Goal: Task Accomplishment & Management: Complete application form

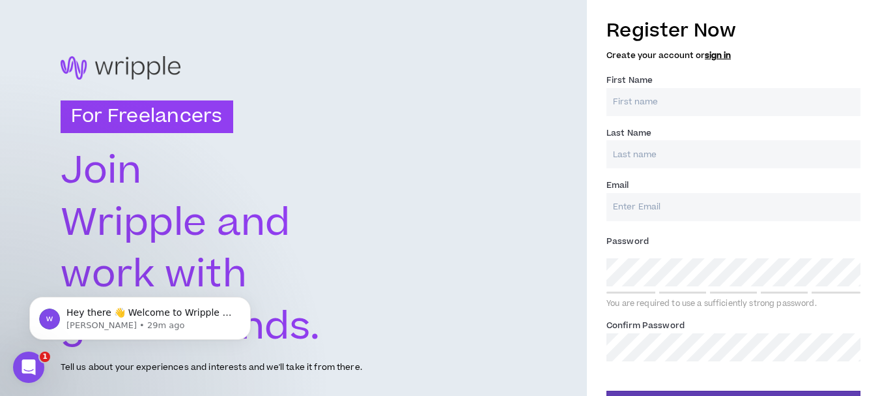
click at [660, 106] on input "First Name *" at bounding box center [734, 102] width 254 height 28
type input "[PERSON_NAME]"
type input "Brown"
type input "[PERSON_NAME][EMAIL_ADDRESS][DOMAIN_NAME]"
type input "Brown"
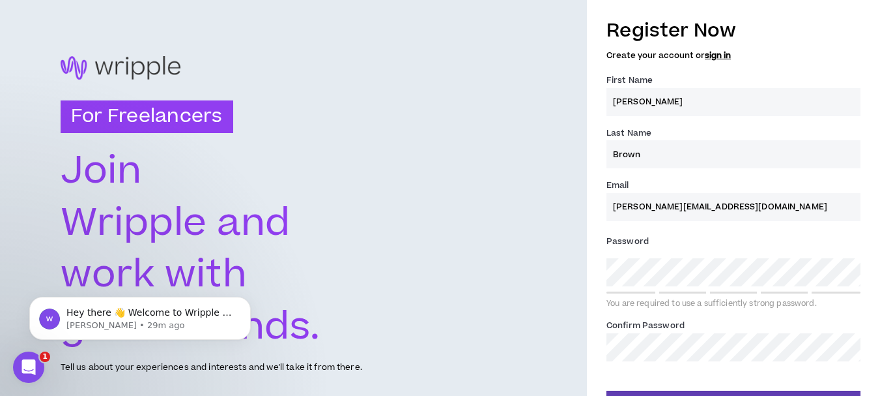
type input "[PERSON_NAME][EMAIL_ADDRESS][DOMAIN_NAME]"
click at [661, 287] on div "Password * You are required to use a sufficiently strong password." at bounding box center [734, 270] width 254 height 78
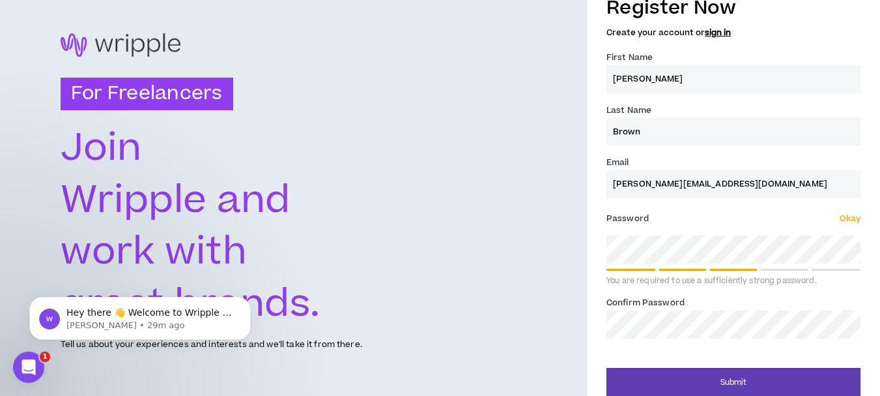
scroll to position [35, 0]
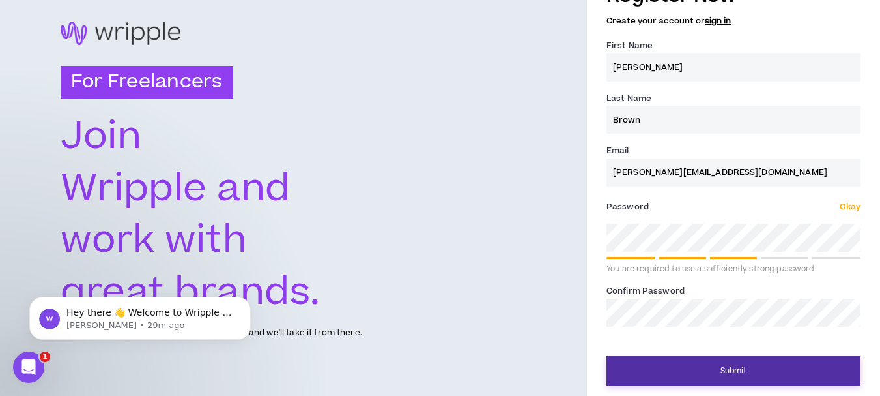
click at [742, 368] on button "Submit" at bounding box center [734, 370] width 254 height 29
click at [723, 358] on button "Submit" at bounding box center [734, 370] width 254 height 29
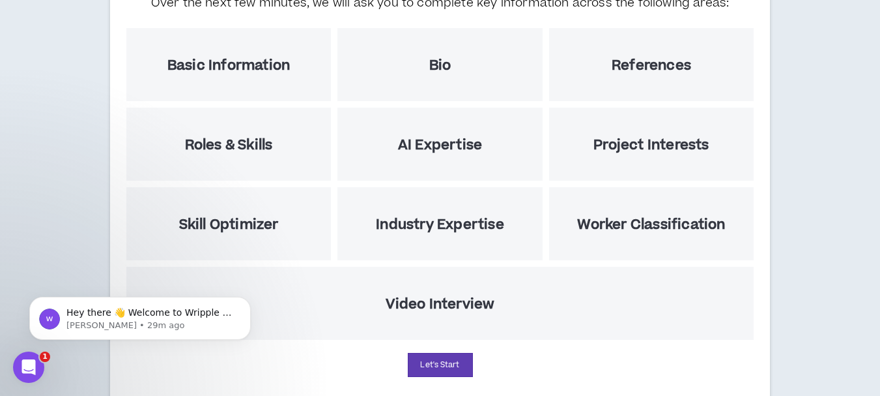
scroll to position [195, 0]
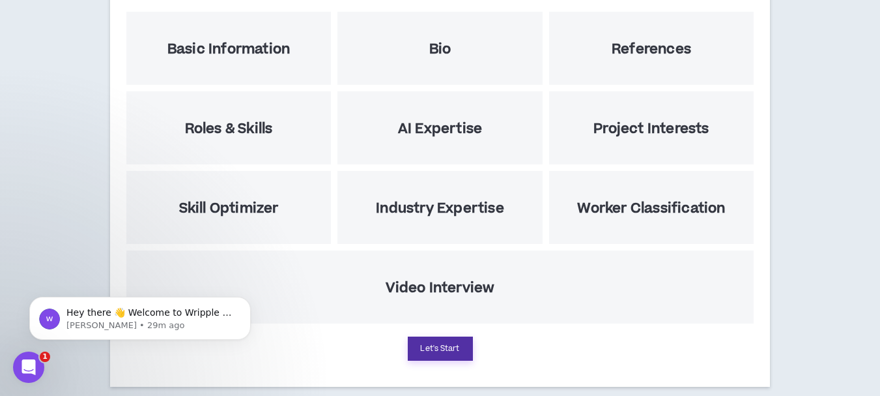
click at [457, 347] on button "Let's Start" at bounding box center [440, 348] width 65 height 24
select select "US"
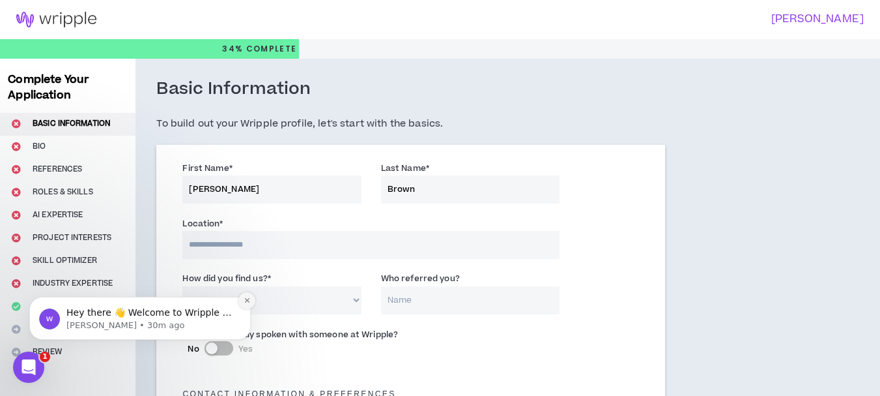
click at [246, 300] on icon "Dismiss notification" at bounding box center [247, 299] width 7 height 7
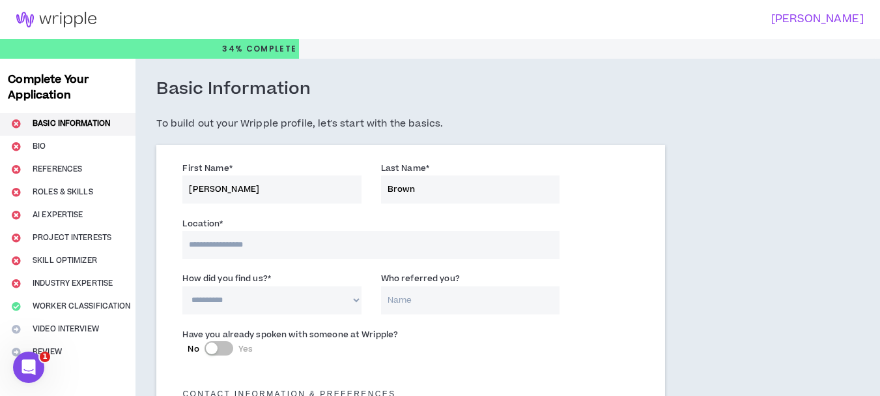
click at [283, 247] on input at bounding box center [370, 245] width 377 height 28
type input "*******"
click at [287, 309] on select "**********" at bounding box center [271, 300] width 179 height 28
select select "*"
click at [182, 286] on select "**********" at bounding box center [271, 300] width 179 height 28
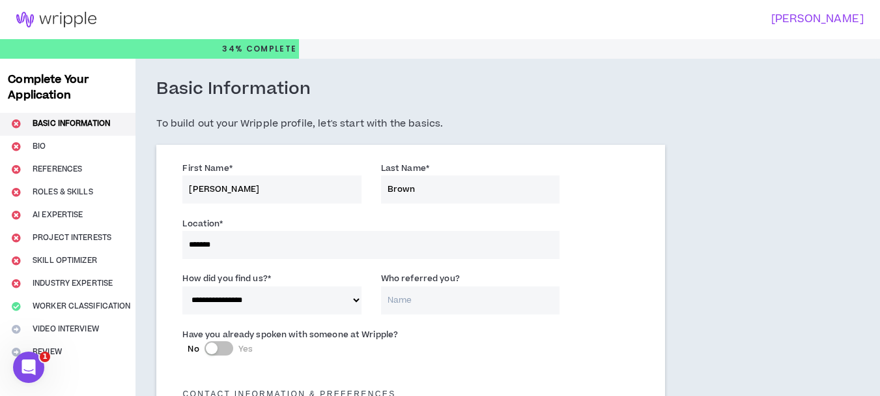
click at [422, 338] on div "Have you already spoken with someone at Wripple? No Yes" at bounding box center [411, 347] width 476 height 46
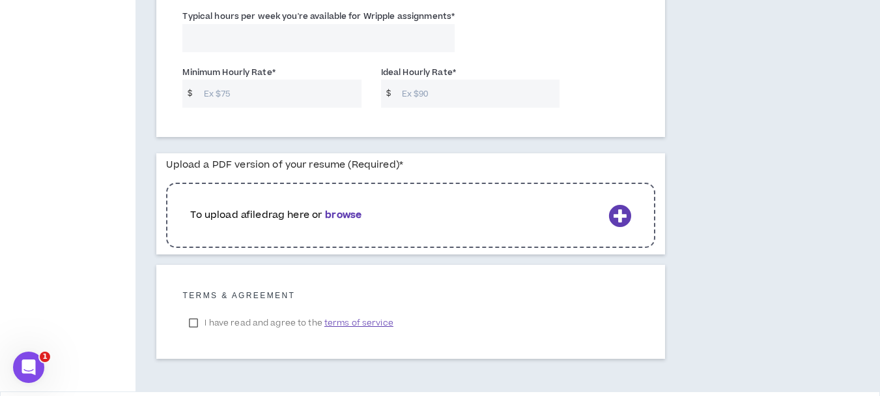
scroll to position [1043, 0]
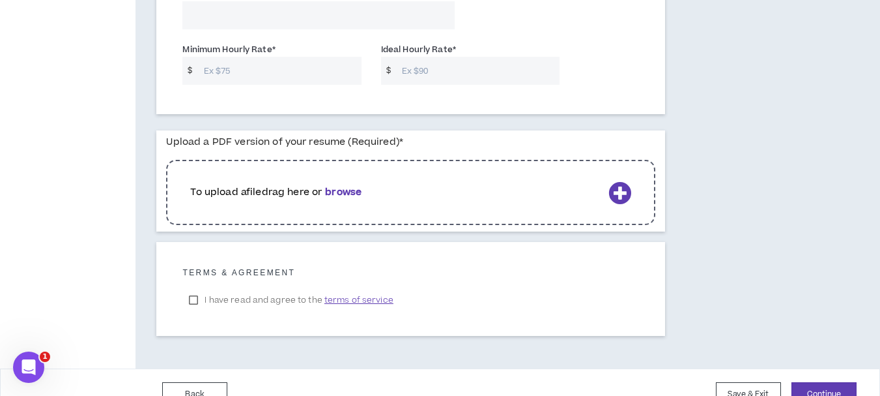
click at [620, 193] on icon at bounding box center [620, 192] width 23 height 23
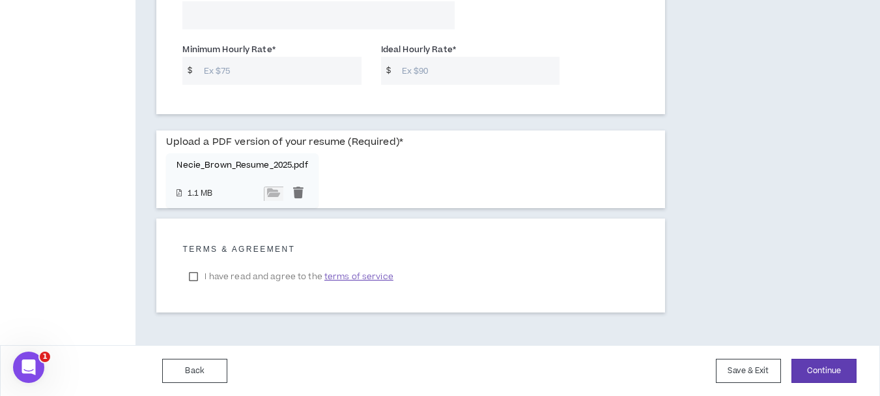
click at [192, 274] on label "I have read and agree to the terms of service" at bounding box center [290, 277] width 217 height 20
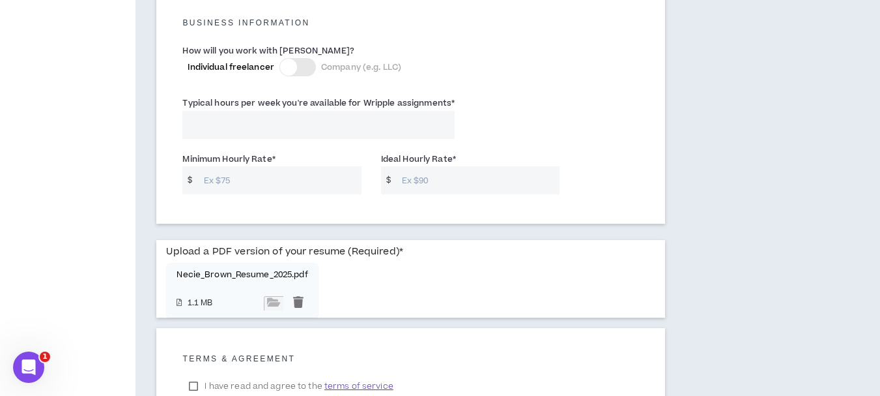
scroll to position [912, 0]
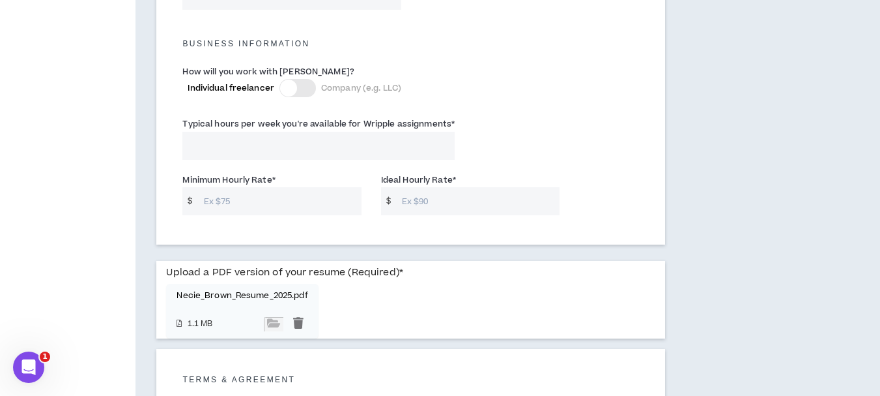
click at [305, 151] on input "Typical hours per week you're available for Wripple assignments *" at bounding box center [318, 146] width 272 height 28
type input "40"
click at [297, 83] on div at bounding box center [298, 88] width 36 height 18
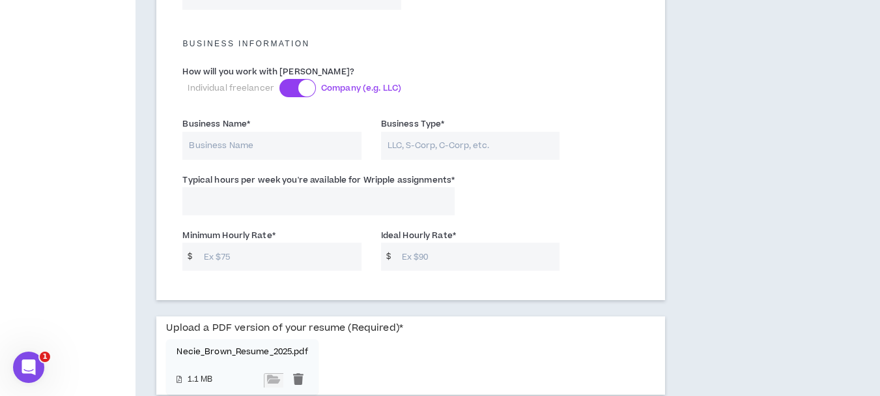
click at [269, 152] on input "Business Name *" at bounding box center [271, 146] width 179 height 28
type input "Live Freely Events"
type input "LLC"
click at [246, 208] on input "Typical hours per week you're available for Wripple assignments *" at bounding box center [318, 201] width 272 height 28
type input "40"
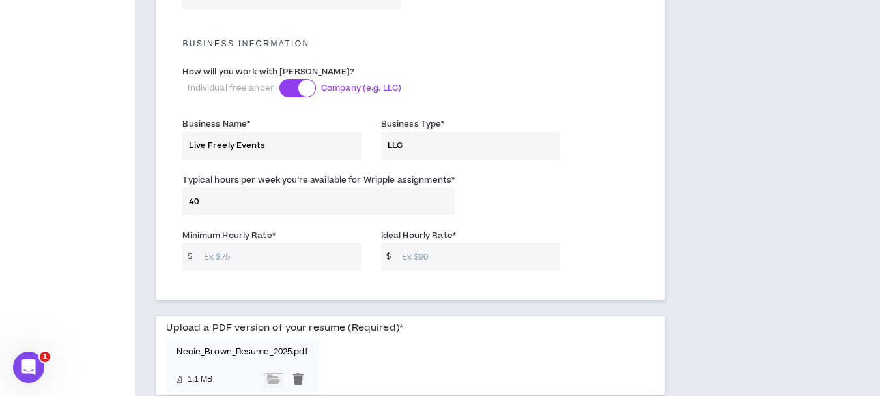
type input "40"
click at [293, 265] on input "Minimum Hourly Rate *" at bounding box center [279, 256] width 164 height 28
type input "35"
click at [428, 262] on input "Ideal Hourly Rate *" at bounding box center [478, 256] width 164 height 28
click at [629, 262] on div "Minimum Hourly Rate * $ 35 Ideal Hourly Rate * $ 40" at bounding box center [411, 252] width 476 height 55
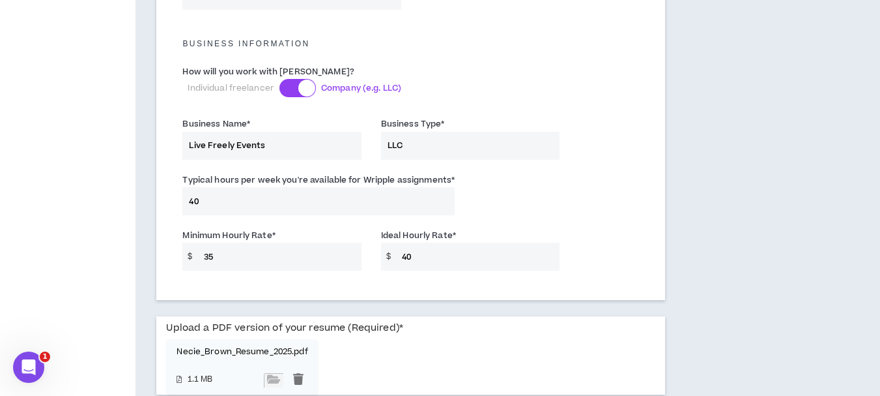
click at [500, 260] on input "40" at bounding box center [478, 256] width 164 height 28
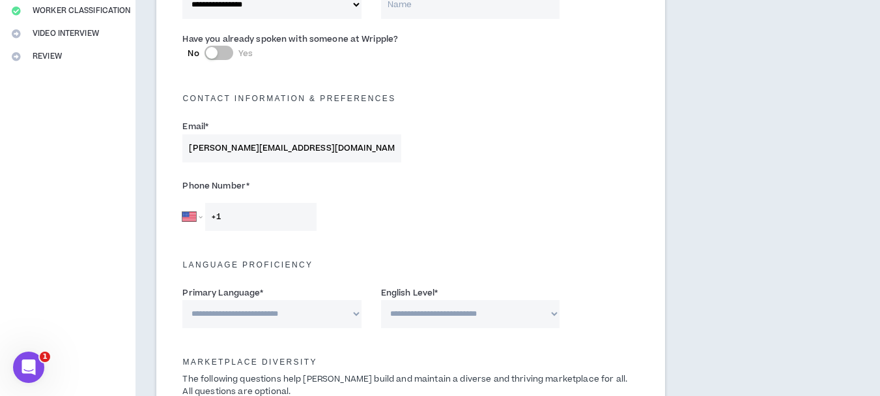
scroll to position [326, 0]
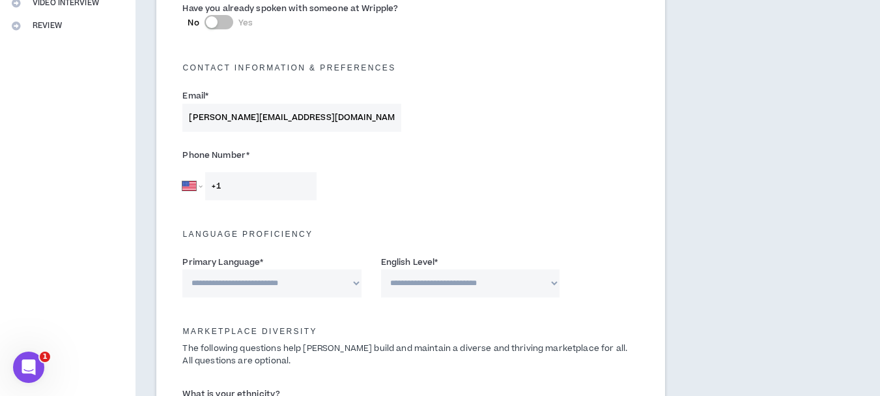
type input "45"
click at [268, 194] on input "+1" at bounding box center [260, 186] width 111 height 28
type input "[PHONE_NUMBER]"
click at [336, 289] on select "**********" at bounding box center [271, 283] width 179 height 28
select select "*******"
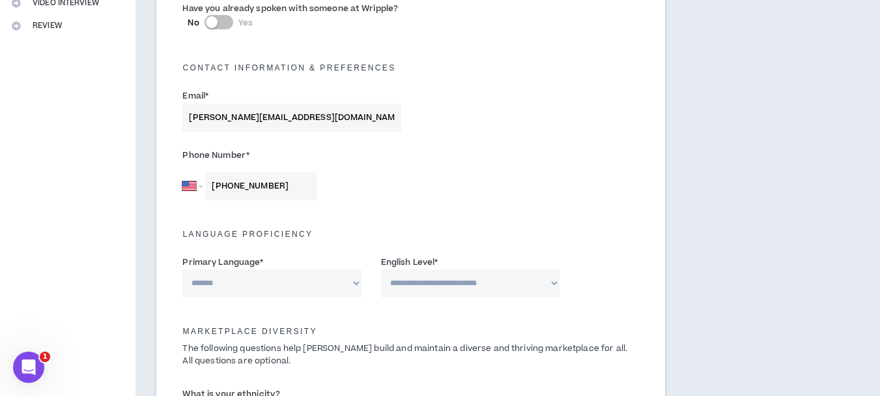
click at [182, 269] on select "**********" at bounding box center [271, 283] width 179 height 28
click at [433, 282] on select "**********" at bounding box center [470, 283] width 179 height 28
select select "*"
click at [381, 269] on select "**********" at bounding box center [470, 283] width 179 height 28
click at [475, 322] on div "Marketplace Diversity The following questions help [PERSON_NAME] build and main…" at bounding box center [411, 341] width 476 height 63
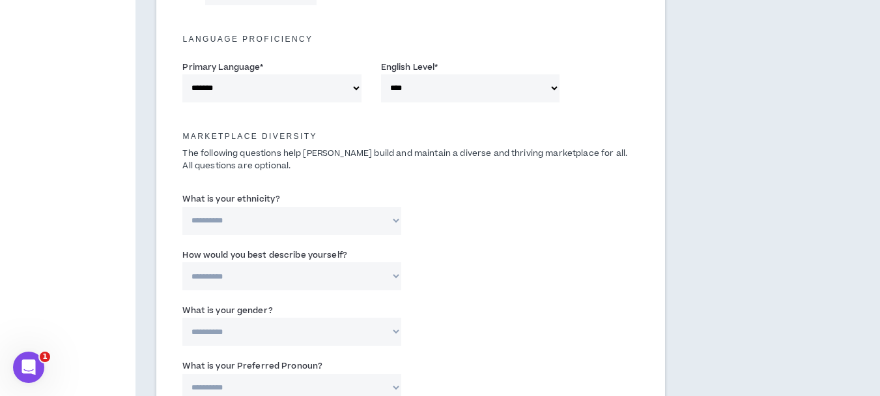
scroll to position [521, 0]
click at [335, 218] on select "**********" at bounding box center [291, 220] width 218 height 28
select select "**********"
click at [182, 206] on select "**********" at bounding box center [291, 220] width 218 height 28
click at [332, 281] on select "**********" at bounding box center [291, 275] width 218 height 28
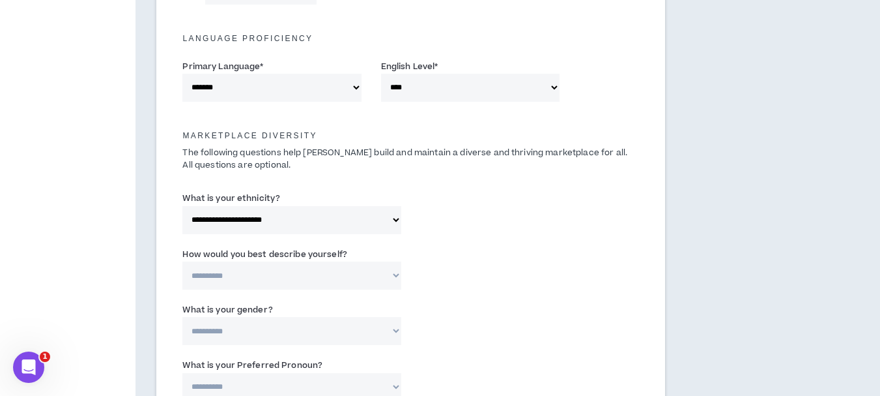
select select "**********"
click at [182, 261] on select "**********" at bounding box center [291, 275] width 218 height 28
click at [349, 282] on select "**********" at bounding box center [291, 275] width 218 height 28
click at [439, 280] on div "**********" at bounding box center [411, 271] width 476 height 55
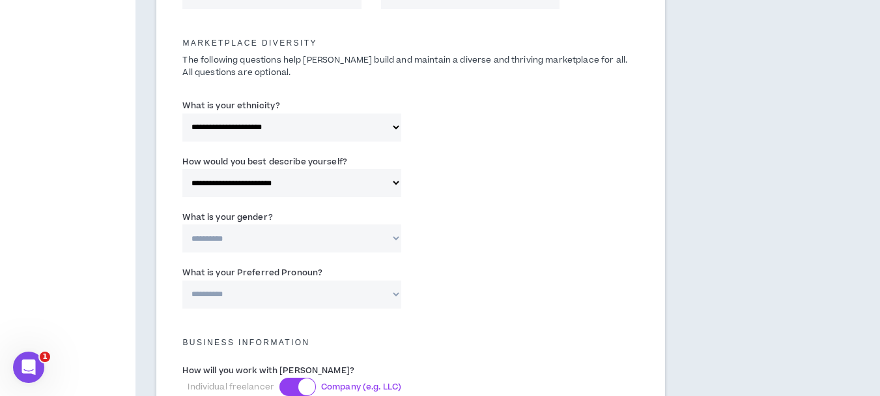
scroll to position [652, 0]
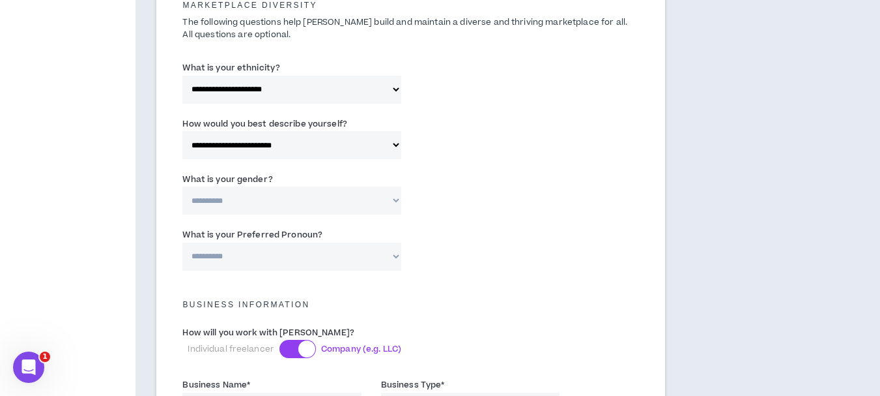
click at [363, 203] on select "**********" at bounding box center [291, 200] width 218 height 28
select select "*****"
click at [182, 186] on select "**********" at bounding box center [291, 200] width 218 height 28
click at [357, 251] on select "**********" at bounding box center [291, 256] width 218 height 28
select select "**********"
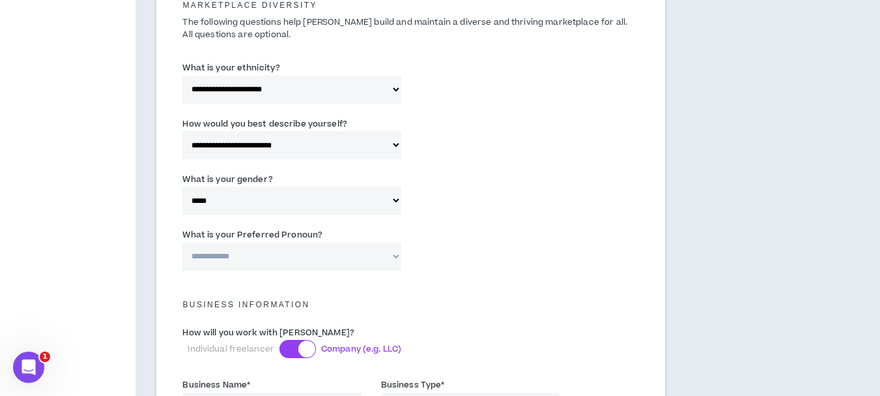
click at [182, 242] on select "**********" at bounding box center [291, 256] width 218 height 28
click at [533, 250] on div "**********" at bounding box center [411, 251] width 476 height 55
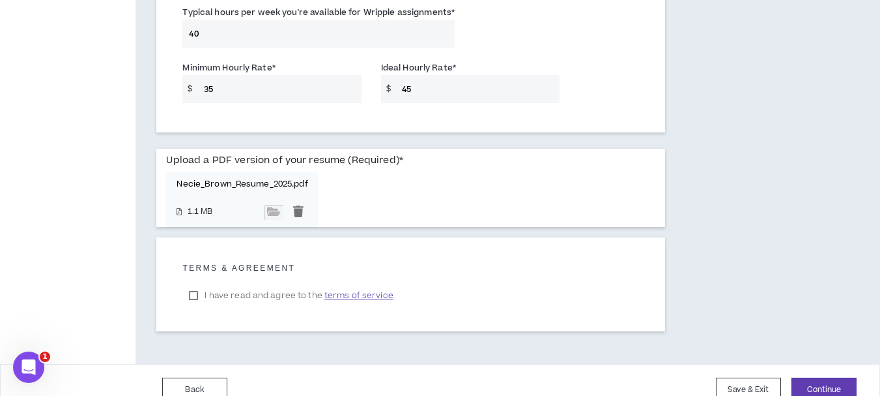
scroll to position [1099, 0]
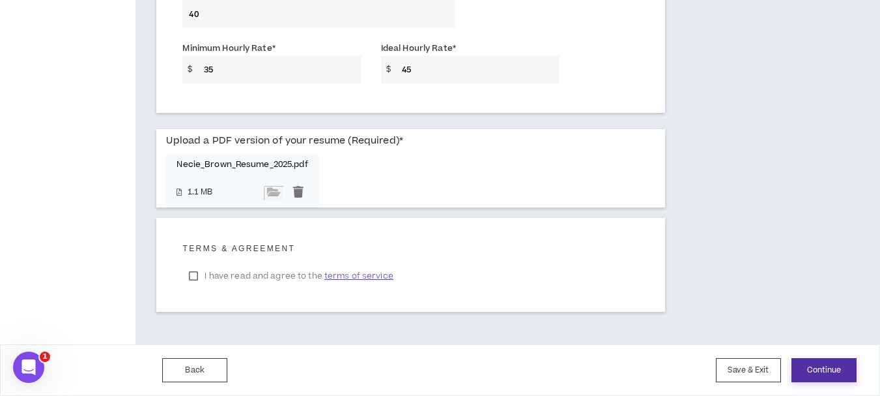
click at [824, 364] on button "Continue" at bounding box center [824, 370] width 65 height 24
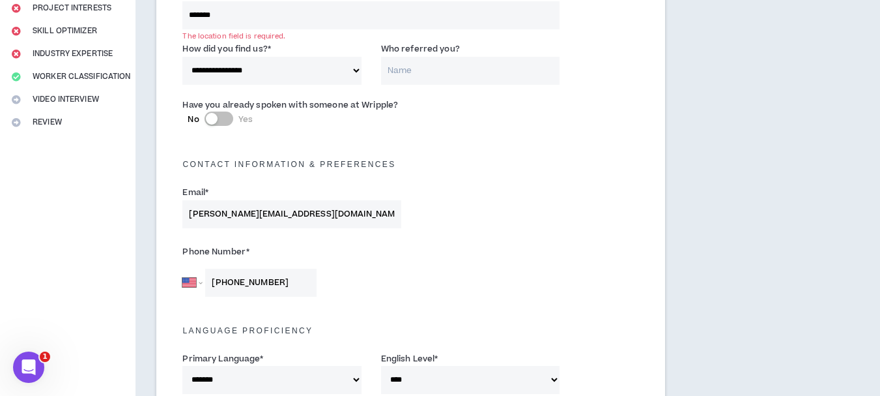
scroll to position [216, 0]
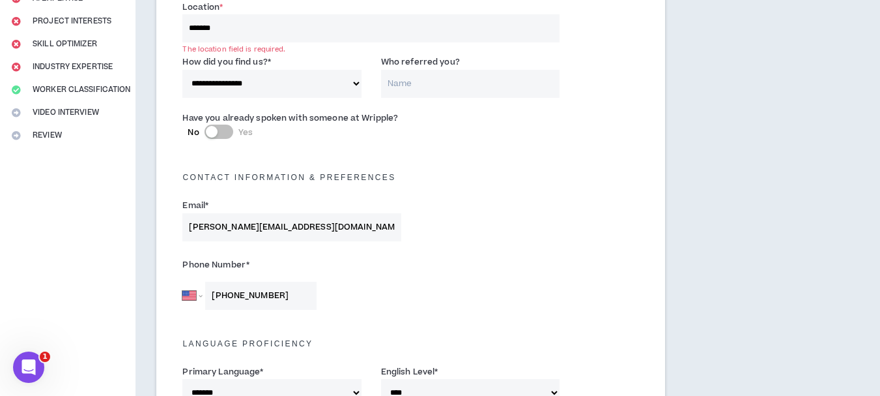
click at [264, 41] on input "*******" at bounding box center [370, 28] width 377 height 28
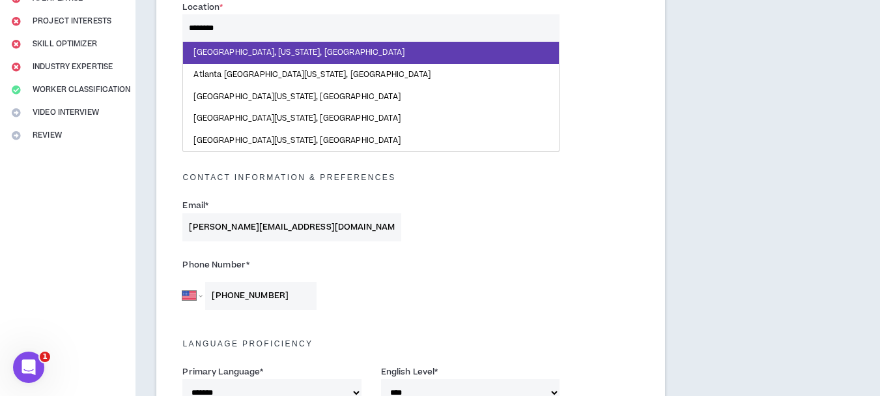
type input "*********"
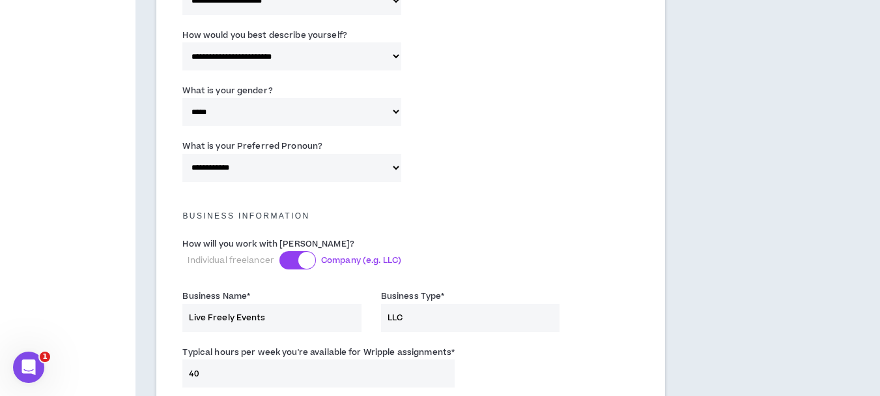
scroll to position [1101, 0]
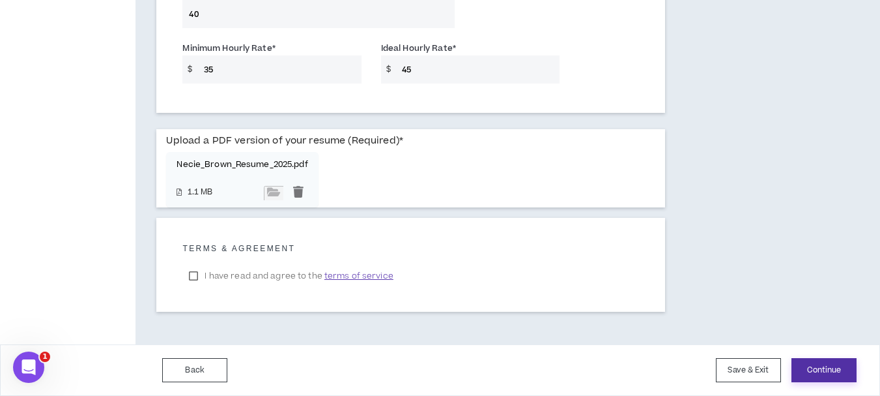
click at [839, 365] on button "Continue" at bounding box center [824, 370] width 65 height 24
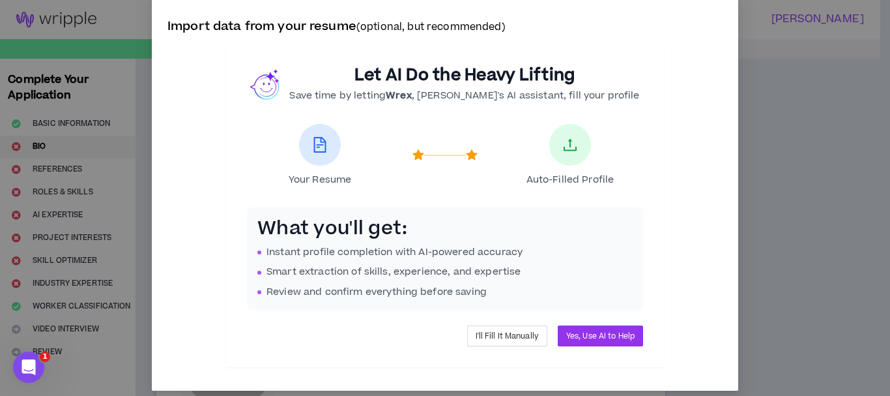
scroll to position [29, 0]
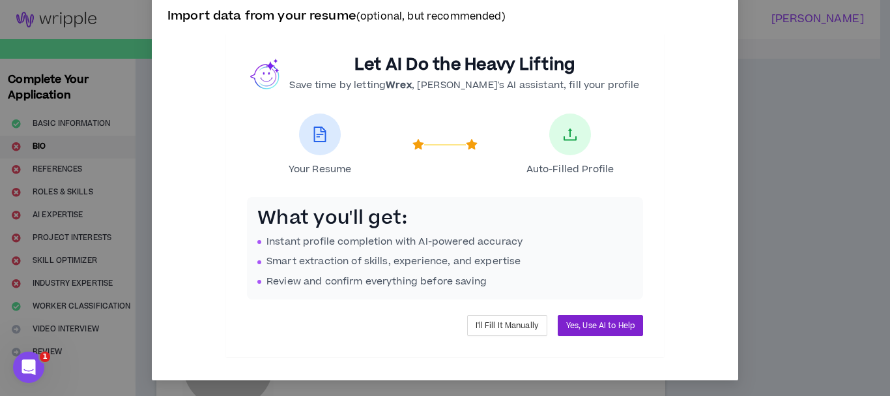
click at [592, 325] on span "Yes, Use AI to Help" at bounding box center [600, 325] width 68 height 12
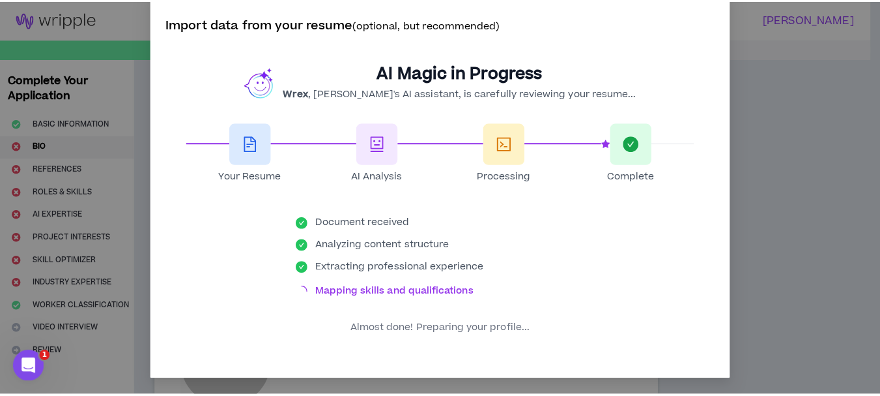
scroll to position [0, 0]
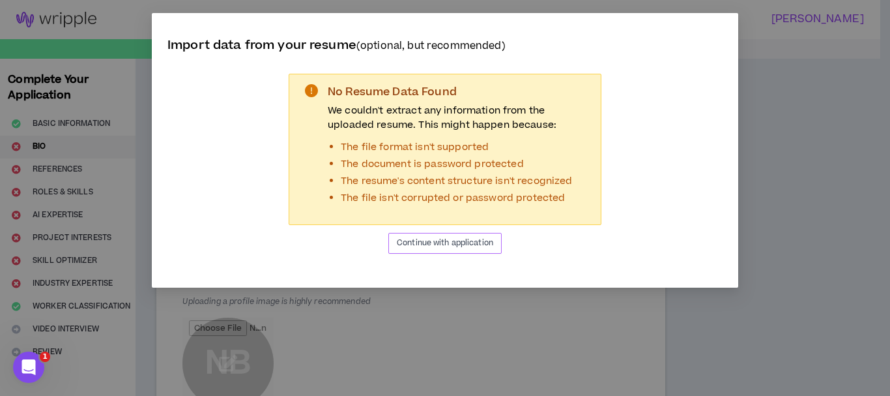
click at [463, 240] on span "Continue with application" at bounding box center [445, 243] width 96 height 12
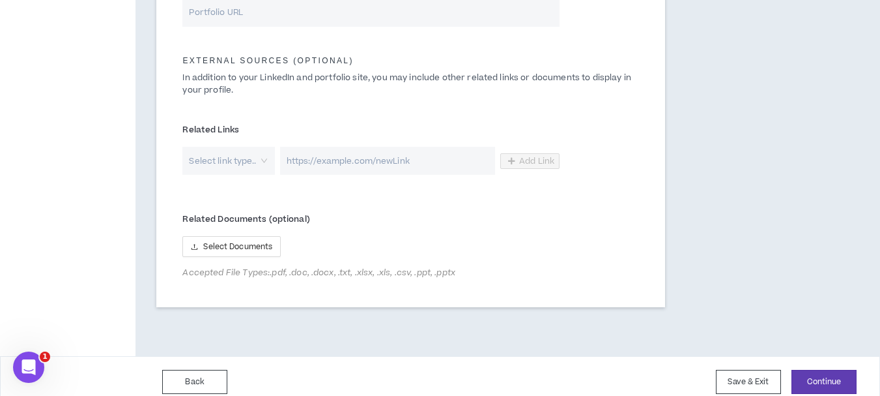
scroll to position [684, 0]
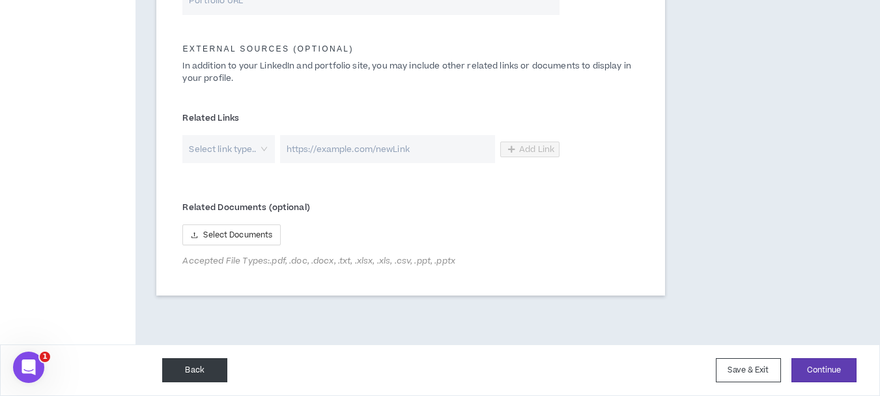
click at [184, 362] on button "Back" at bounding box center [194, 370] width 65 height 24
select select "*"
select select "US"
select select "*******"
select select "*"
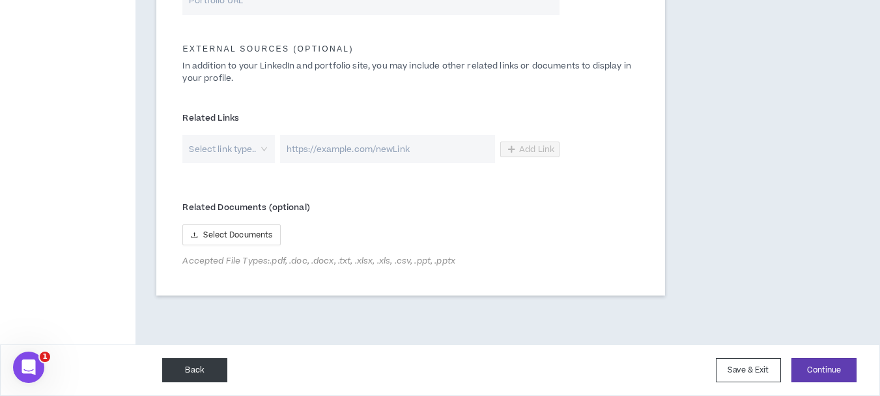
select select "**********"
select select "*****"
select select "**********"
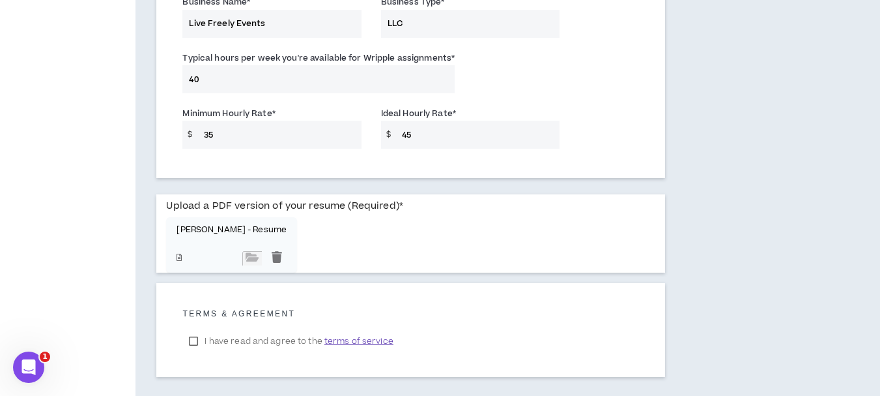
scroll to position [1101, 0]
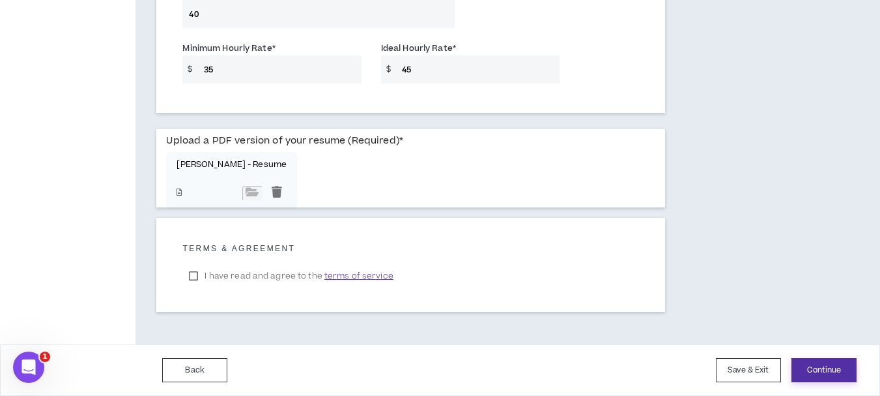
click at [837, 367] on button "Continue" at bounding box center [824, 370] width 65 height 24
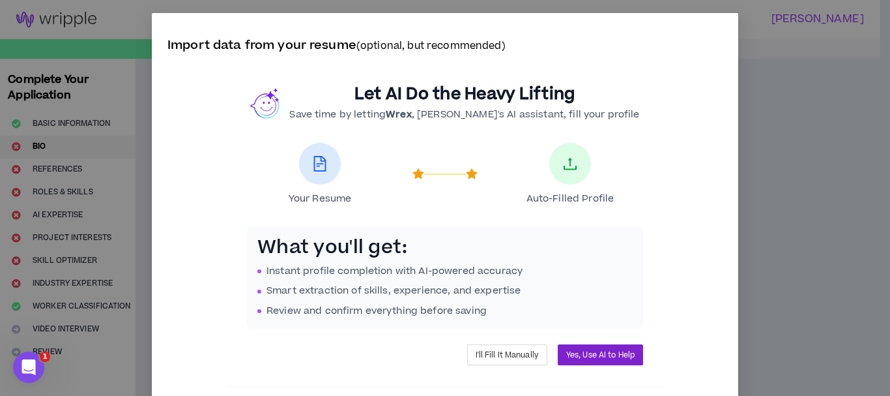
click at [626, 354] on span "Yes, Use AI to Help" at bounding box center [600, 355] width 68 height 12
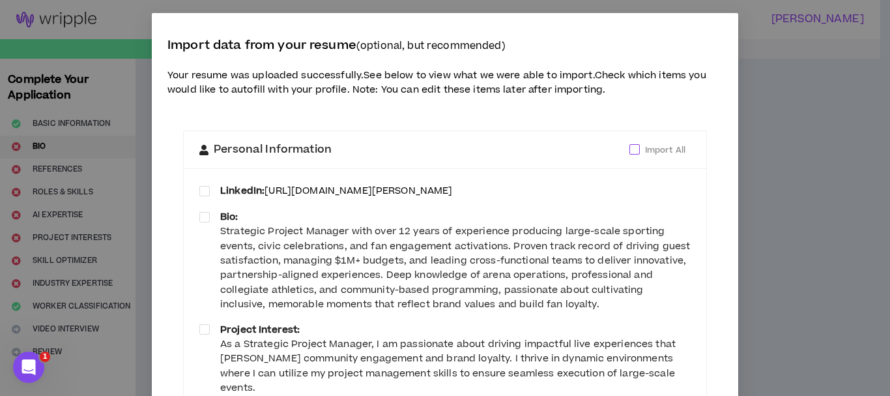
click at [631, 151] on span at bounding box center [634, 149] width 10 height 10
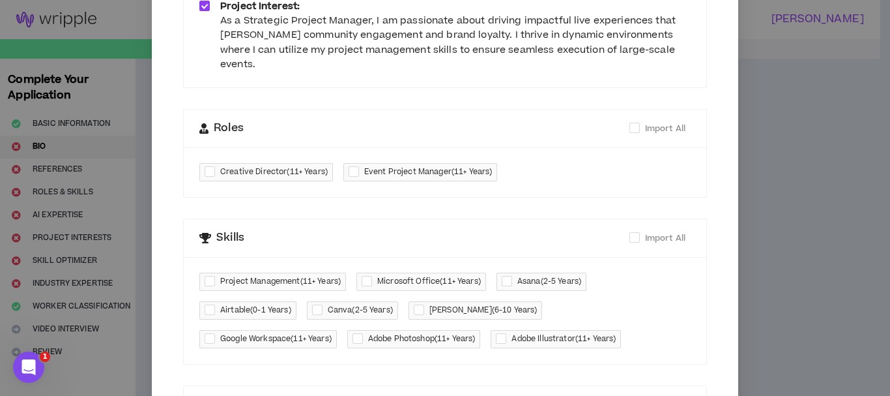
scroll to position [326, 0]
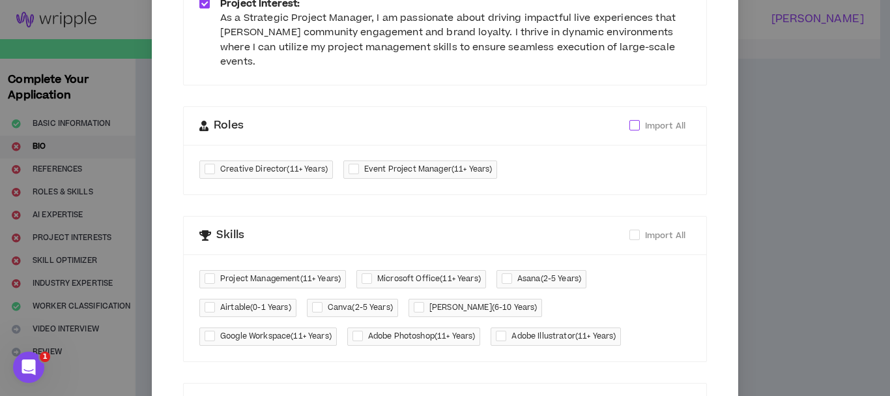
click at [633, 120] on span at bounding box center [634, 125] width 10 height 10
checkbox input "****"
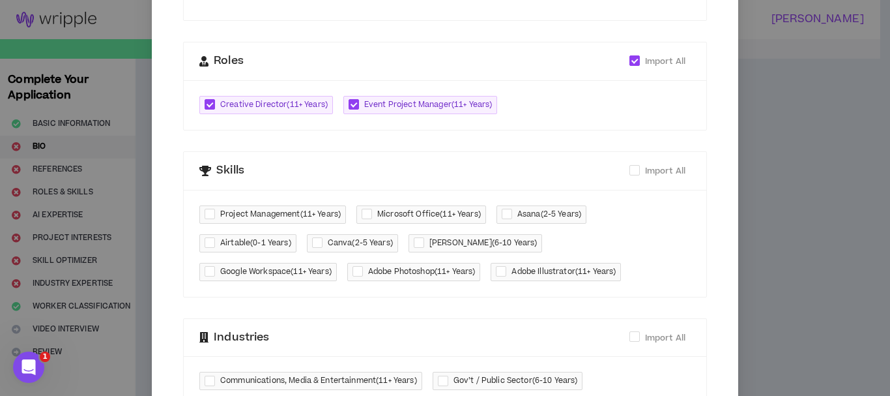
scroll to position [391, 0]
click at [631, 164] on span at bounding box center [634, 169] width 10 height 10
checkbox input "****"
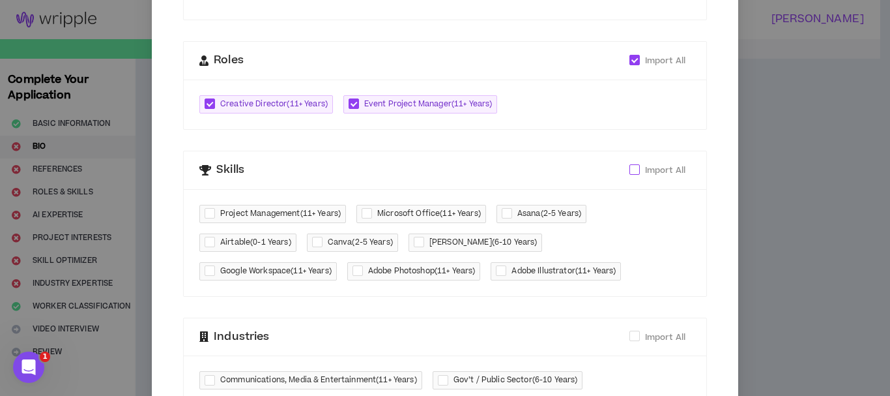
checkbox input "****"
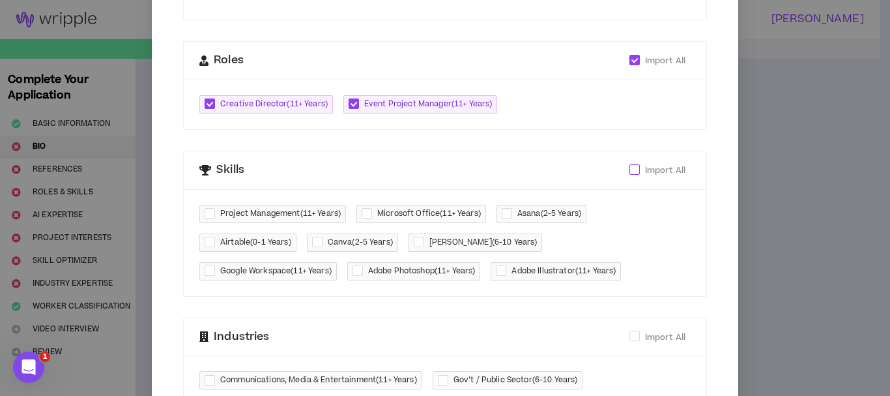
checkbox input "****"
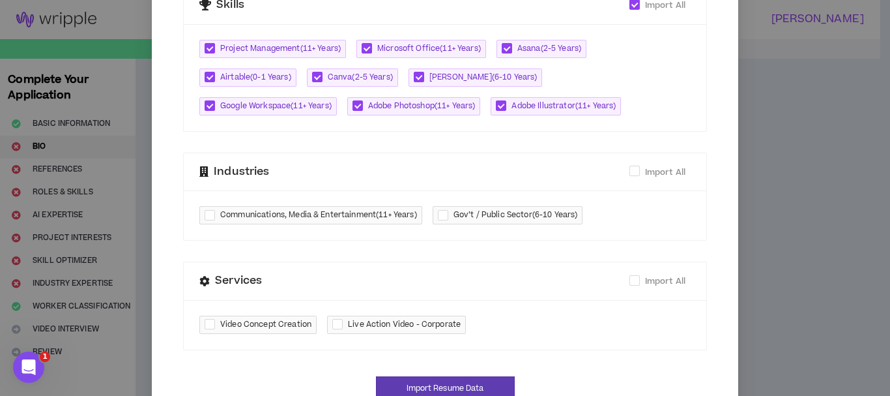
scroll to position [585, 0]
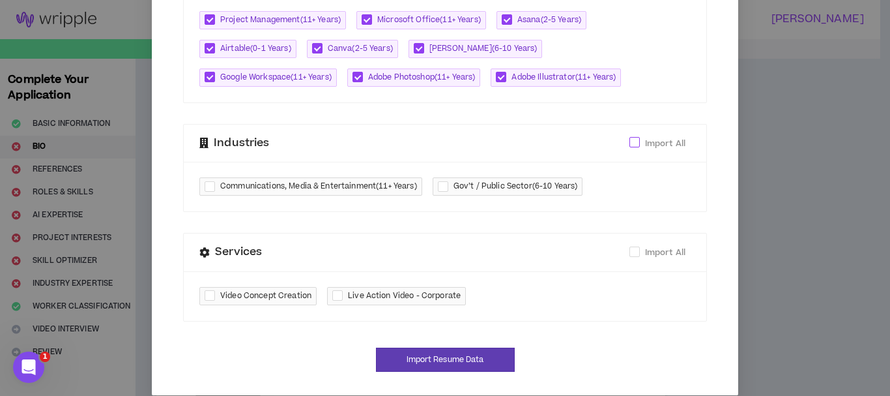
click at [629, 137] on span at bounding box center [634, 142] width 10 height 10
checkbox input "****"
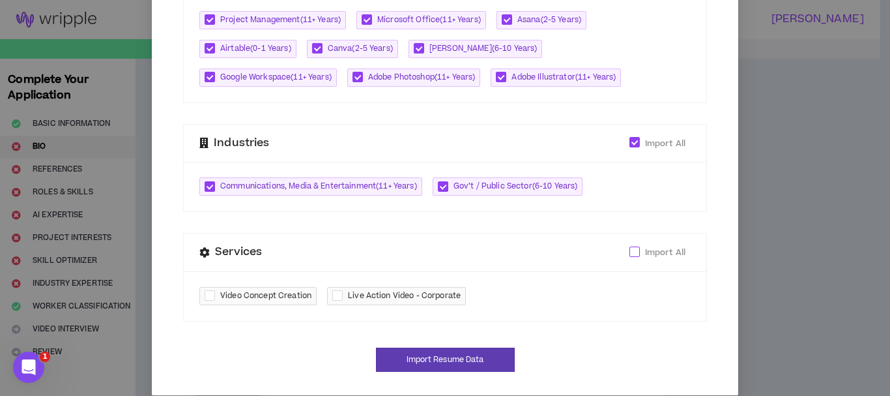
click at [630, 246] on span at bounding box center [634, 251] width 10 height 10
checkbox input "****"
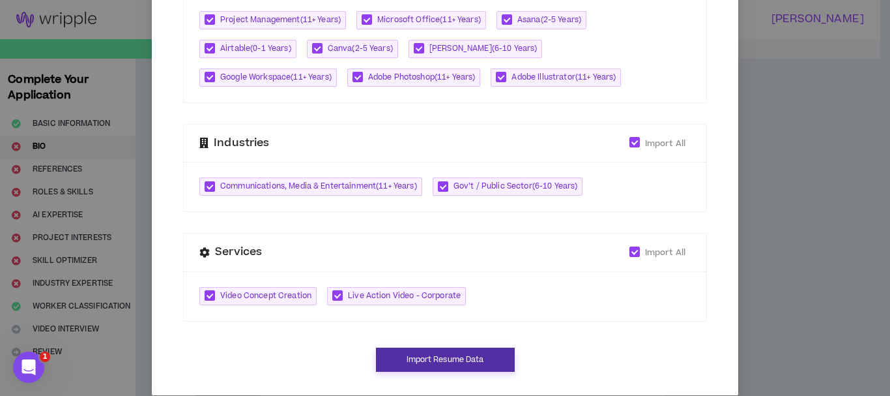
click at [457, 347] on button "Import Resume Data" at bounding box center [445, 359] width 139 height 24
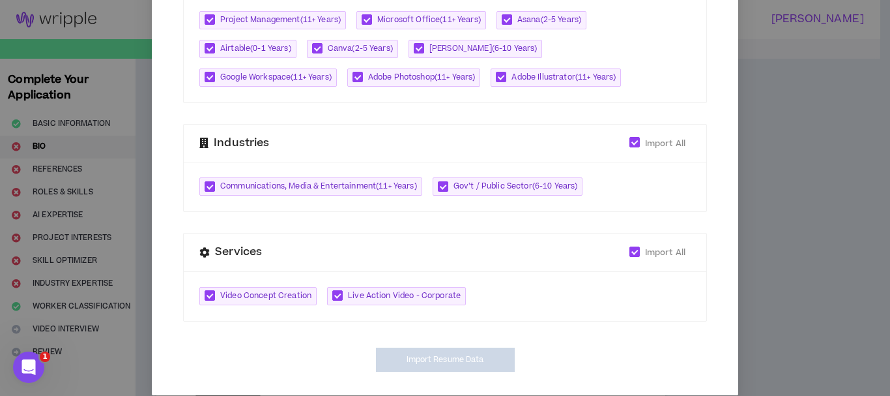
type input "[URL][DOMAIN_NAME][PERSON_NAME]"
type textarea "**********"
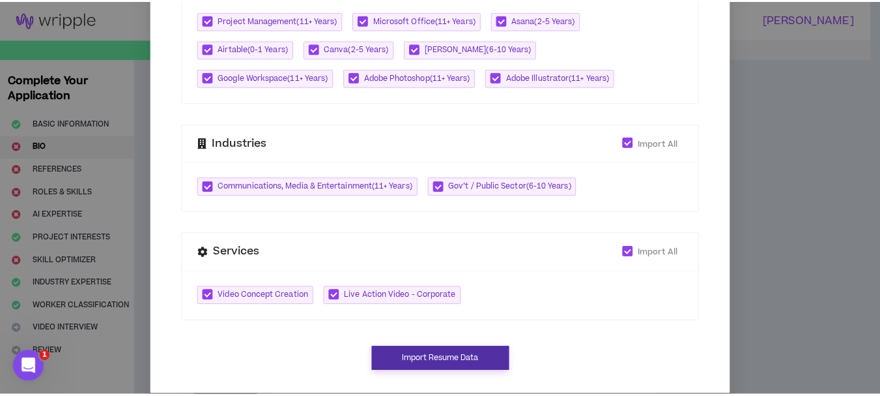
scroll to position [571, 0]
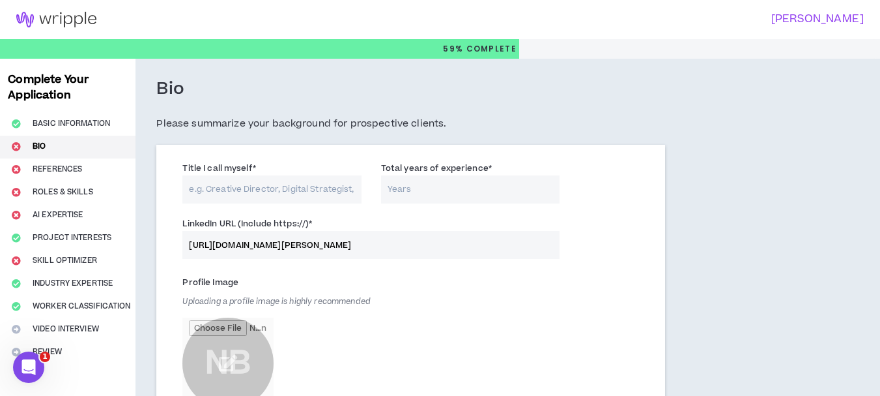
click at [301, 197] on input "Title I call myself *" at bounding box center [271, 189] width 179 height 28
type input "Creative Director / Event Manager"
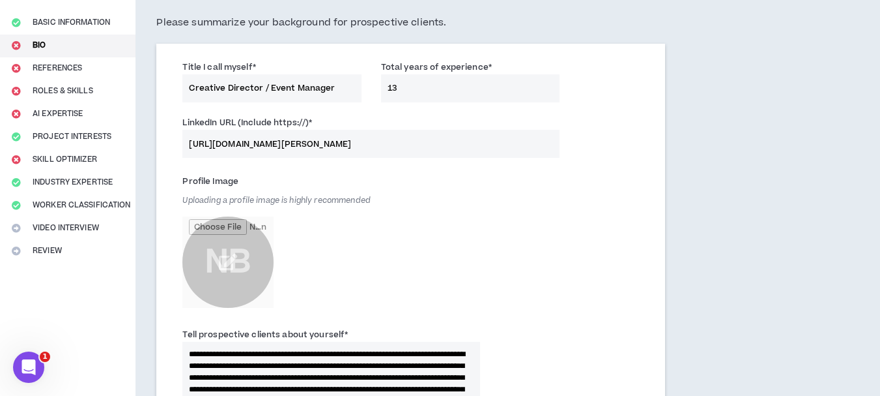
scroll to position [130, 0]
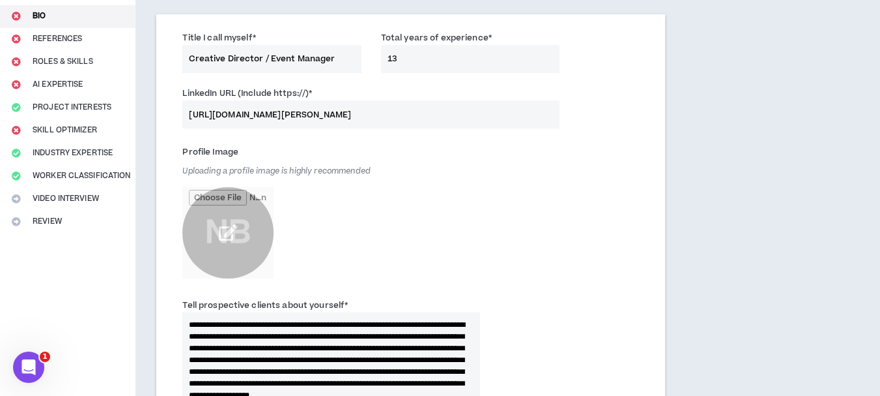
type input "13"
click at [225, 234] on input "file" at bounding box center [227, 232] width 91 height 91
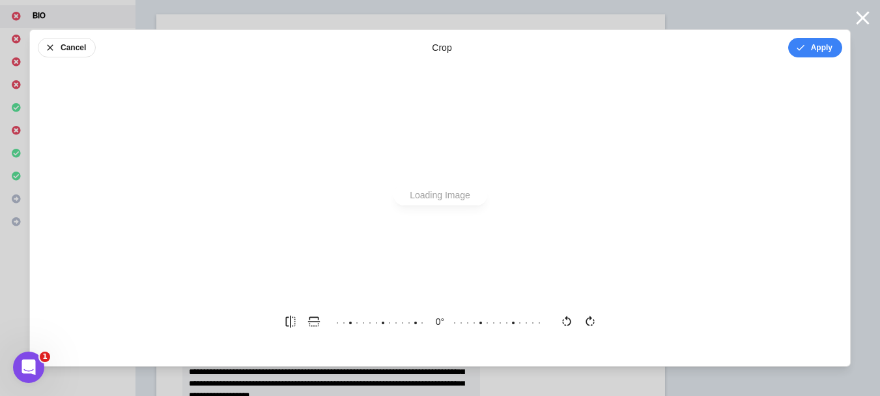
scroll to position [0, 0]
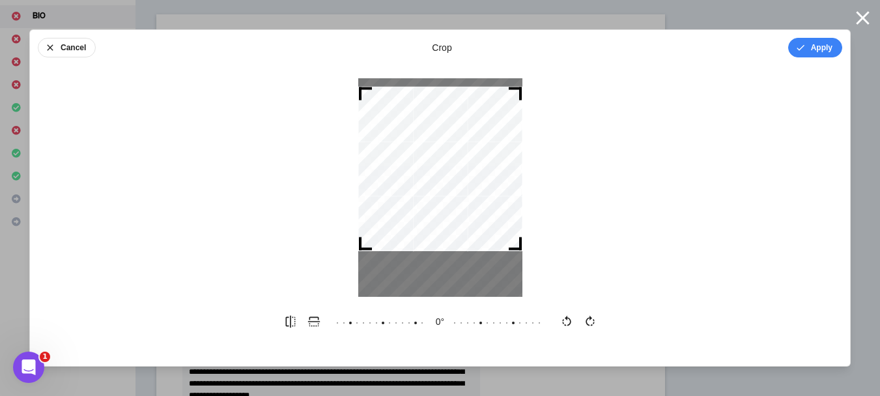
drag, startPoint x: 452, startPoint y: 214, endPoint x: 452, endPoint y: 191, distance: 22.8
click at [452, 191] on div at bounding box center [440, 169] width 164 height 164
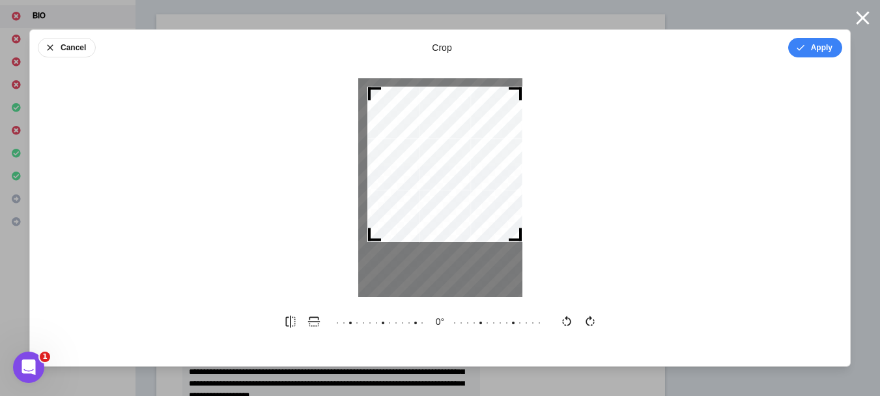
drag, startPoint x: 362, startPoint y: 243, endPoint x: 371, endPoint y: 242, distance: 9.1
click at [371, 242] on div at bounding box center [440, 187] width 164 height 218
click at [798, 50] on icon "button" at bounding box center [801, 48] width 8 height 6
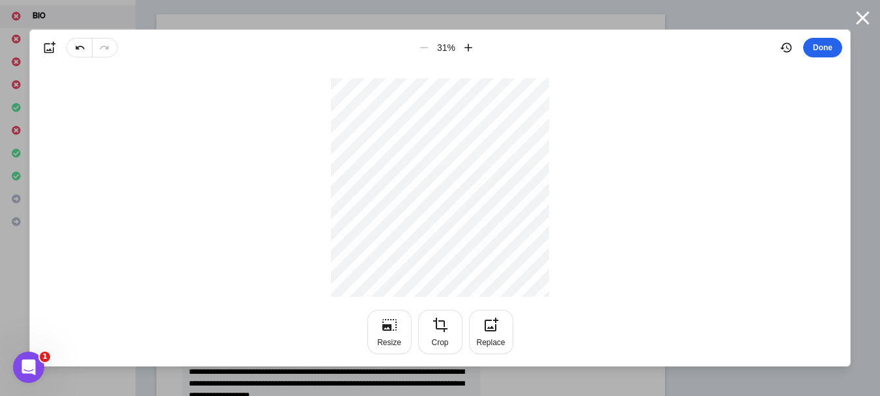
click at [819, 46] on button "Done" at bounding box center [822, 48] width 39 height 20
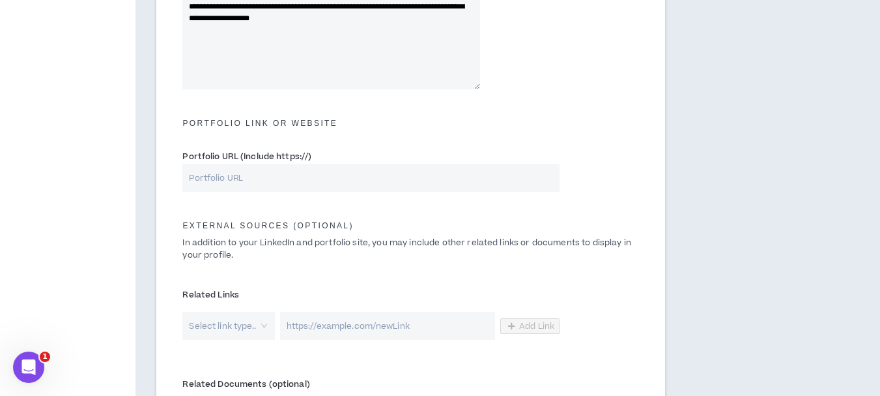
scroll to position [586, 0]
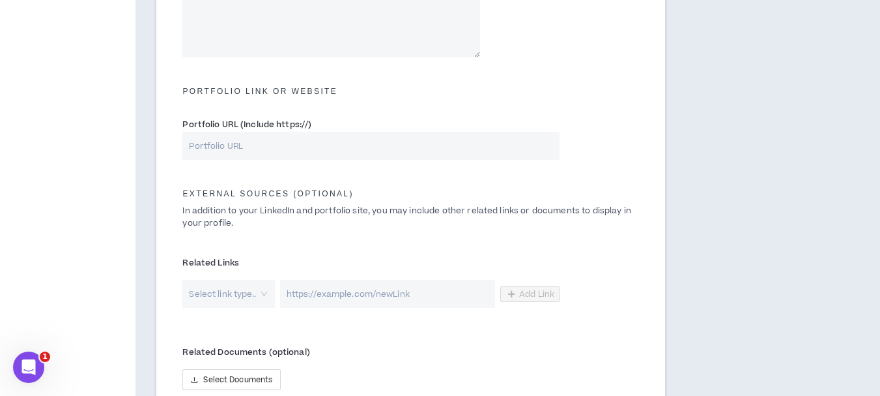
click at [272, 145] on input "Portfolio URL (Include https://)" at bounding box center [370, 146] width 377 height 28
type input "[URL][DOMAIN_NAME]"
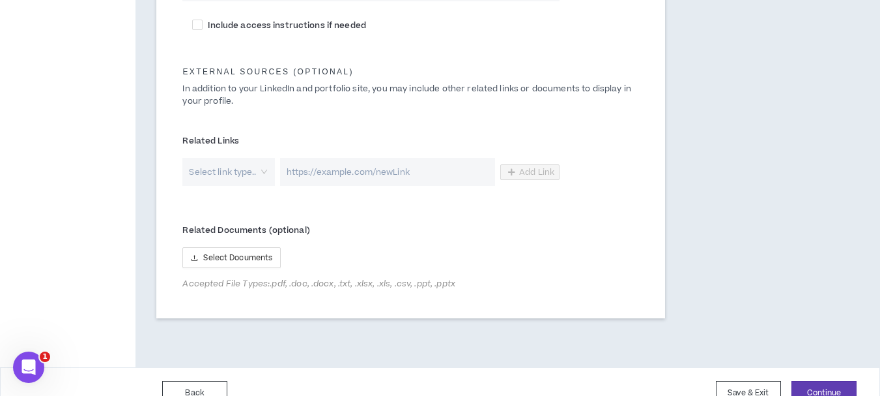
scroll to position [768, 0]
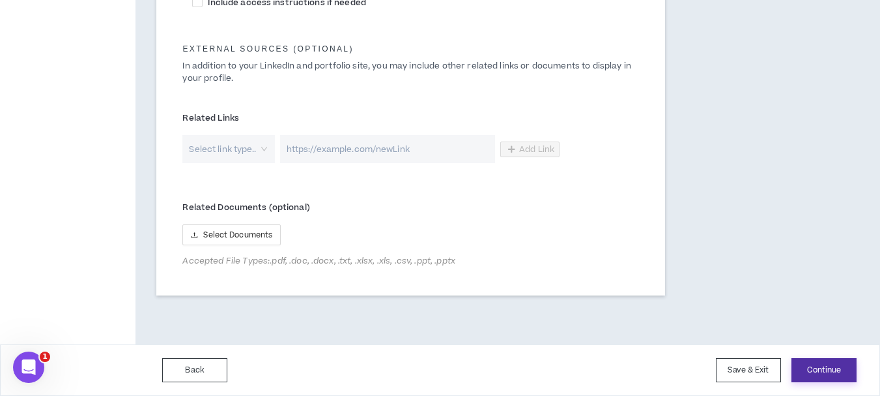
click at [833, 364] on button "Continue" at bounding box center [824, 370] width 65 height 24
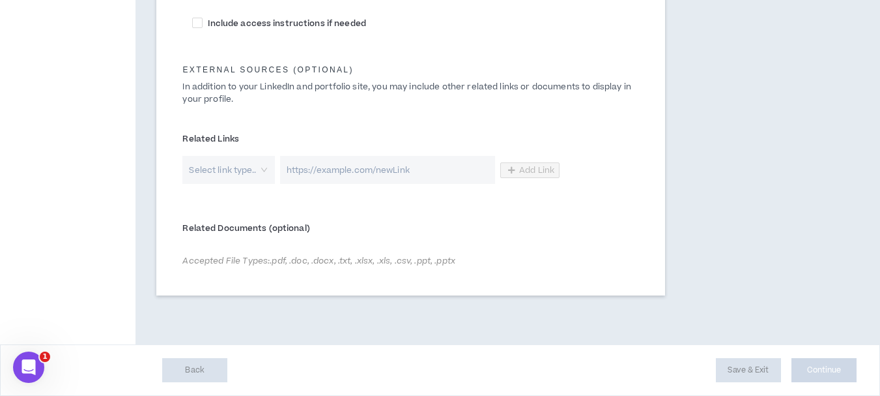
scroll to position [747, 0]
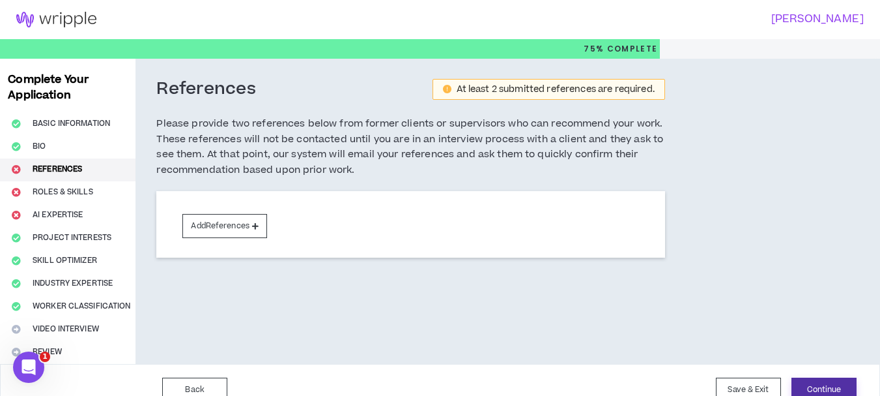
click at [820, 382] on button "Continue" at bounding box center [824, 389] width 65 height 24
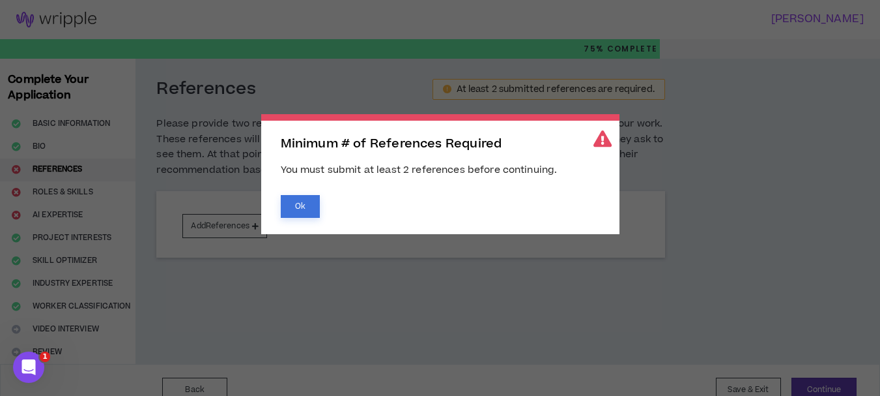
click at [298, 208] on button "Ok" at bounding box center [300, 206] width 39 height 23
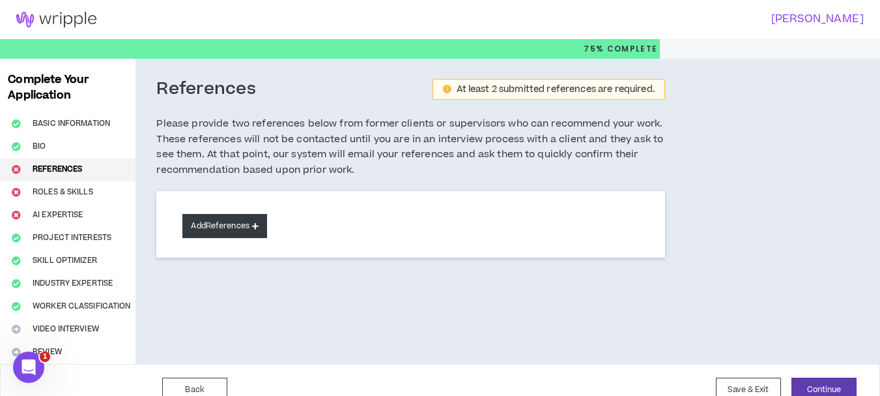
click at [233, 223] on button "Add References" at bounding box center [224, 226] width 85 height 24
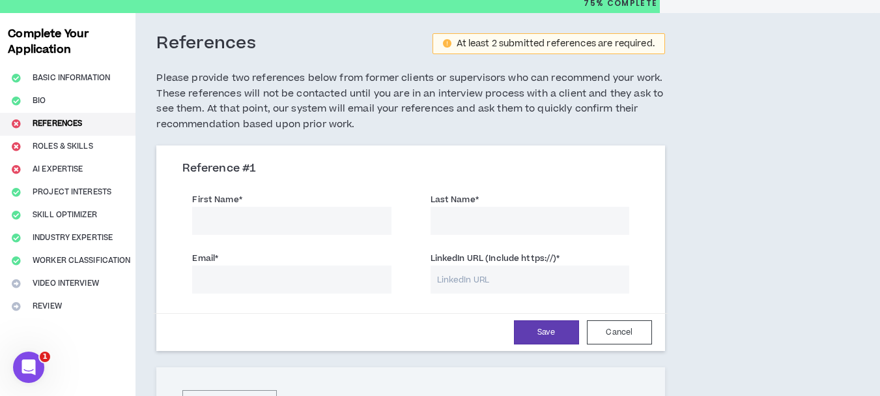
scroll to position [130, 0]
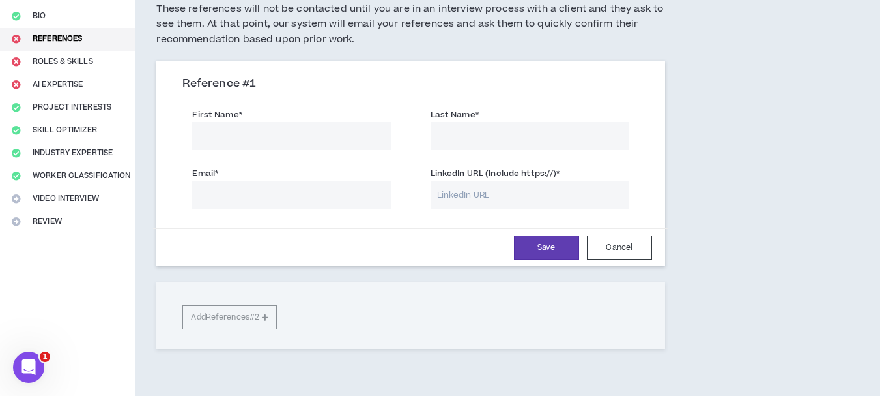
click at [279, 130] on input "First Name *" at bounding box center [291, 136] width 199 height 28
type input "[PERSON_NAME]"
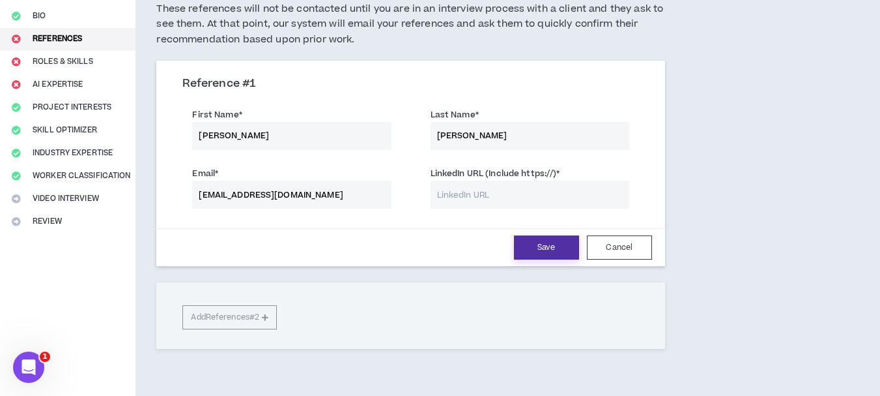
type input "[EMAIL_ADDRESS][DOMAIN_NAME]"
click at [526, 246] on button "Save" at bounding box center [546, 247] width 65 height 24
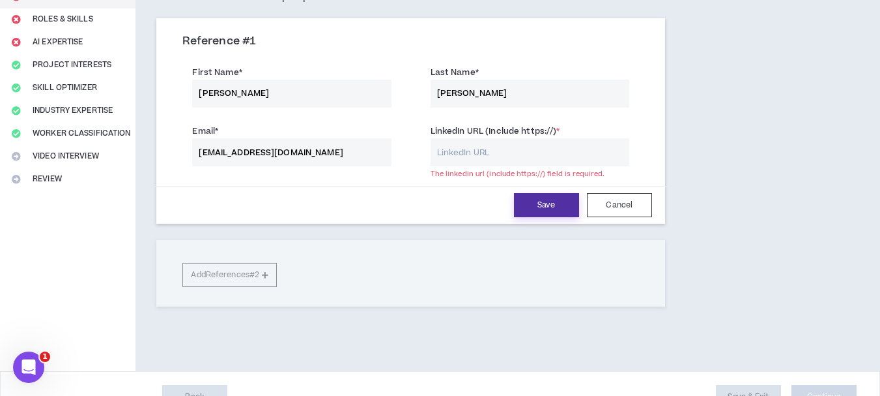
scroll to position [199, 0]
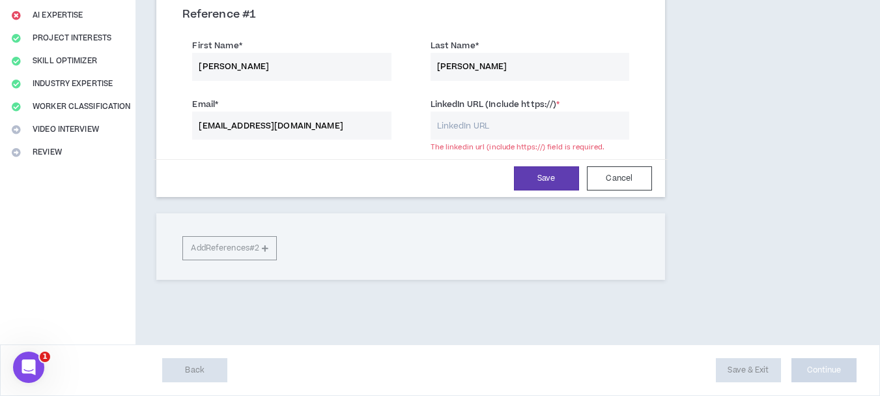
click at [491, 128] on input "LinkedIn URL (Include https://) *" at bounding box center [530, 125] width 199 height 28
click at [452, 169] on div "Save Cancel" at bounding box center [410, 178] width 482 height 24
drag, startPoint x: 523, startPoint y: 104, endPoint x: 555, endPoint y: 104, distance: 31.3
click at [555, 104] on label "LinkedIn URL (Include https://) *" at bounding box center [496, 104] width 130 height 21
copy label "https://"
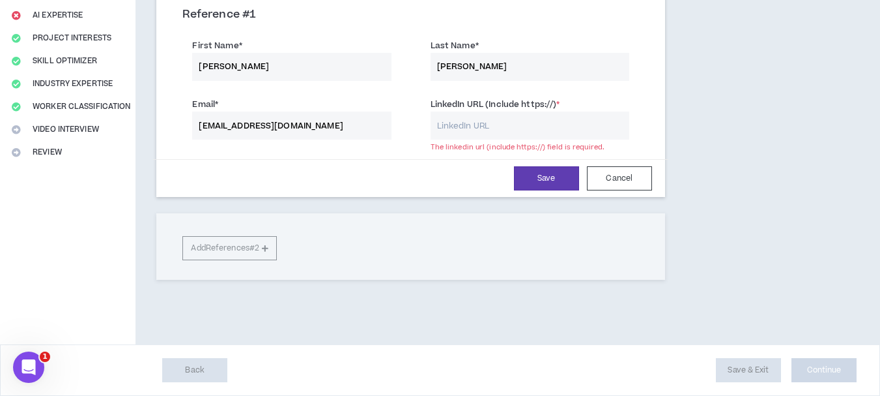
click at [502, 128] on input "LinkedIn URL (Include https://) *" at bounding box center [530, 125] width 199 height 28
paste input "https://"
click at [447, 173] on div "Save Cancel" at bounding box center [410, 178] width 482 height 24
click at [564, 178] on button "Save" at bounding box center [546, 178] width 65 height 24
click at [517, 127] on input "https://" at bounding box center [530, 125] width 199 height 28
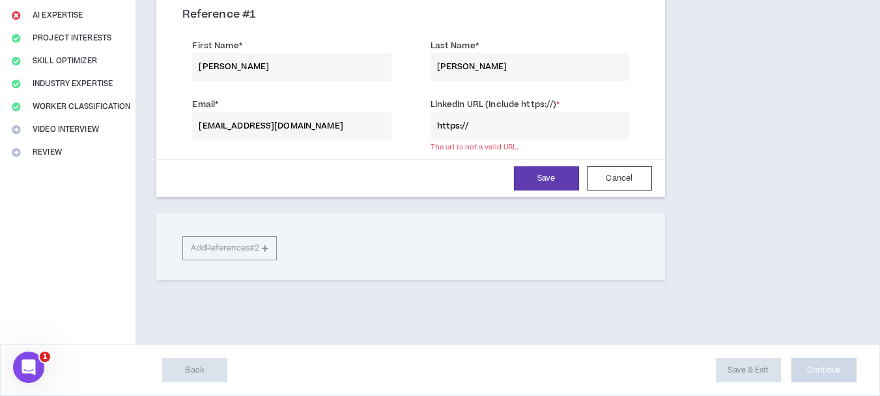
type input "[URL][DOMAIN_NAME][PERSON_NAME]"
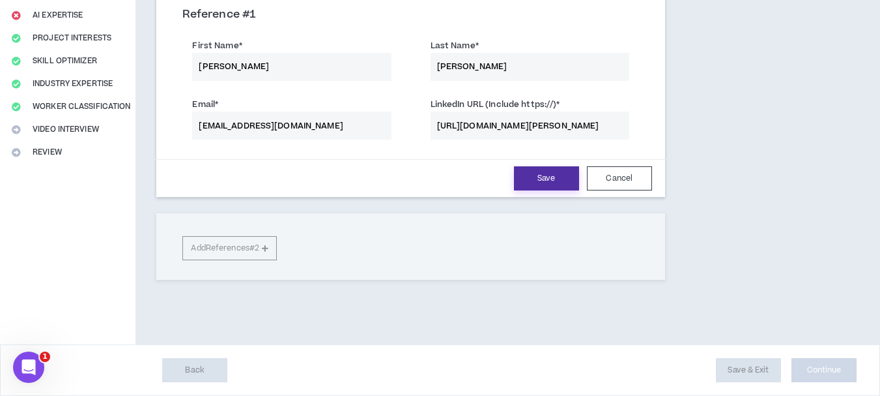
click at [553, 174] on button "Save" at bounding box center [546, 178] width 65 height 24
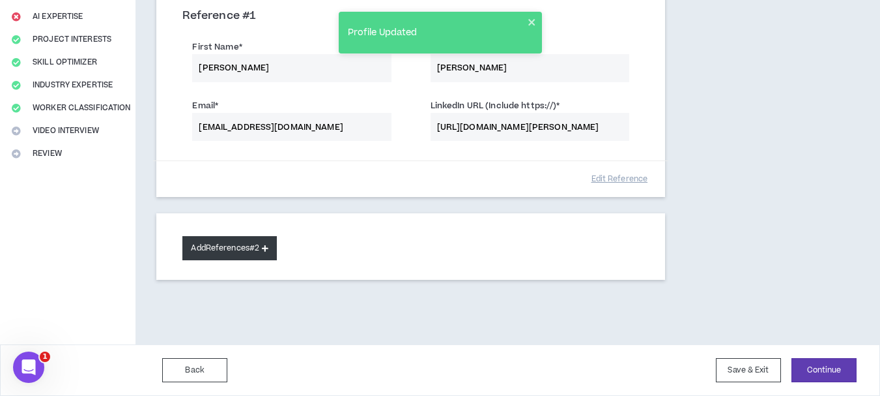
click at [265, 253] on button "Add References #2" at bounding box center [229, 248] width 94 height 24
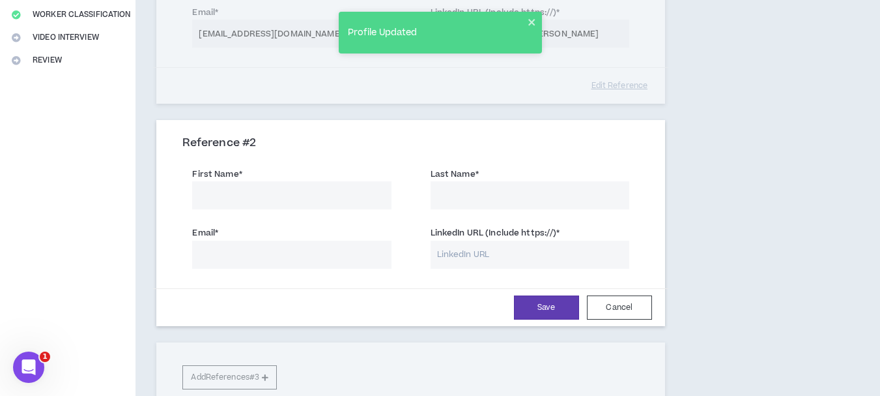
scroll to position [420, 0]
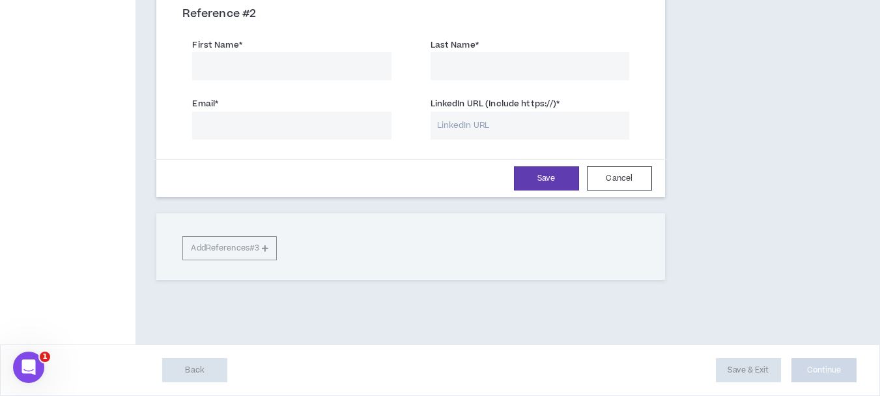
click at [278, 63] on input "First Name *" at bounding box center [291, 66] width 199 height 28
paste input "[PERSON_NAME] [PERSON_NAME]"
drag, startPoint x: 295, startPoint y: 70, endPoint x: 239, endPoint y: 70, distance: 55.4
click at [239, 70] on input "[PERSON_NAME] [PERSON_NAME]" at bounding box center [291, 66] width 199 height 28
type input "[PERSON_NAME]"
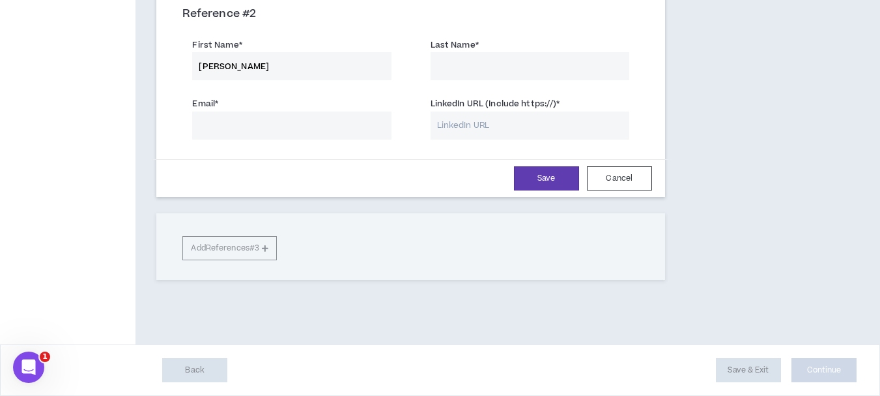
click at [500, 68] on input "Last Name *" at bounding box center [530, 66] width 199 height 28
paste input "[PERSON_NAME] [PERSON_NAME]"
drag, startPoint x: 476, startPoint y: 65, endPoint x: 432, endPoint y: 71, distance: 44.7
click at [432, 71] on input "[PERSON_NAME] [PERSON_NAME]" at bounding box center [530, 66] width 199 height 28
type input "Itohan"
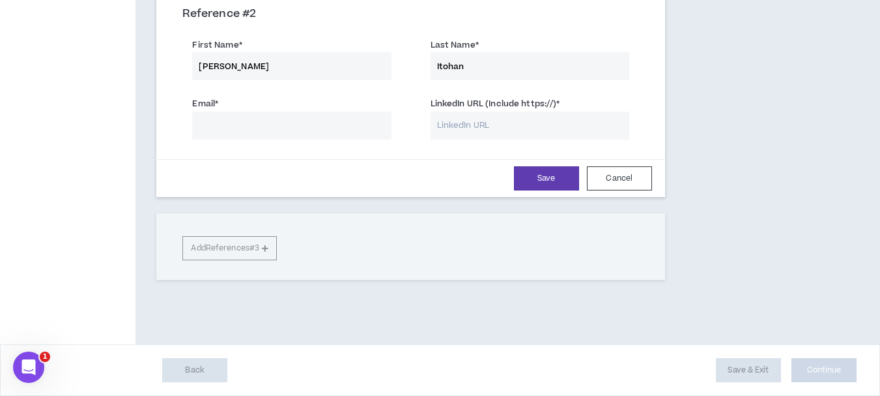
click at [265, 132] on input "Email *" at bounding box center [291, 125] width 199 height 28
click at [452, 124] on input "LinkedIn URL (Include https://) *" at bounding box center [530, 125] width 199 height 28
paste input "[URL][DOMAIN_NAME][PERSON_NAME]"
type input "[URL][DOMAIN_NAME][PERSON_NAME]"
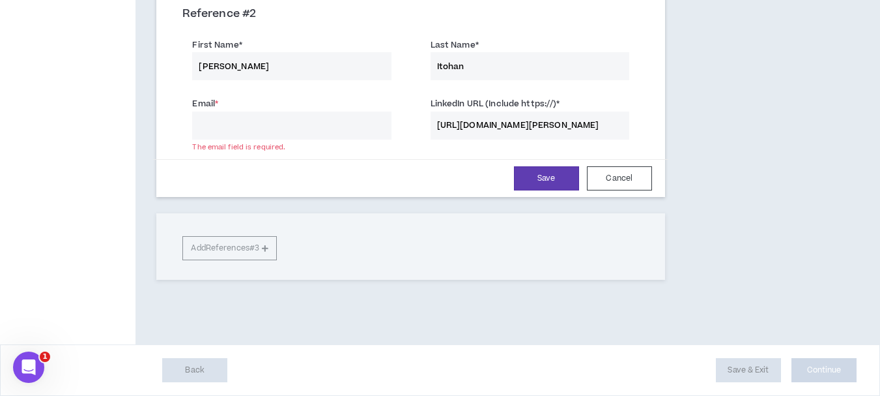
click at [330, 134] on input "Email *" at bounding box center [291, 125] width 199 height 28
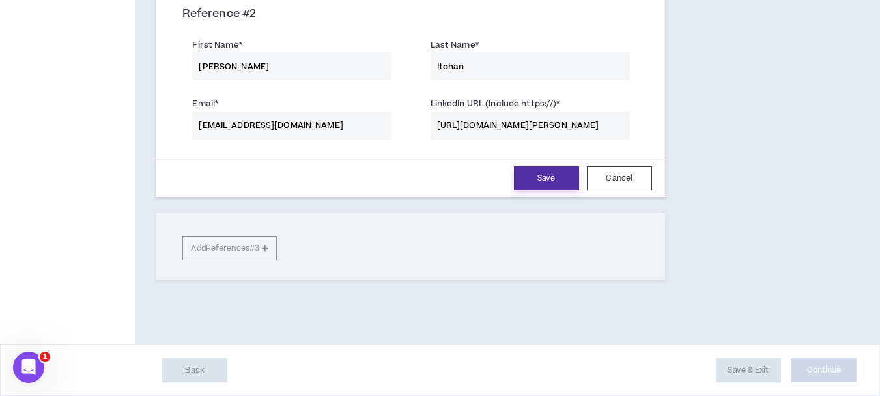
type input "[EMAIL_ADDRESS][DOMAIN_NAME]"
click at [530, 178] on button "Save" at bounding box center [546, 178] width 65 height 24
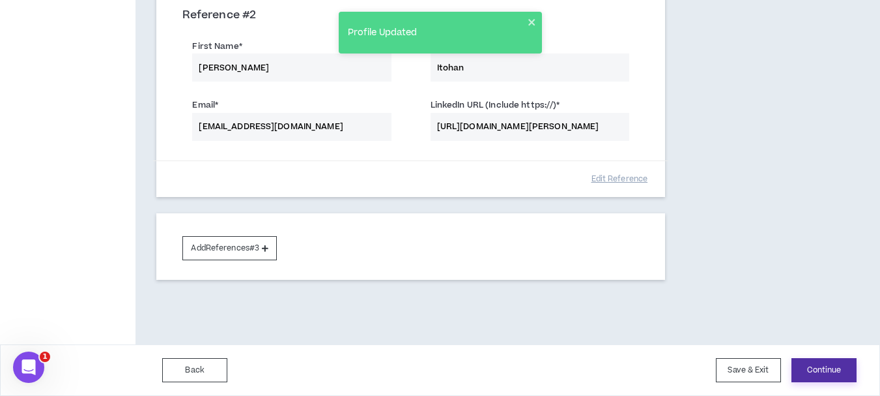
click at [826, 366] on button "Continue" at bounding box center [824, 370] width 65 height 24
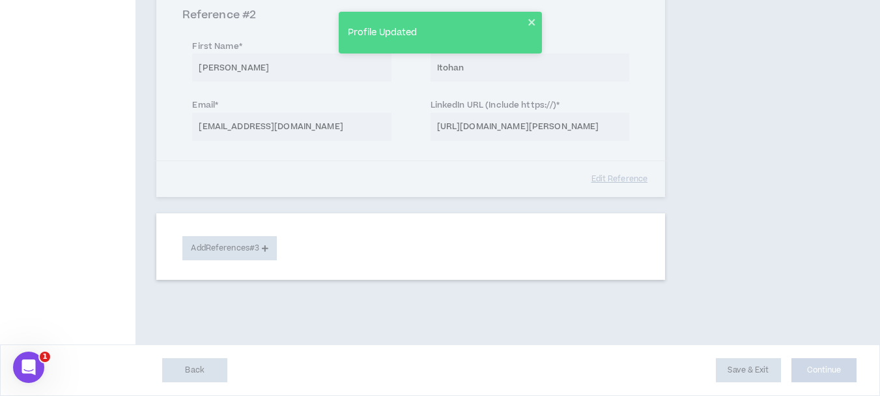
select select "***"
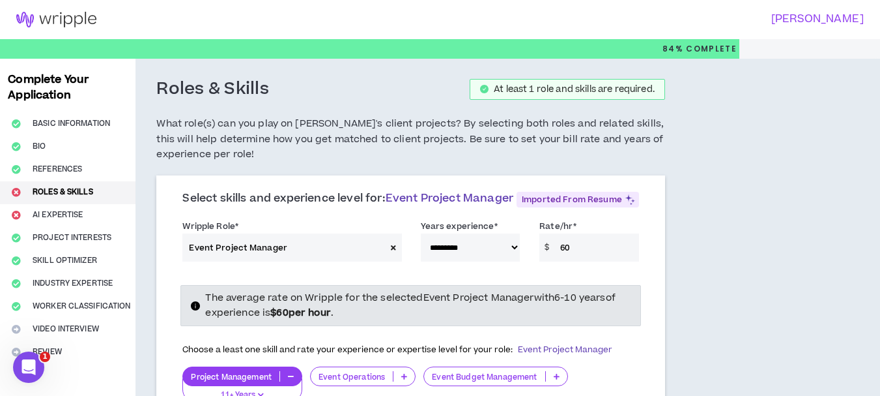
click at [512, 245] on select "**********" at bounding box center [471, 247] width 100 height 28
click at [512, 247] on select "**********" at bounding box center [471, 247] width 100 height 28
click at [576, 247] on input "60" at bounding box center [596, 247] width 85 height 28
drag, startPoint x: 576, startPoint y: 248, endPoint x: 562, endPoint y: 248, distance: 14.3
click at [562, 248] on input "60" at bounding box center [596, 247] width 85 height 28
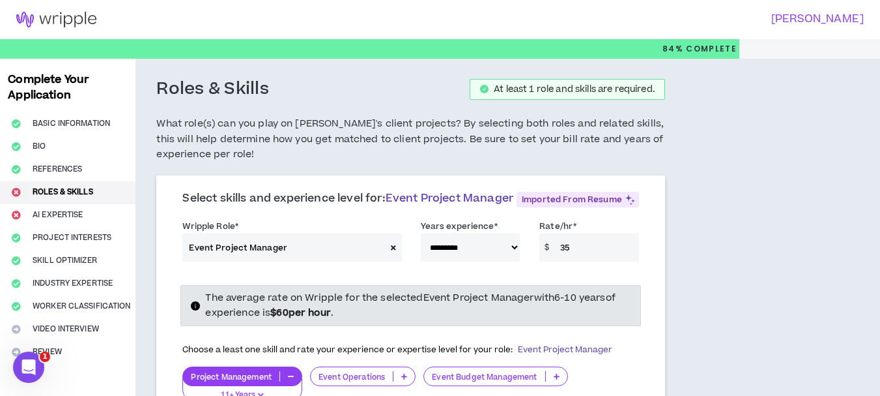
type input "3"
type input "50"
click at [652, 268] on div "**********" at bounding box center [410, 374] width 508 height 391
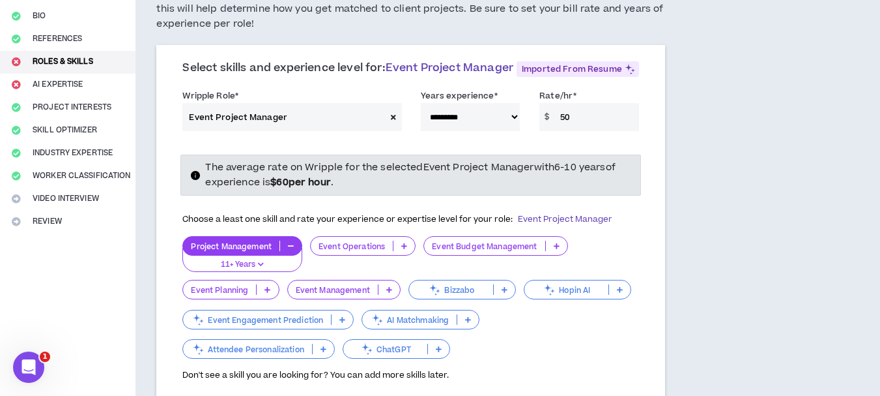
scroll to position [195, 0]
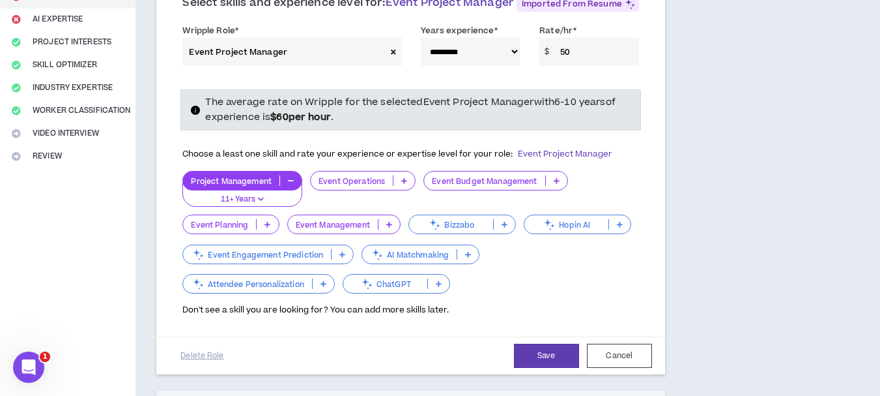
click at [387, 224] on icon at bounding box center [389, 224] width 6 height 7
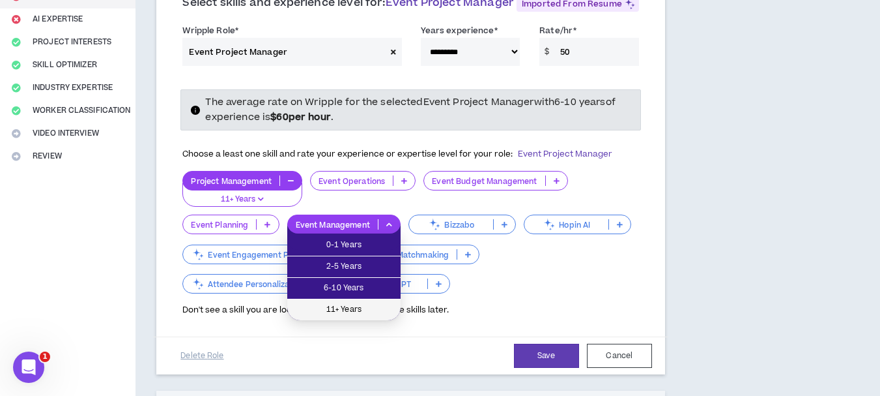
click at [352, 305] on span "11+ Years" at bounding box center [344, 309] width 98 height 14
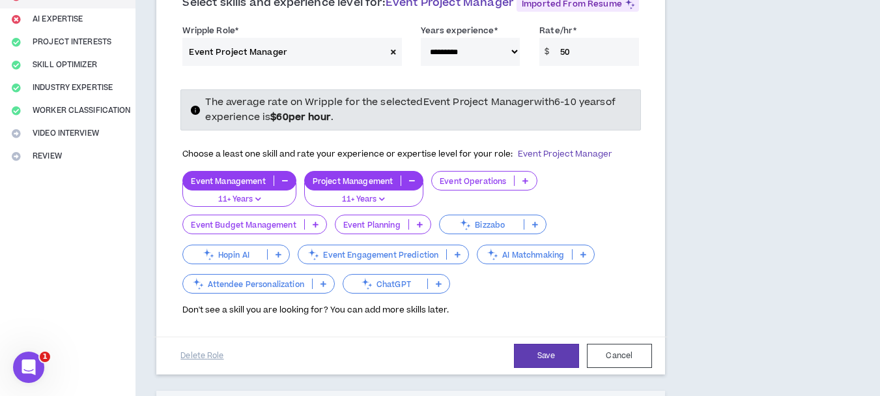
click at [522, 181] on p at bounding box center [526, 180] width 22 height 10
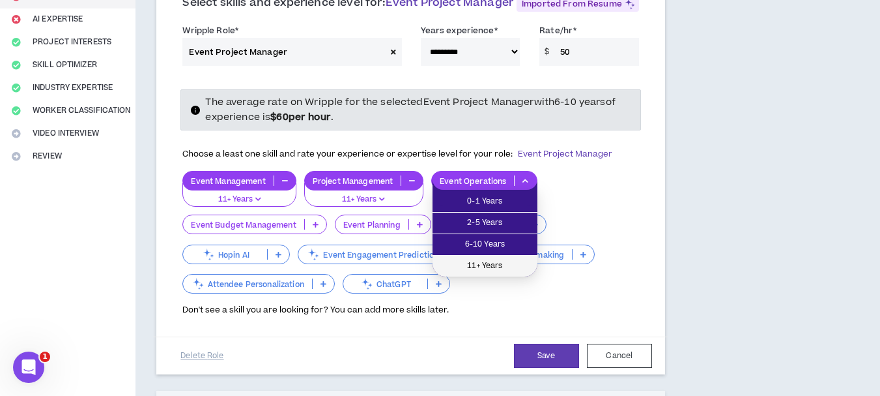
click at [493, 259] on span "11+ Years" at bounding box center [485, 266] width 89 height 14
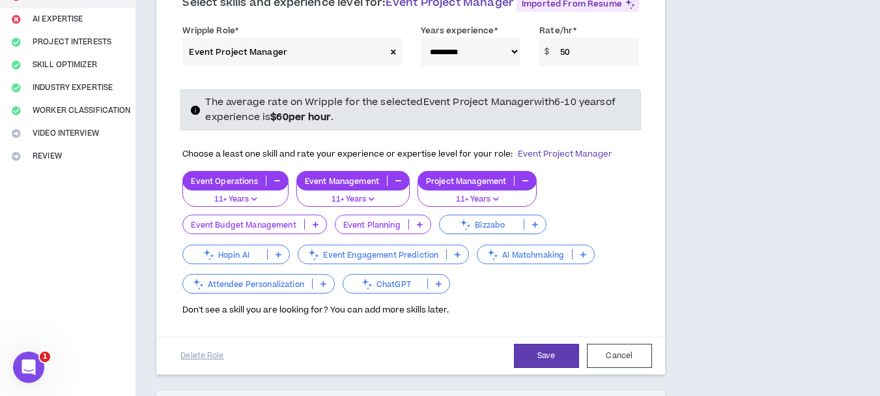
click at [420, 224] on icon at bounding box center [420, 224] width 6 height 7
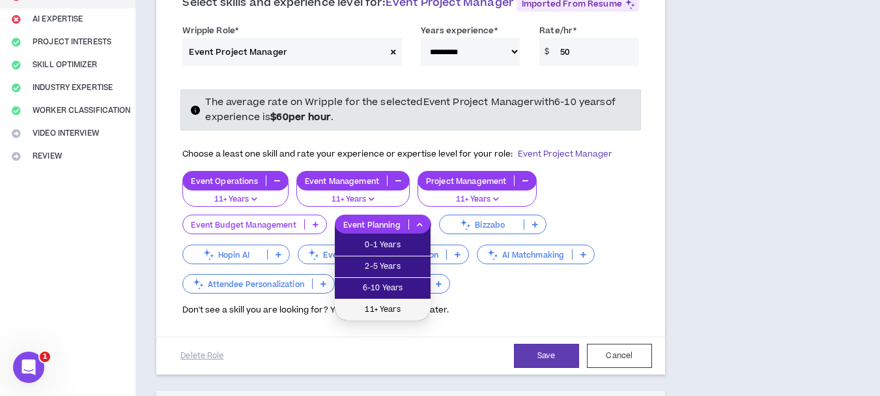
click at [411, 307] on span "11+ Years" at bounding box center [383, 309] width 80 height 14
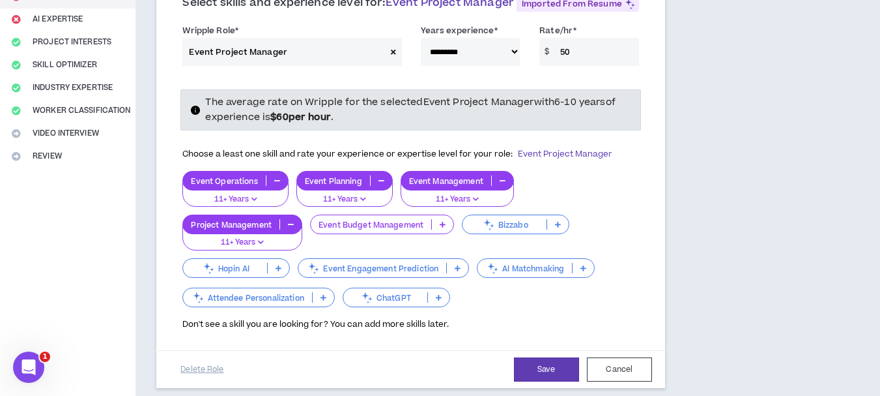
click at [442, 218] on div "Event Budget Management" at bounding box center [382, 224] width 144 height 20
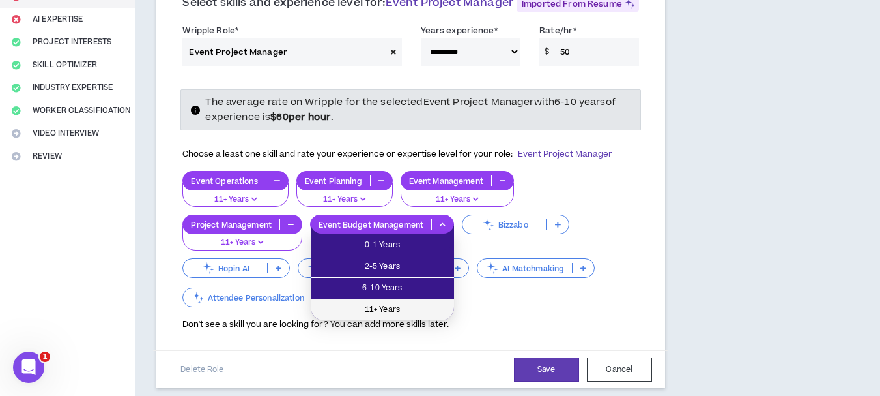
click at [426, 308] on span "11+ Years" at bounding box center [383, 309] width 128 height 14
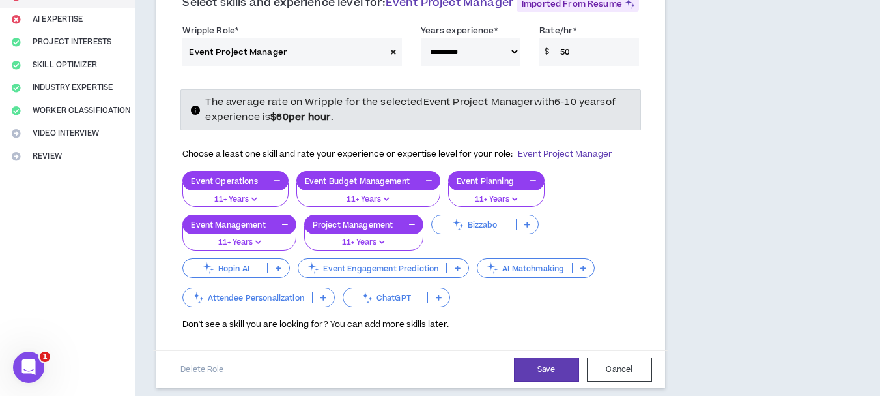
click at [454, 272] on p at bounding box center [458, 268] width 22 height 10
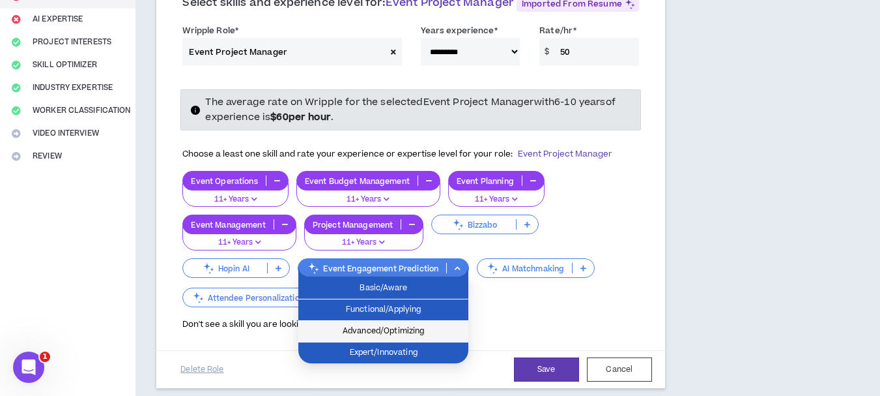
click at [423, 325] on span "Advanced/Optimizing" at bounding box center [383, 331] width 154 height 14
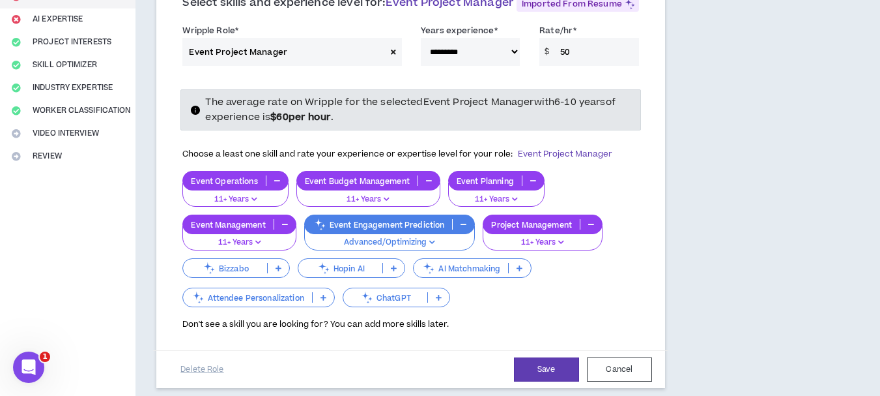
click at [518, 270] on icon at bounding box center [520, 268] width 6 height 7
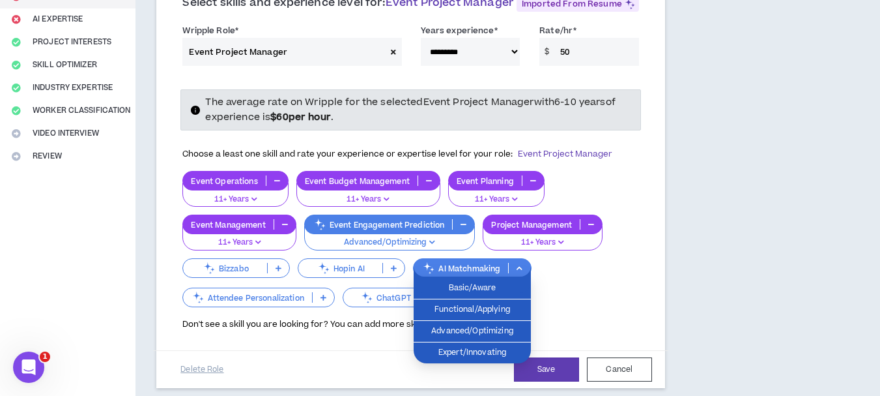
click at [573, 281] on div "Event Operations 11+ Years Event Budget Management 11+ Years Event Planning 11+…" at bounding box center [410, 240] width 456 height 138
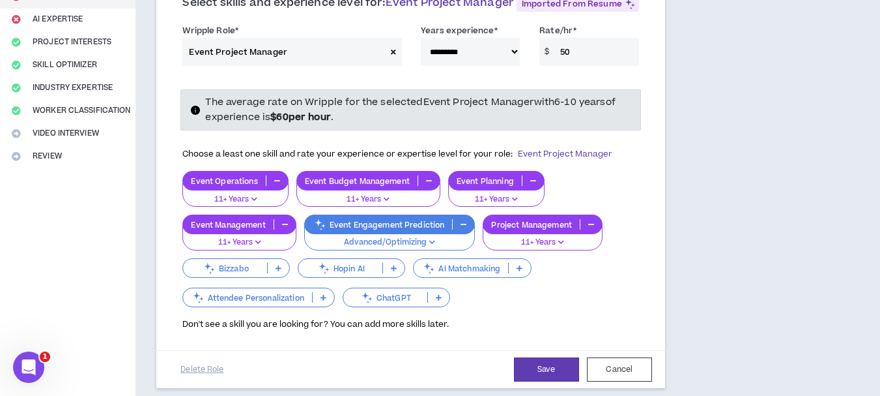
click at [326, 295] on icon at bounding box center [324, 297] width 6 height 7
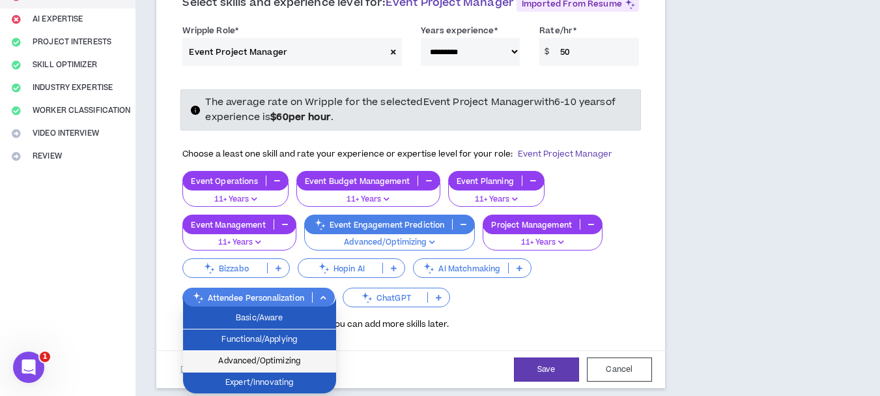
click at [308, 354] on span "Advanced/Optimizing" at bounding box center [259, 361] width 137 height 14
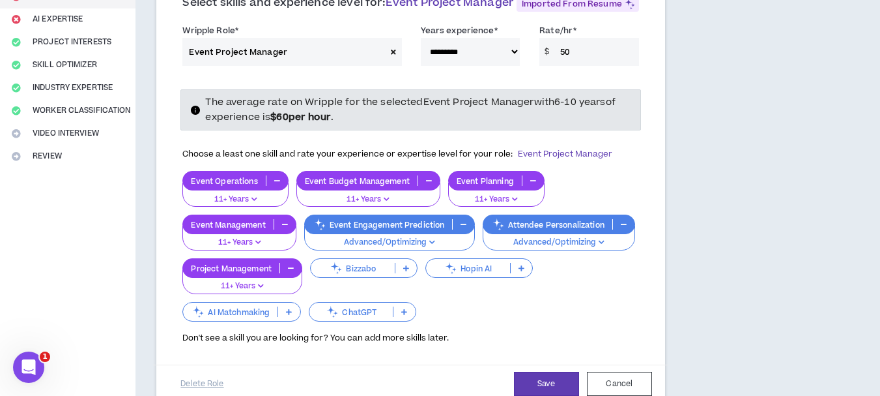
click at [403, 310] on icon at bounding box center [404, 311] width 6 height 7
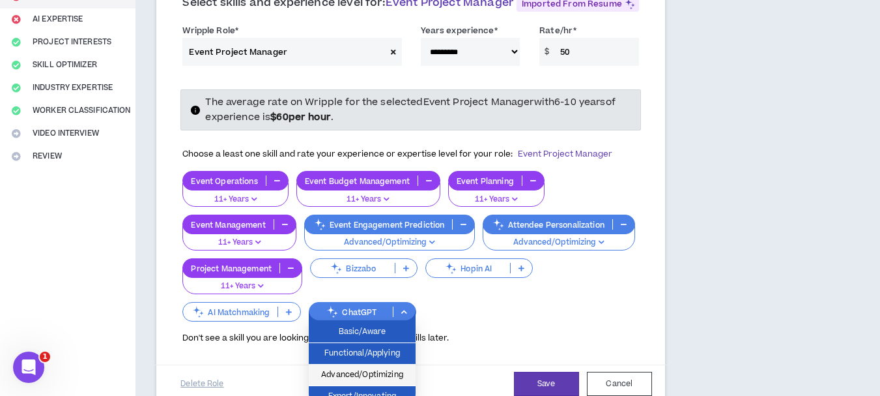
click at [383, 375] on span "Advanced/Optimizing" at bounding box center [362, 375] width 91 height 14
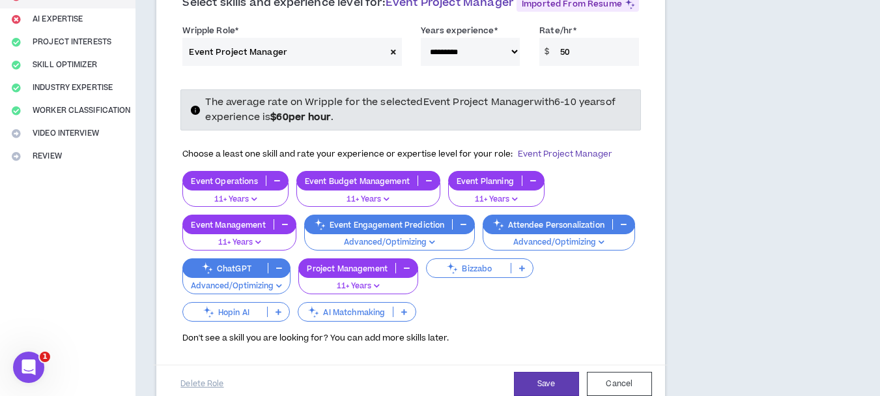
click at [521, 267] on icon at bounding box center [522, 268] width 6 height 7
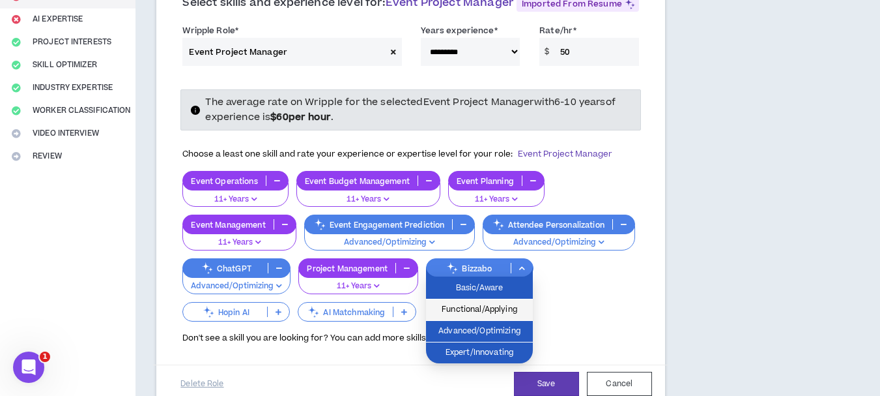
click at [508, 304] on span "Functional/Applying" at bounding box center [479, 309] width 91 height 14
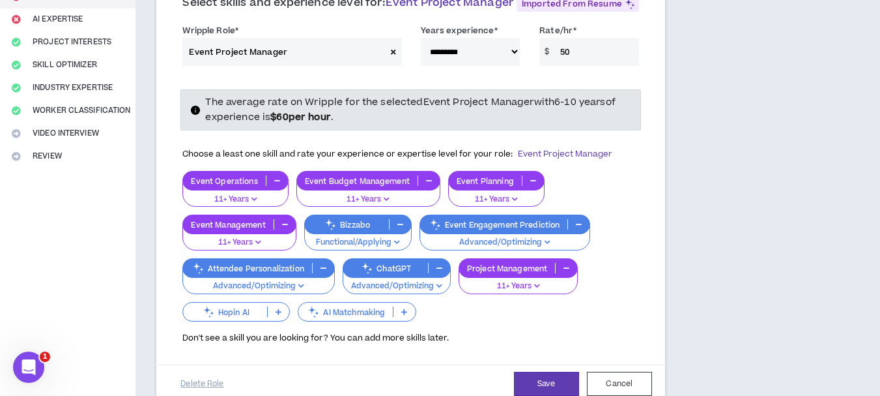
click at [280, 312] on icon at bounding box center [279, 311] width 6 height 7
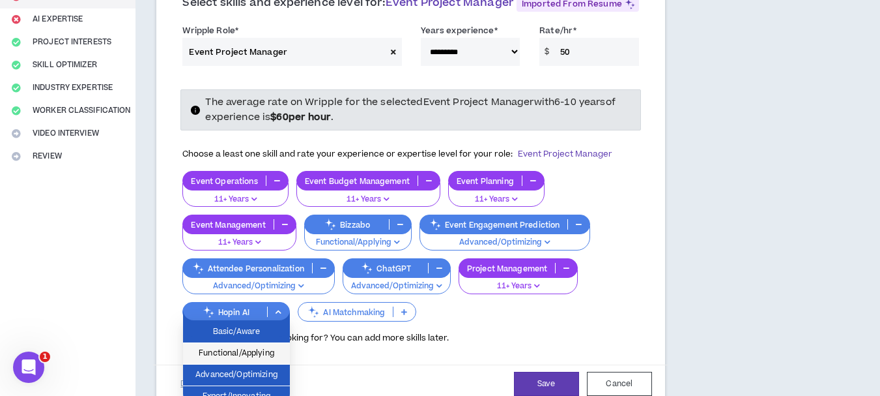
click at [265, 348] on span "Functional/Applying" at bounding box center [236, 353] width 91 height 14
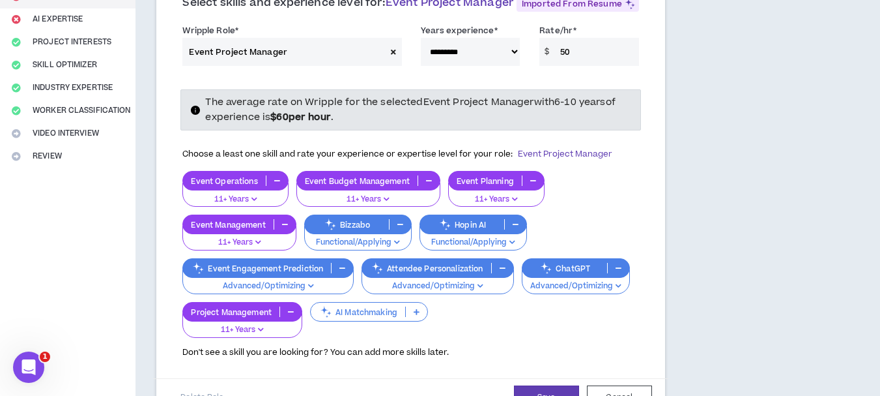
click at [411, 313] on p at bounding box center [417, 311] width 22 height 10
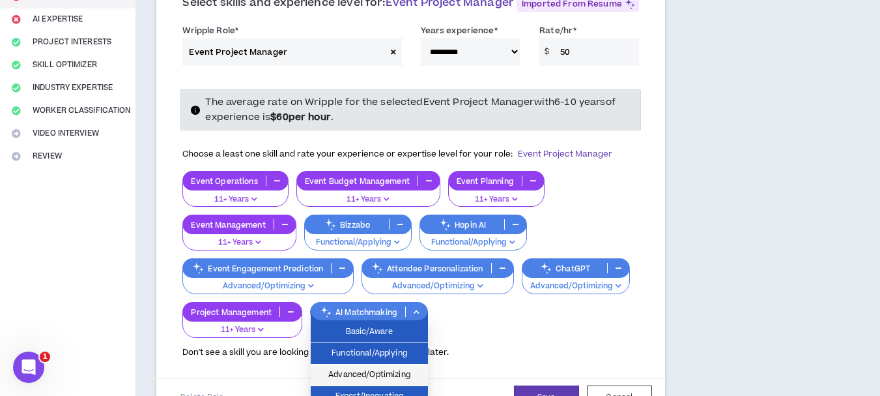
click at [388, 369] on span "Advanced/Optimizing" at bounding box center [370, 375] width 102 height 14
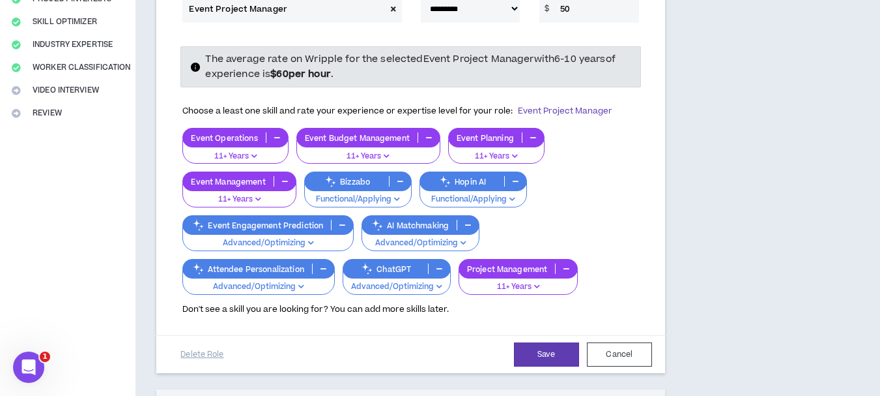
scroll to position [261, 0]
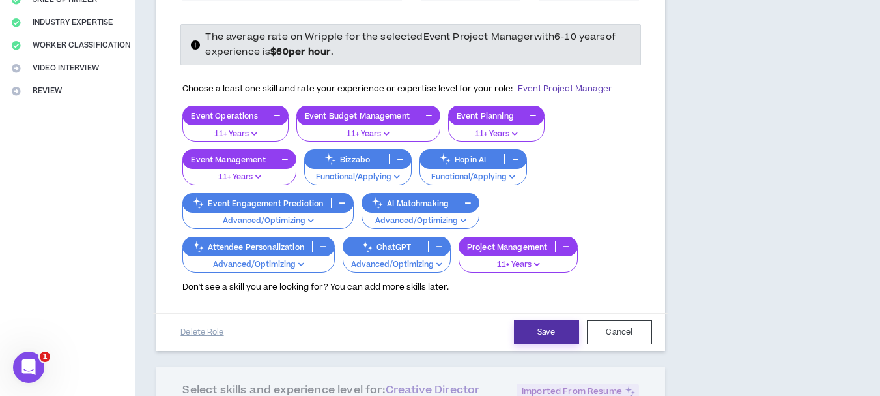
click at [565, 333] on button "Save" at bounding box center [546, 332] width 65 height 24
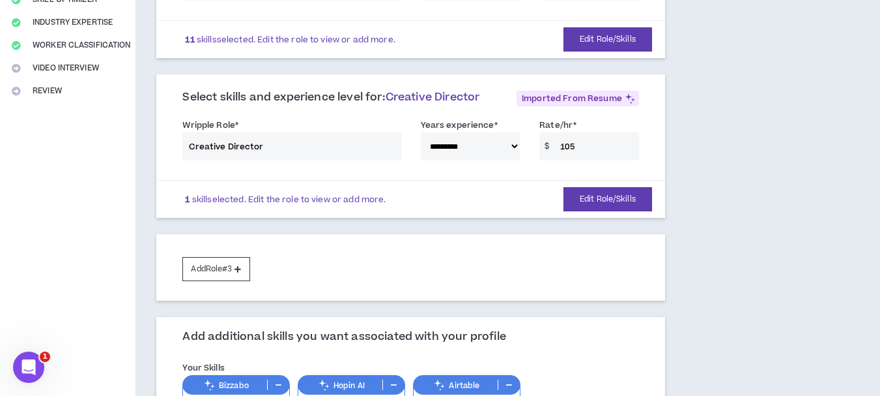
click at [577, 149] on div "**********" at bounding box center [411, 142] width 476 height 55
click at [570, 142] on div "**********" at bounding box center [411, 142] width 476 height 55
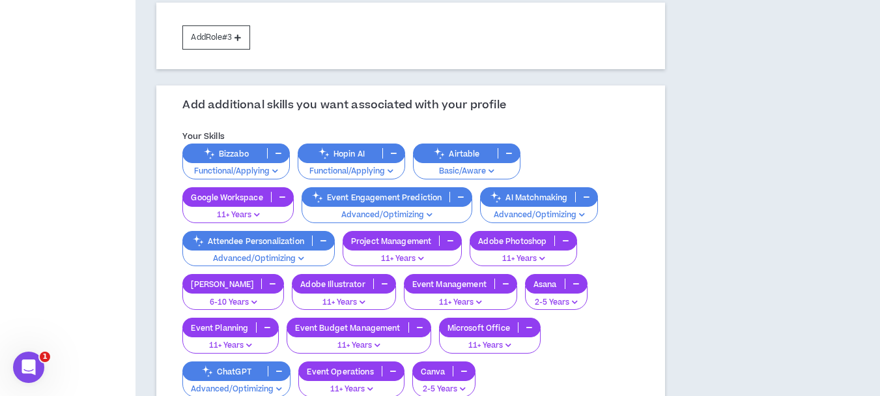
scroll to position [521, 0]
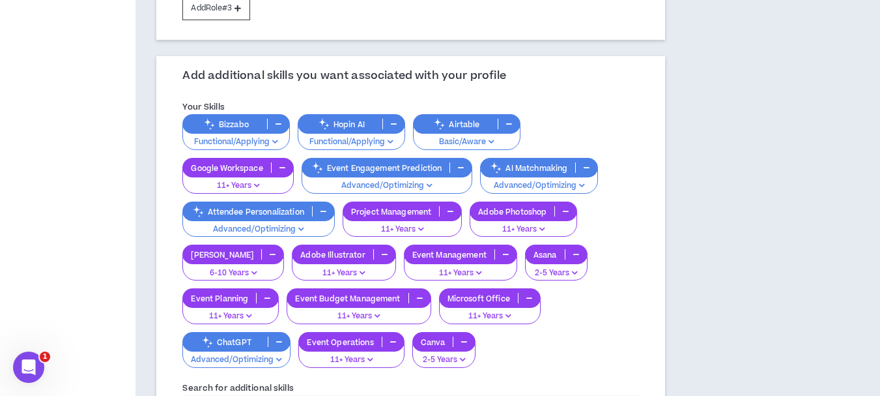
click at [324, 211] on icon "button" at bounding box center [324, 211] width 6 height 7
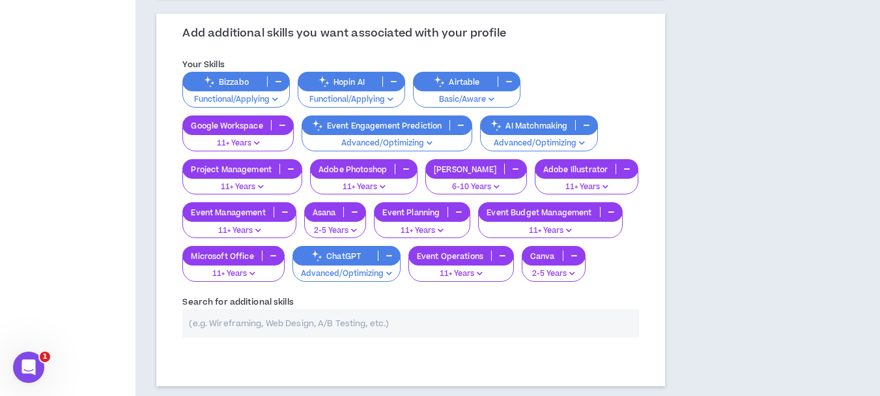
scroll to position [586, 0]
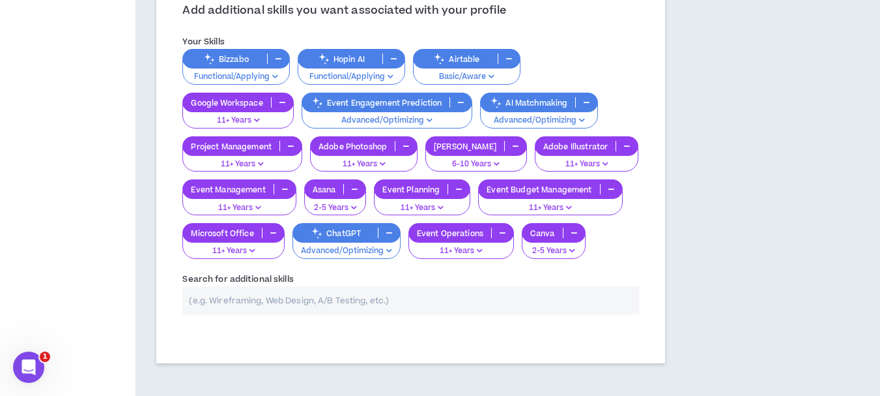
click at [474, 78] on p "Basic/Aware" at bounding box center [467, 77] width 91 height 12
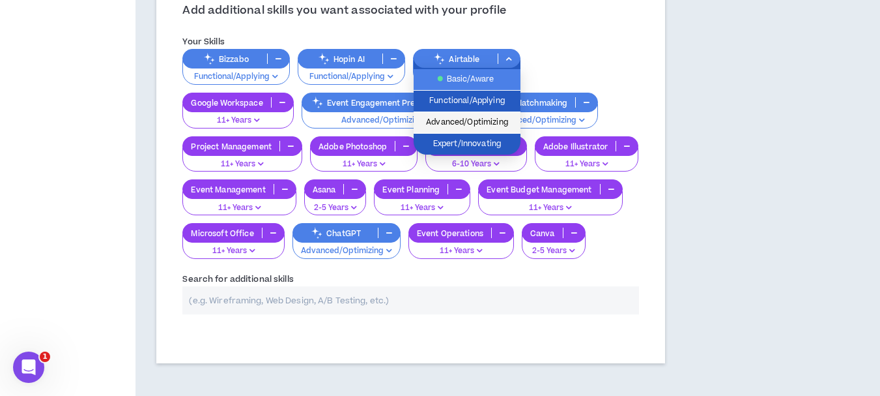
click at [470, 120] on span "Advanced/Optimizing" at bounding box center [467, 122] width 91 height 14
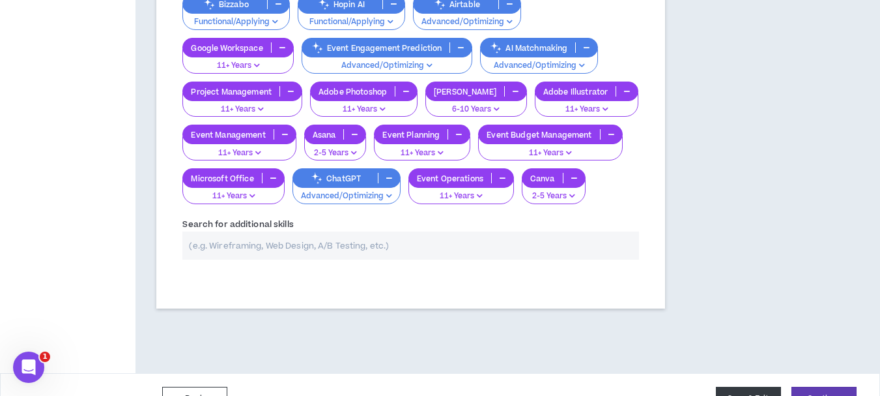
scroll to position [670, 0]
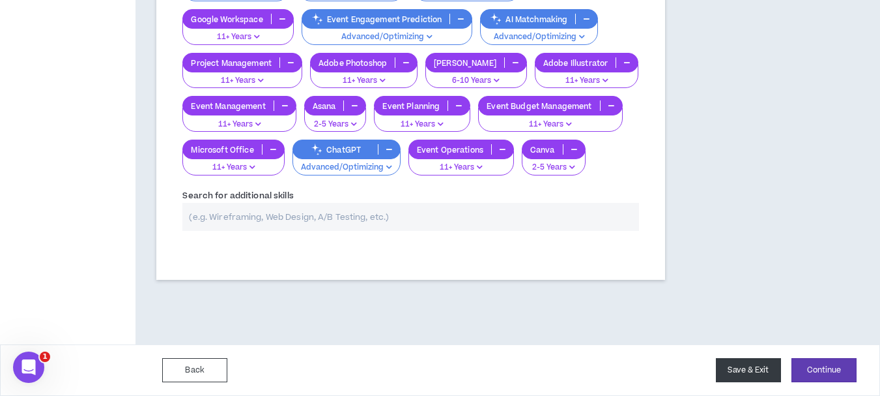
click at [763, 368] on button "Save & Exit" at bounding box center [748, 370] width 65 height 24
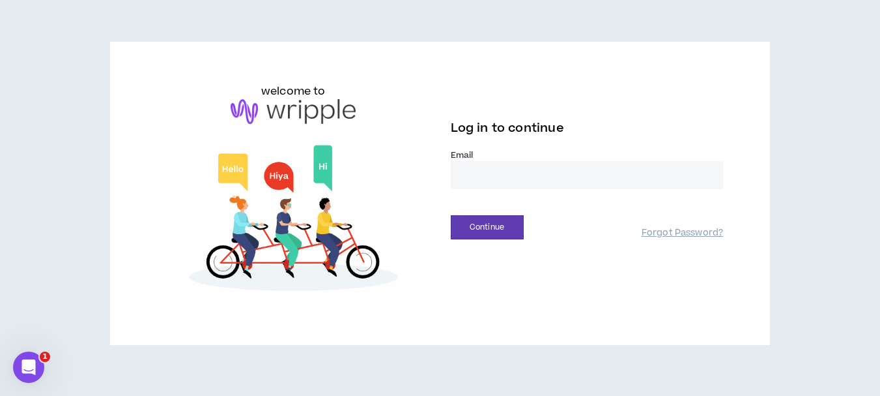
click at [525, 173] on input "email" at bounding box center [587, 175] width 273 height 28
type input "**********"
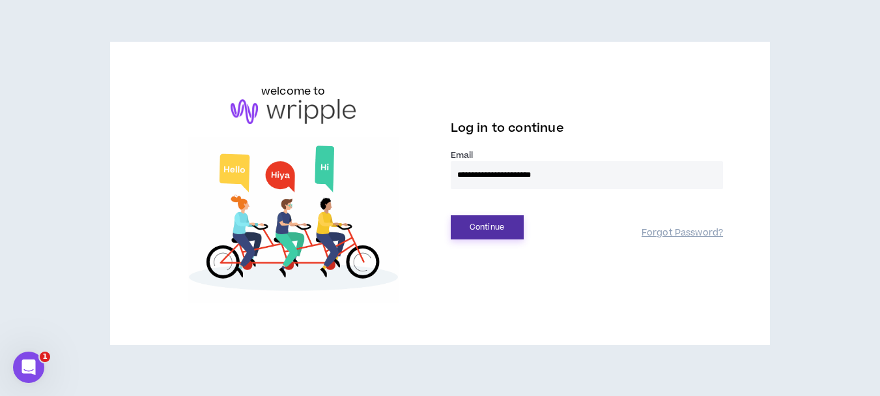
click at [491, 221] on button "Continue" at bounding box center [487, 227] width 73 height 24
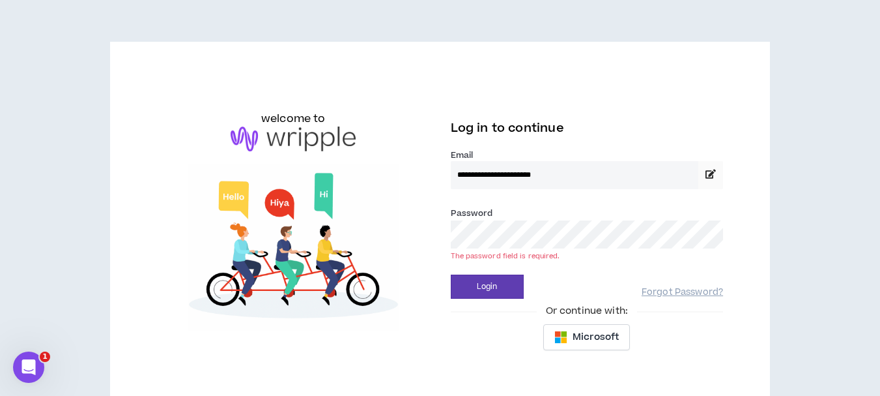
drag, startPoint x: 491, startPoint y: 221, endPoint x: 415, endPoint y: 242, distance: 79.2
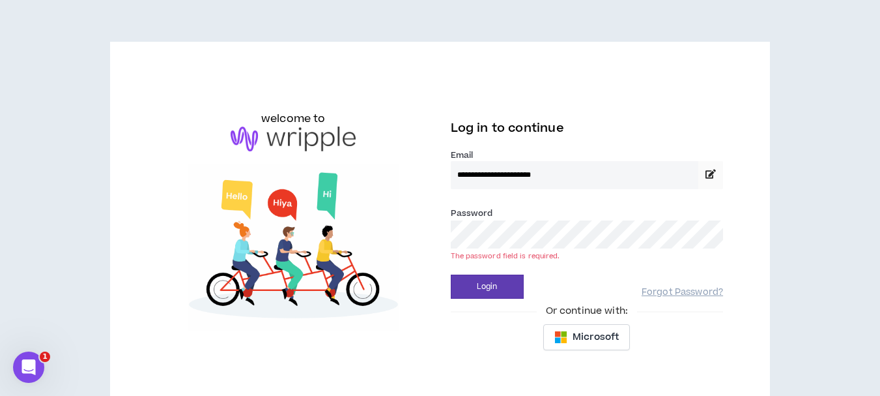
click at [415, 242] on img at bounding box center [293, 247] width 273 height 166
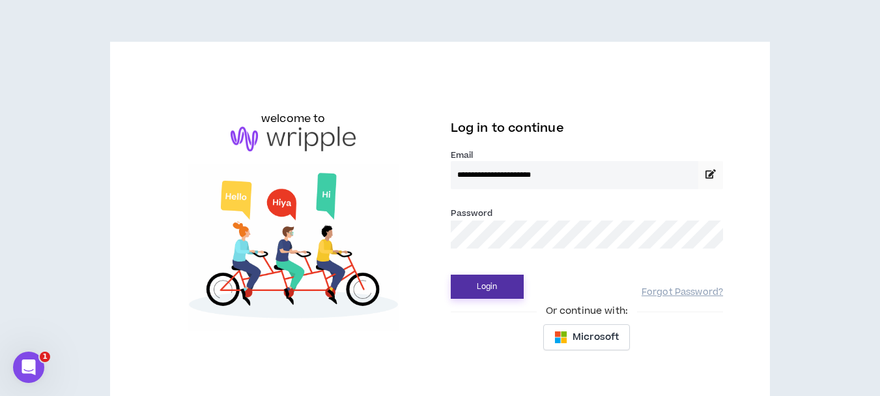
click at [489, 284] on button "Login" at bounding box center [487, 286] width 73 height 24
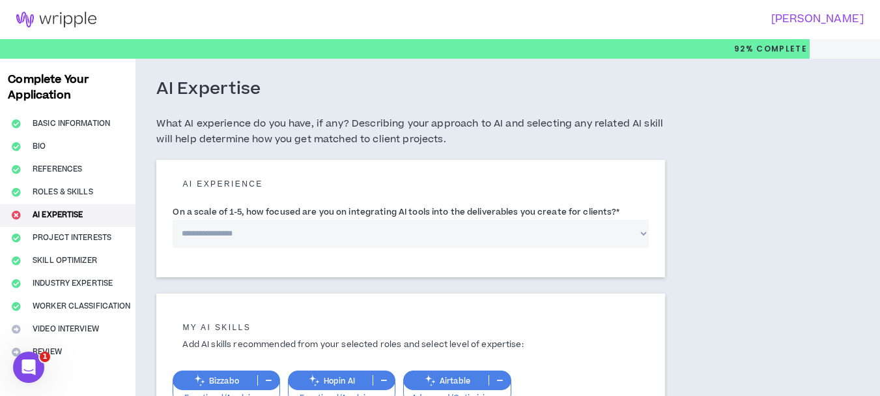
click at [339, 235] on select "**********" at bounding box center [411, 234] width 476 height 28
select select "*"
click at [173, 220] on select "**********" at bounding box center [411, 234] width 476 height 28
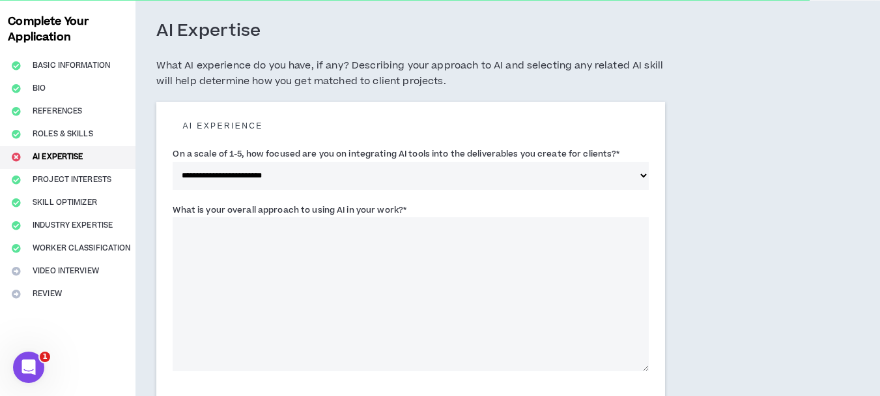
scroll to position [130, 0]
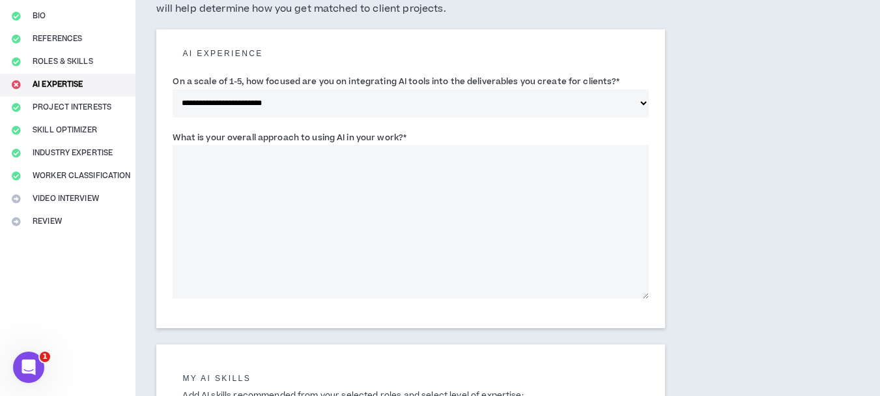
drag, startPoint x: 173, startPoint y: 134, endPoint x: 417, endPoint y: 131, distance: 243.7
click at [417, 131] on div "What is your overall approach to using AI in your work? *" at bounding box center [411, 214] width 476 height 168
drag, startPoint x: 352, startPoint y: 131, endPoint x: 394, endPoint y: 138, distance: 42.3
click at [394, 138] on label "What is your overall approach to using AI in your work? *" at bounding box center [290, 137] width 234 height 21
click at [394, 145] on textarea "What is your overall approach to using AI in your work? *" at bounding box center [411, 222] width 476 height 154
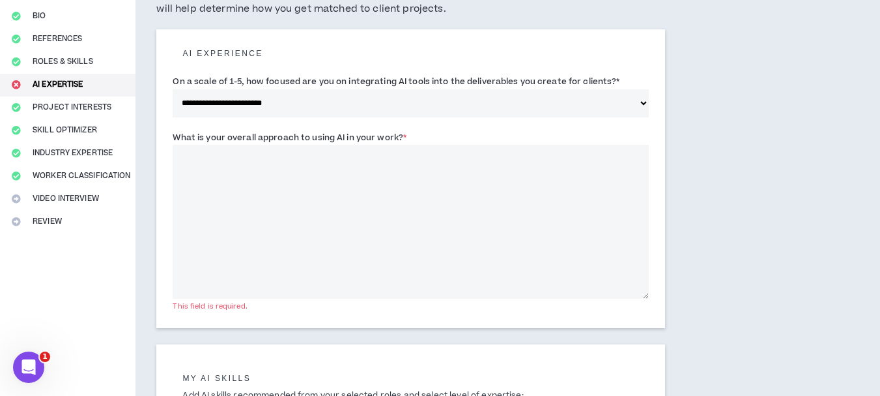
drag, startPoint x: 173, startPoint y: 136, endPoint x: 407, endPoint y: 133, distance: 234.0
click at [407, 133] on label "What is your overall approach to using AI in your work? *" at bounding box center [290, 137] width 234 height 21
copy label "What is your overall approach to using AI in your work? *"
click at [256, 181] on textarea "What is your overall approach to using AI in your work? *" at bounding box center [411, 222] width 476 height 154
paste textarea "**********"
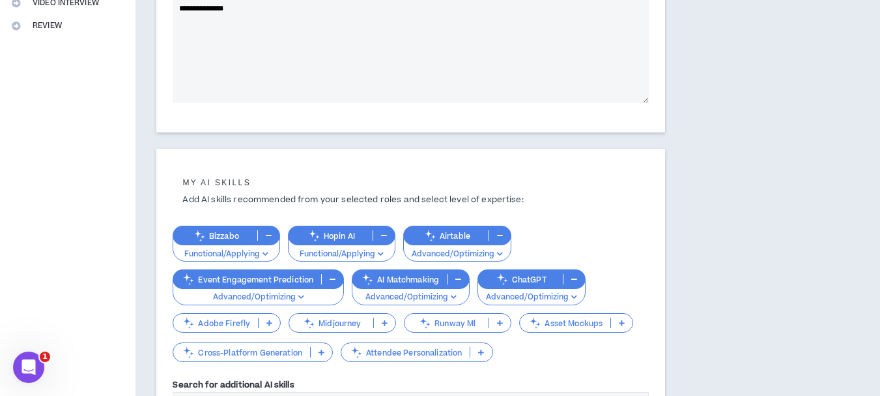
scroll to position [391, 0]
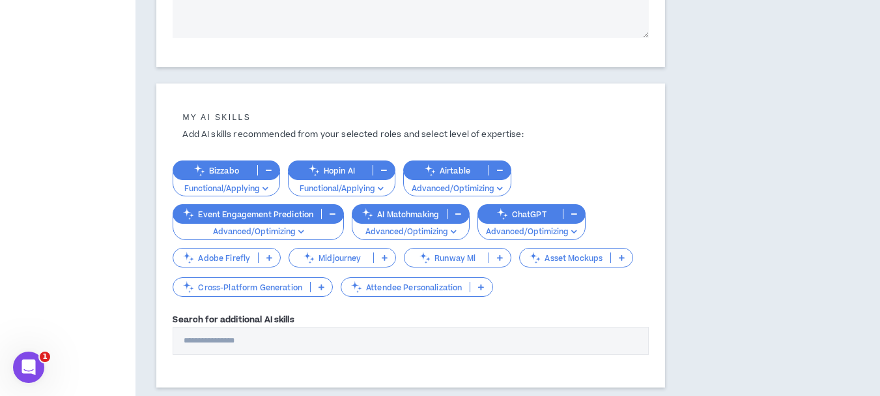
type textarea "**********"
click at [269, 257] on icon at bounding box center [270, 257] width 6 height 7
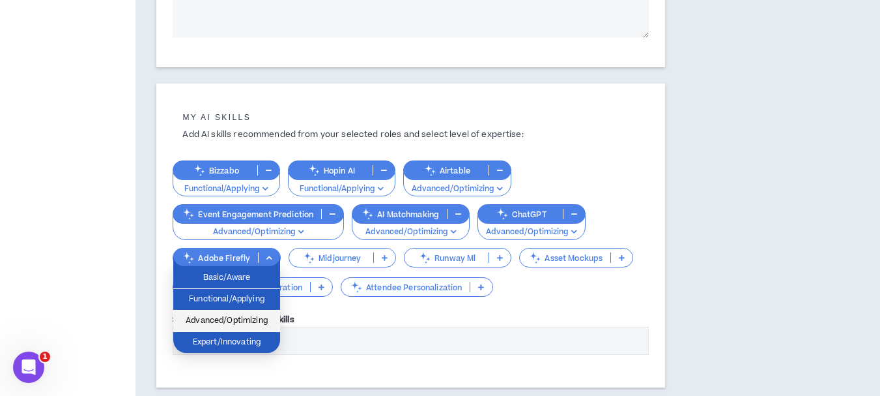
click at [244, 316] on span "Advanced/Optimizing" at bounding box center [226, 320] width 91 height 14
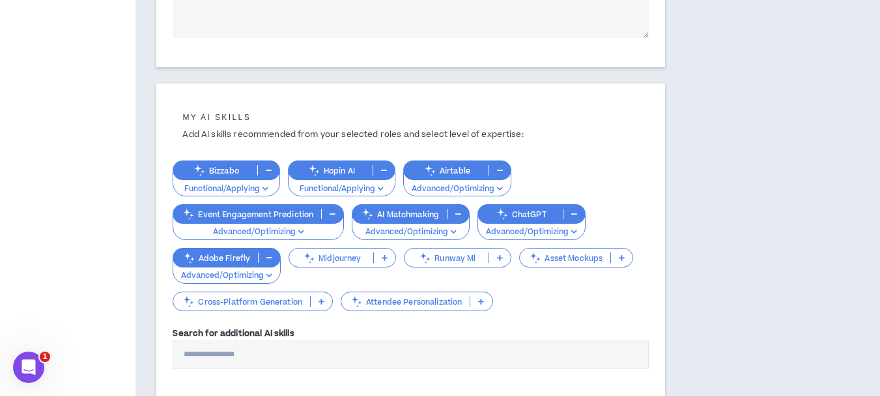
click at [620, 262] on p at bounding box center [622, 257] width 22 height 10
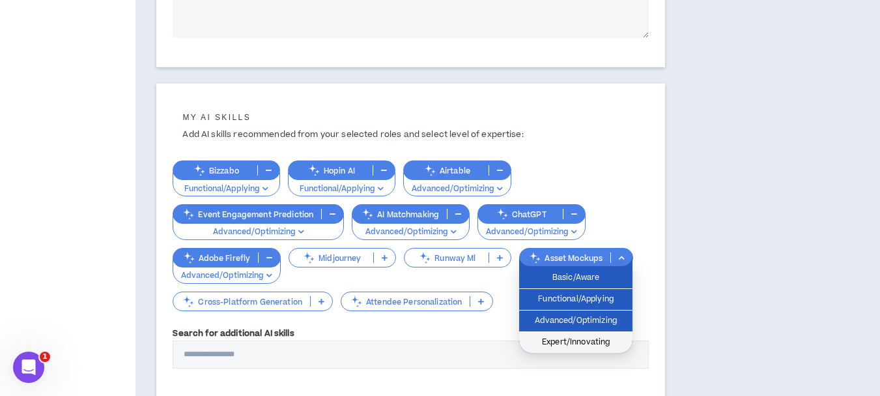
click at [587, 338] on span "Expert/Innovating" at bounding box center [576, 342] width 98 height 14
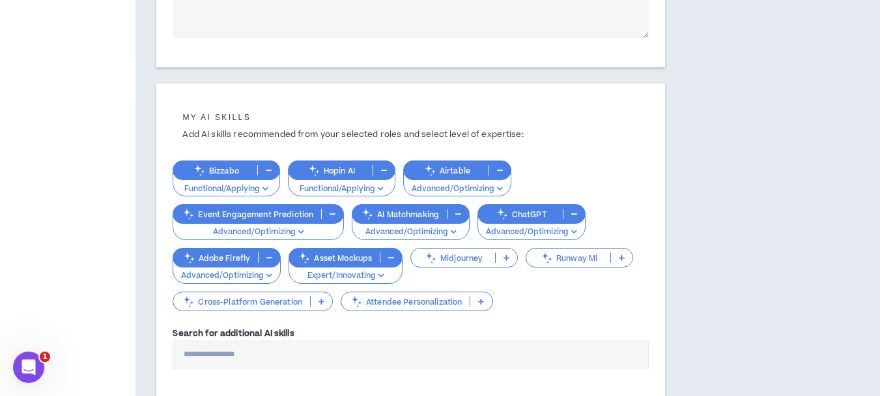
click at [487, 304] on p at bounding box center [481, 301] width 22 height 10
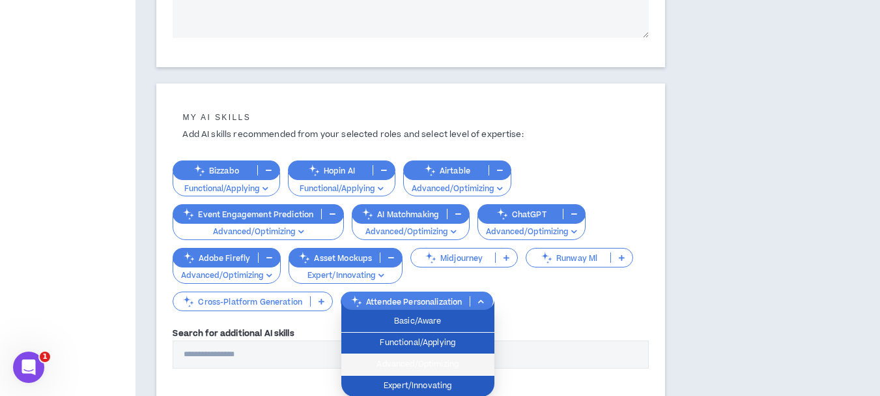
click at [465, 370] on span "Advanced/Optimizing" at bounding box center [417, 364] width 137 height 14
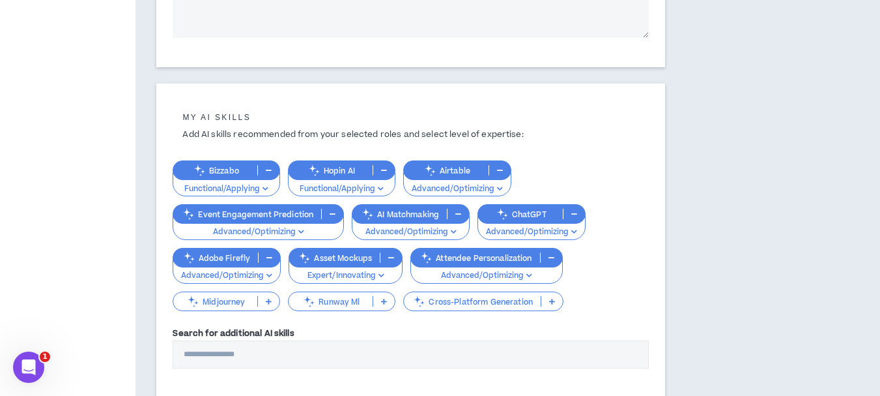
click at [552, 302] on icon at bounding box center [552, 301] width 6 height 7
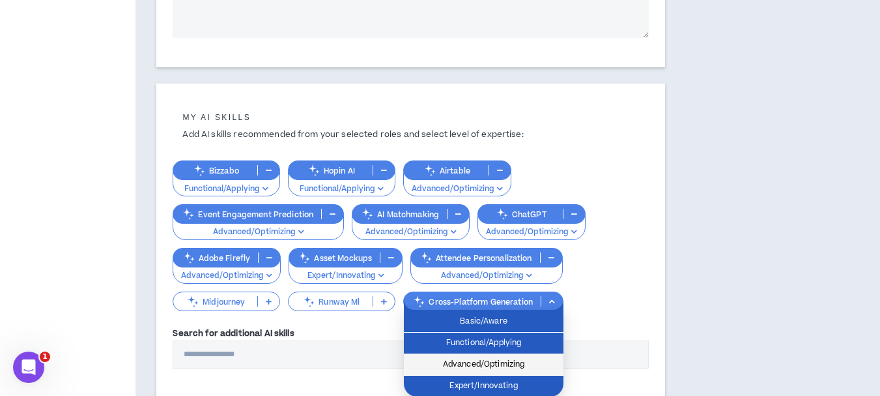
click at [515, 362] on span "Advanced/Optimizing" at bounding box center [484, 364] width 144 height 14
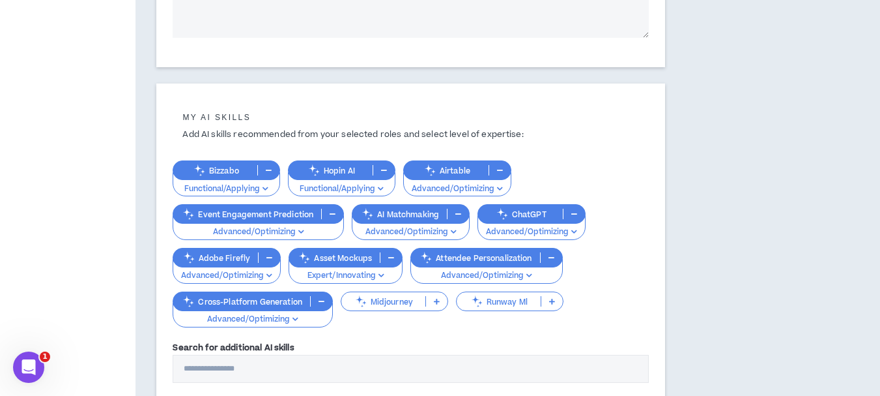
click at [441, 304] on p at bounding box center [437, 301] width 22 height 10
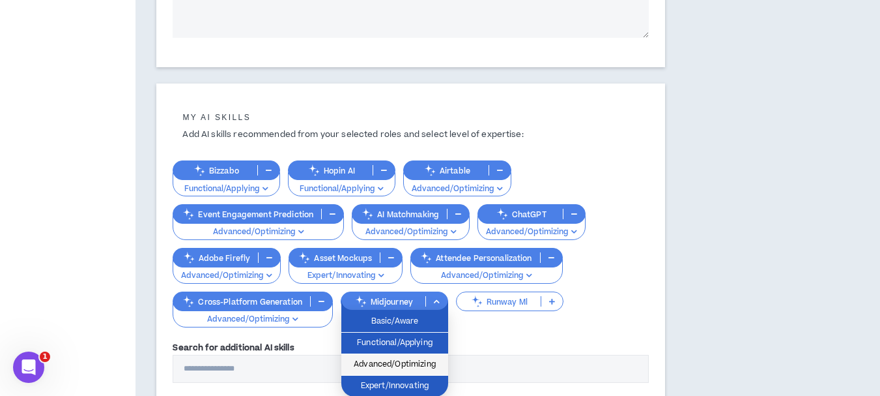
click at [390, 366] on span "Advanced/Optimizing" at bounding box center [394, 364] width 91 height 14
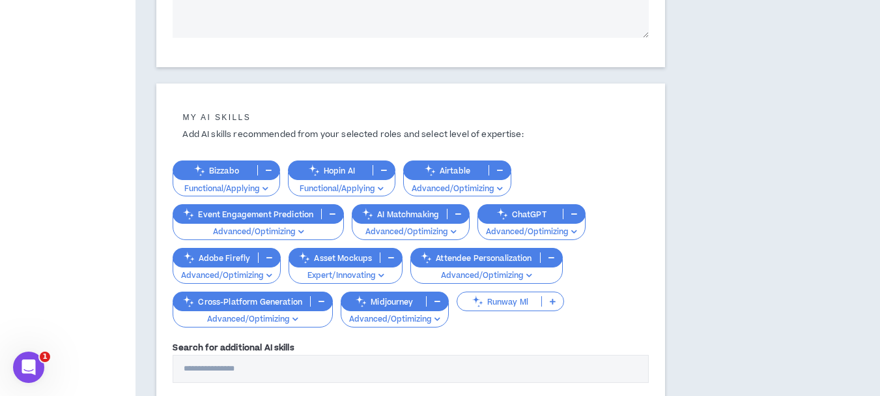
click at [552, 306] on p at bounding box center [553, 301] width 22 height 10
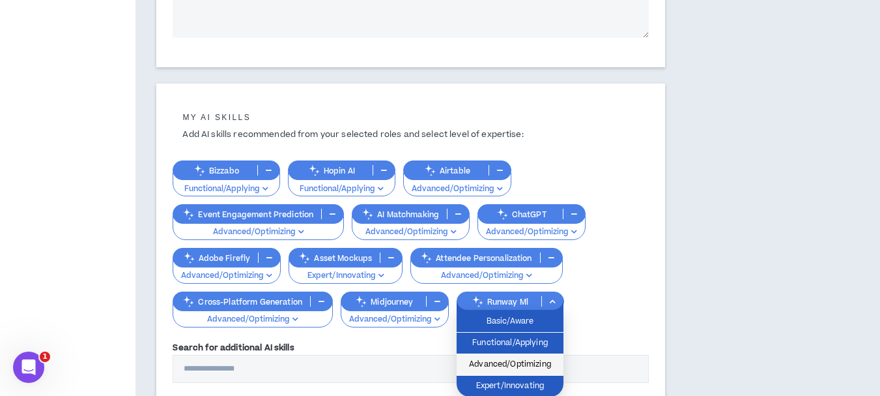
click at [533, 364] on span "Advanced/Optimizing" at bounding box center [510, 364] width 91 height 14
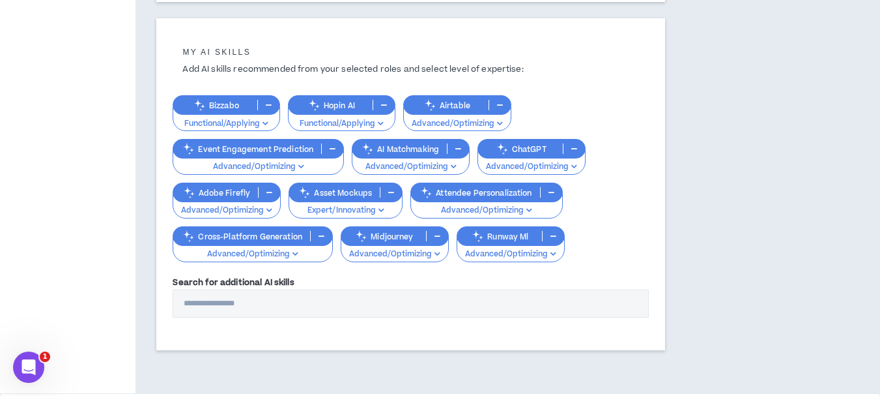
scroll to position [505, 0]
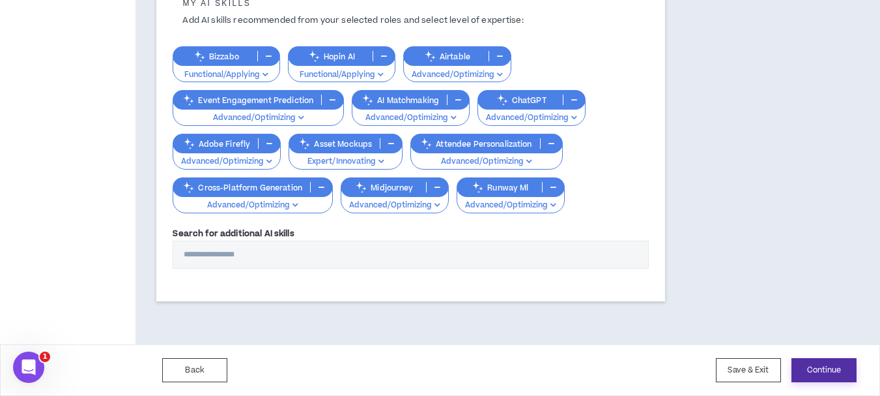
click at [825, 370] on button "Continue" at bounding box center [824, 370] width 65 height 24
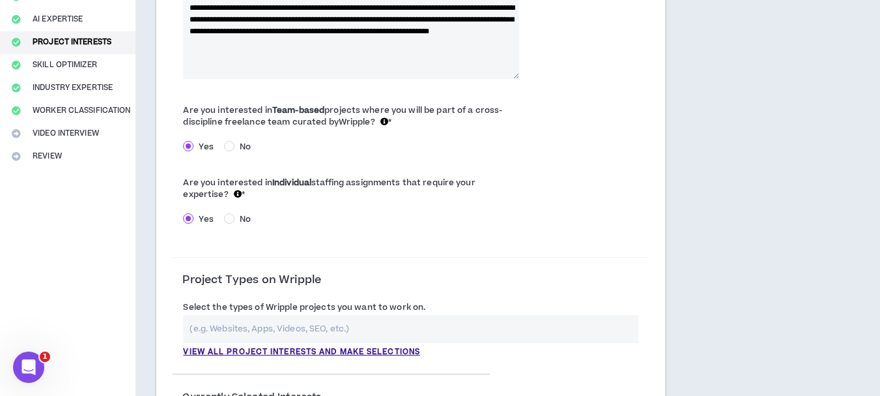
scroll to position [261, 0]
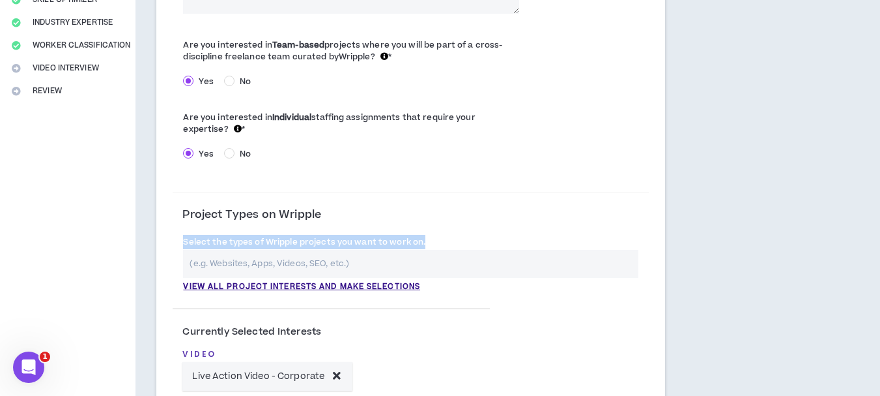
drag, startPoint x: 182, startPoint y: 240, endPoint x: 427, endPoint y: 247, distance: 245.1
click at [427, 247] on div "Select the types of Wripple projects you want to work on. View all project inte…" at bounding box center [411, 263] width 476 height 57
copy label "Select the types of Wripple projects you want to work on."
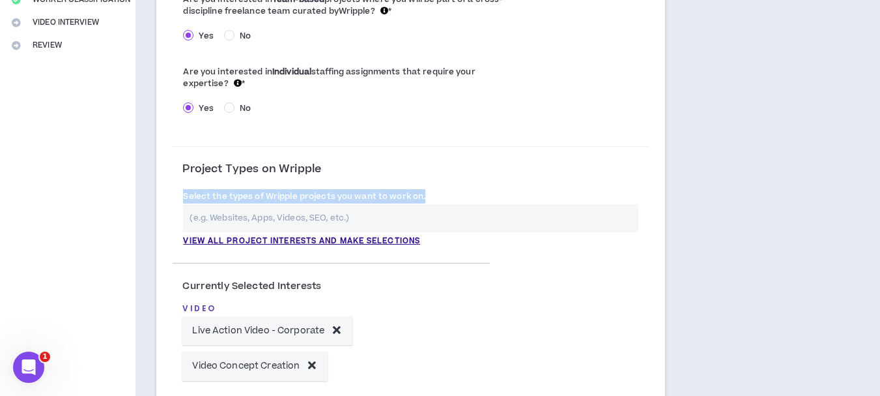
scroll to position [326, 0]
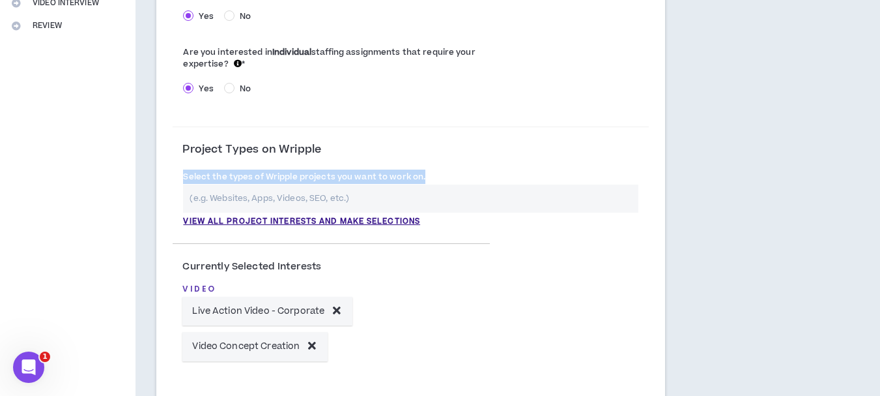
click at [259, 190] on input "text" at bounding box center [410, 198] width 455 height 28
paste input "Core Strengths (Event & Project Management) Event Management & Production (live…"
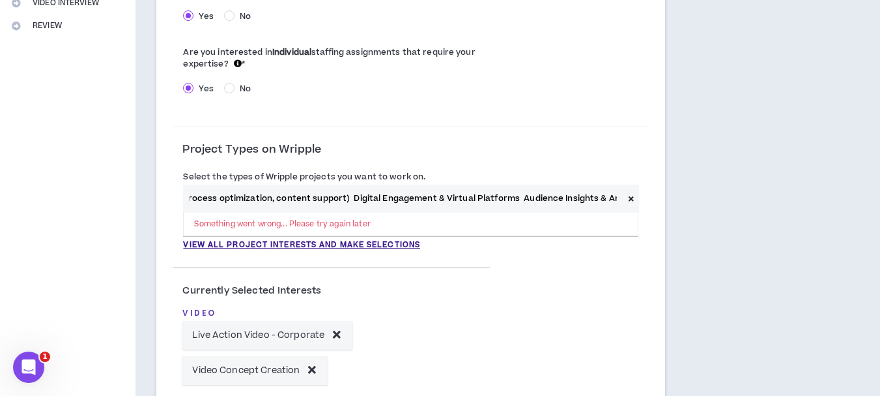
scroll to position [0, 2530]
click at [325, 199] on input "Core Strengths (Event & Project Management) Event Management & Production (live…" at bounding box center [403, 198] width 440 height 28
drag, startPoint x: 325, startPoint y: 198, endPoint x: 158, endPoint y: 209, distance: 167.8
click at [158, 209] on div "**********" at bounding box center [410, 129] width 508 height 590
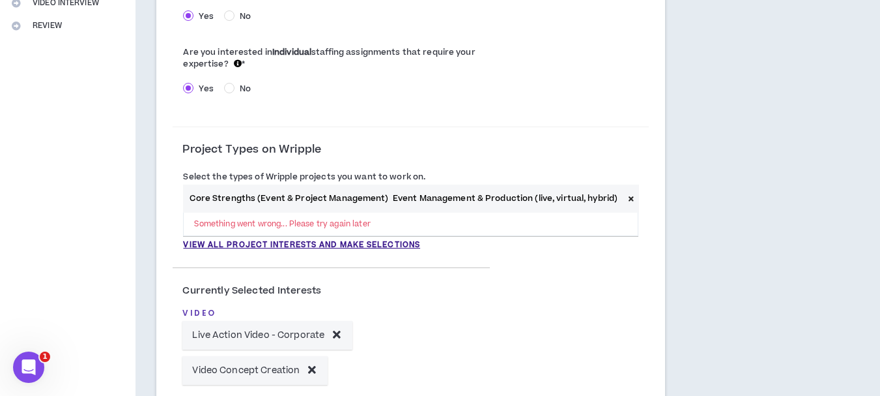
click at [281, 195] on input "Core Strengths (Event & Project Management) Event Management & Production (live…" at bounding box center [403, 198] width 440 height 28
drag, startPoint x: 389, startPoint y: 199, endPoint x: 154, endPoint y: 201, distance: 234.6
click at [154, 201] on div "**********" at bounding box center [411, 323] width 550 height 1181
click at [476, 197] on input "Event Management & Production (live, virtual, hybrid) Experiential Marketing & …" at bounding box center [403, 198] width 440 height 28
drag, startPoint x: 416, startPoint y: 199, endPoint x: 328, endPoint y: 199, distance: 88.0
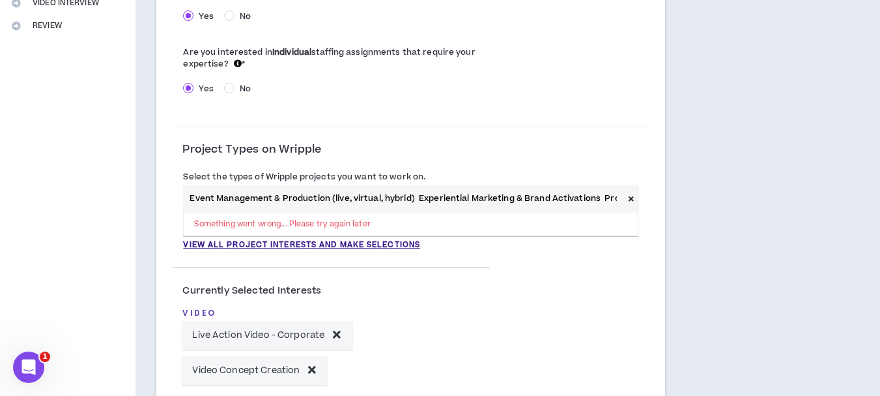
click at [328, 199] on input "Event Management & Production (live, virtual, hybrid) Experiential Marketing & …" at bounding box center [403, 198] width 440 height 28
drag, startPoint x: 379, startPoint y: 198, endPoint x: 601, endPoint y: 211, distance: 222.6
click at [601, 211] on input "Event Management & Production, Experiential Marketing & Brand Activations Proje…" at bounding box center [403, 198] width 440 height 28
click at [510, 192] on input "Event Management & Production, Experiential Marketing & Brand Activations Proje…" at bounding box center [403, 198] width 440 height 28
click at [517, 195] on input "Event Management & Production, Experiential Marketing & Brand Activations Proje…" at bounding box center [403, 198] width 440 height 28
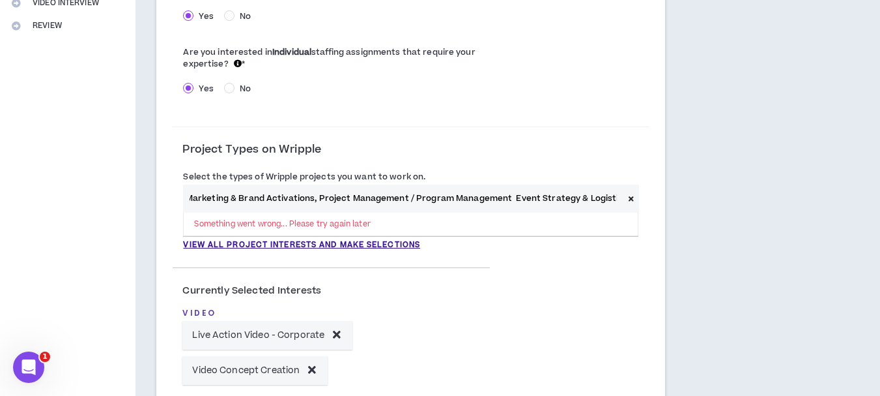
drag, startPoint x: 526, startPoint y: 197, endPoint x: 628, endPoint y: 204, distance: 101.9
click at [628, 204] on div "Event Management & Production, Experiential Marketing & Brand Activations, Proj…" at bounding box center [410, 198] width 455 height 28
click at [337, 200] on input "Event Management & Production, Experiential Marketing & Brand Activations, Proj…" at bounding box center [403, 198] width 440 height 28
drag, startPoint x: 309, startPoint y: 197, endPoint x: 412, endPoint y: 196, distance: 103.6
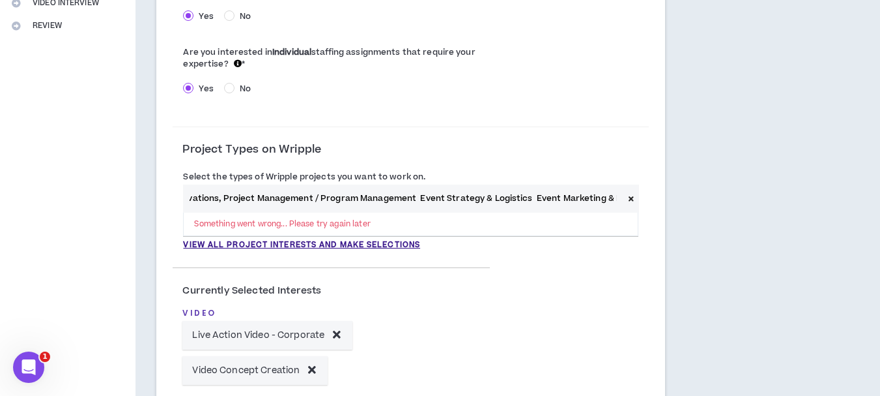
click at [412, 196] on input "Event Management & Production, Experiential Marketing & Brand Activations, Proj…" at bounding box center [403, 198] width 440 height 28
click at [426, 197] on input "Event Management & Production, Experiential Marketing & Brand Activations, Proj…" at bounding box center [403, 198] width 440 height 28
drag, startPoint x: 553, startPoint y: 199, endPoint x: 499, endPoint y: 199, distance: 54.1
click at [499, 199] on input "Event Management & Production, Experiential Marketing & Brand Activations, Proj…" at bounding box center [403, 198] width 440 height 28
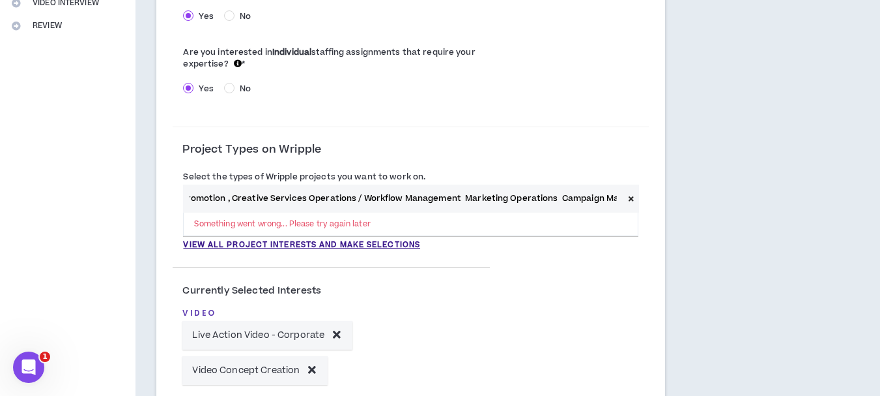
drag, startPoint x: 347, startPoint y: 198, endPoint x: 453, endPoint y: 199, distance: 106.2
click at [453, 199] on input "Event Management & Production, Experiential Marketing & Brand Activations, Proj…" at bounding box center [403, 198] width 440 height 28
drag, startPoint x: 445, startPoint y: 198, endPoint x: 551, endPoint y: 199, distance: 105.6
click at [551, 199] on input "Event Management & Production, Experiential Marketing & Brand Activations, Proj…" at bounding box center [403, 198] width 440 height 28
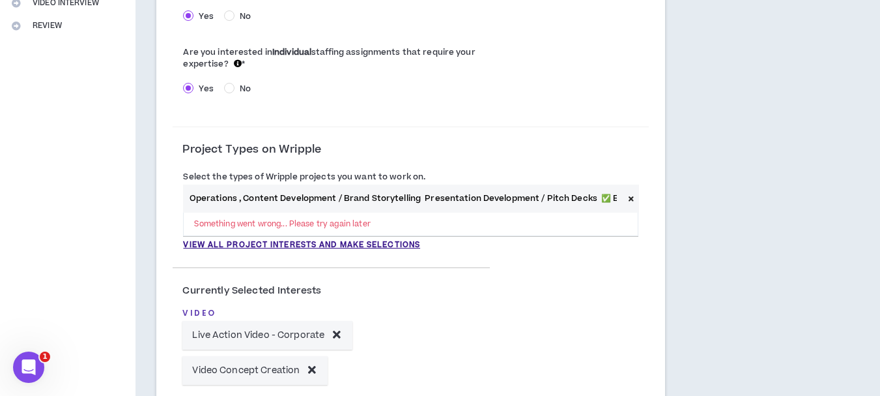
drag, startPoint x: 541, startPoint y: 198, endPoint x: 411, endPoint y: 198, distance: 130.3
click at [411, 198] on input "Event Management & Production, Experiential Marketing & Brand Activations, Proj…" at bounding box center [403, 198] width 440 height 28
drag, startPoint x: 441, startPoint y: 197, endPoint x: 422, endPoint y: 201, distance: 19.9
click at [422, 201] on input "Event Management & Production, Experiential Marketing & Brand Activations, Proj…" at bounding box center [403, 198] width 440 height 28
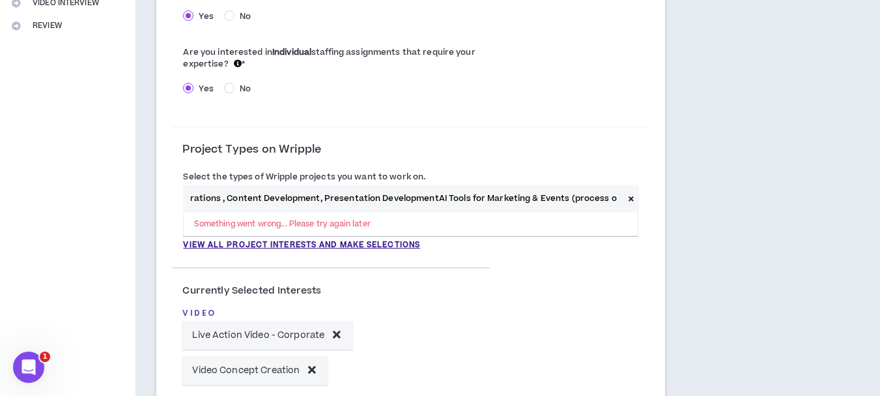
scroll to position [0, 271]
drag, startPoint x: 411, startPoint y: 200, endPoint x: 157, endPoint y: 200, distance: 254.1
click at [157, 200] on div "**********" at bounding box center [410, 129] width 508 height 590
click at [585, 199] on input "Event Management & Production, Experiential Marketing & Brand Activations, Proj…" at bounding box center [403, 198] width 440 height 28
drag, startPoint x: 592, startPoint y: 199, endPoint x: 639, endPoint y: 197, distance: 47.0
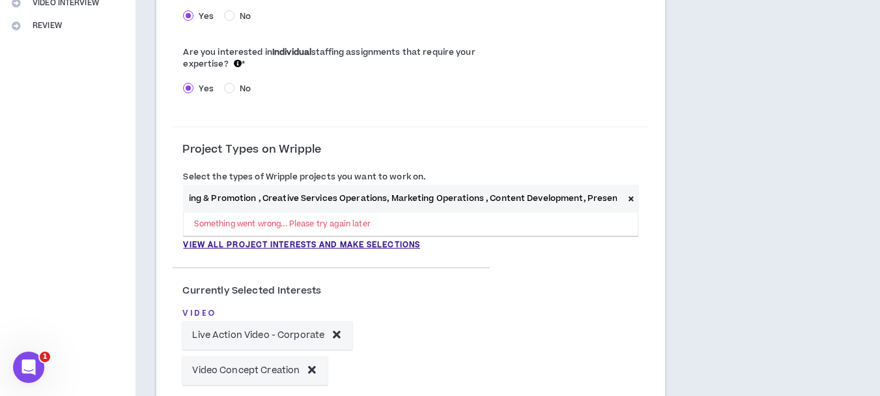
click at [638, 197] on div "Event Management & Production, Experiential Marketing & Brand Activations, Proj…" at bounding box center [410, 198] width 455 height 28
click at [345, 201] on input "Event Management & Production, Experiential Marketing & Brand Activations, Proj…" at bounding box center [403, 198] width 440 height 28
click at [545, 195] on input "Event Management & Production, Experiential Marketing & Brand Activations, Proj…" at bounding box center [403, 198] width 440 height 28
drag, startPoint x: 556, startPoint y: 199, endPoint x: 616, endPoint y: 201, distance: 60.0
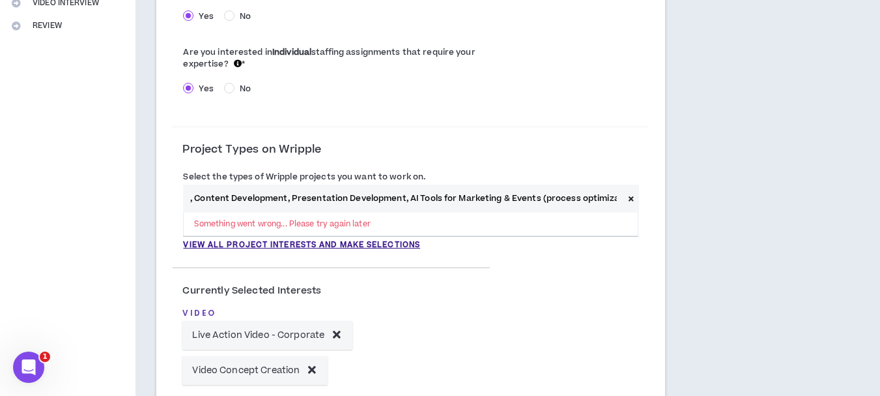
click at [616, 201] on input "Event Management & Production, Experiential Marketing & Brand Activations, Proj…" at bounding box center [403, 198] width 440 height 28
click at [513, 202] on input "Event Management & Production, Experiential Marketing & Brand Activations, Proj…" at bounding box center [403, 198] width 440 height 28
drag, startPoint x: 489, startPoint y: 199, endPoint x: 347, endPoint y: 197, distance: 142.7
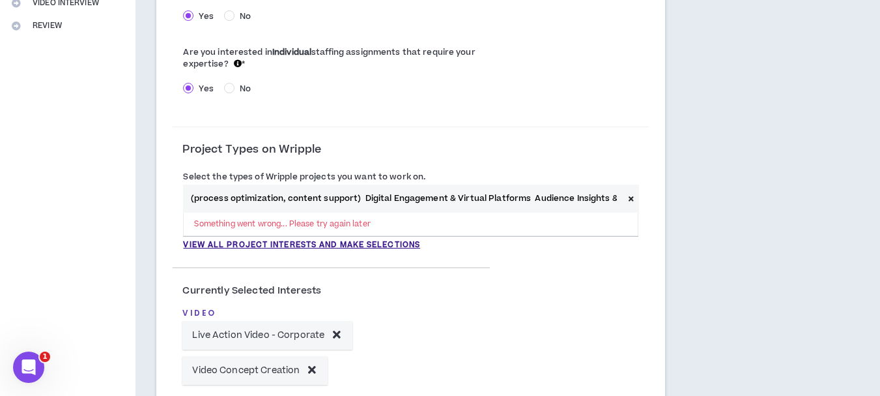
click at [347, 197] on input "Event Management & Production, Experiential Marketing & Brand Activations, Proj…" at bounding box center [403, 198] width 440 height 28
click at [500, 198] on input "Event Management & Production, Experiential Marketing & Brand Activations, Proj…" at bounding box center [403, 198] width 440 height 28
drag, startPoint x: 519, startPoint y: 197, endPoint x: 639, endPoint y: 202, distance: 120.0
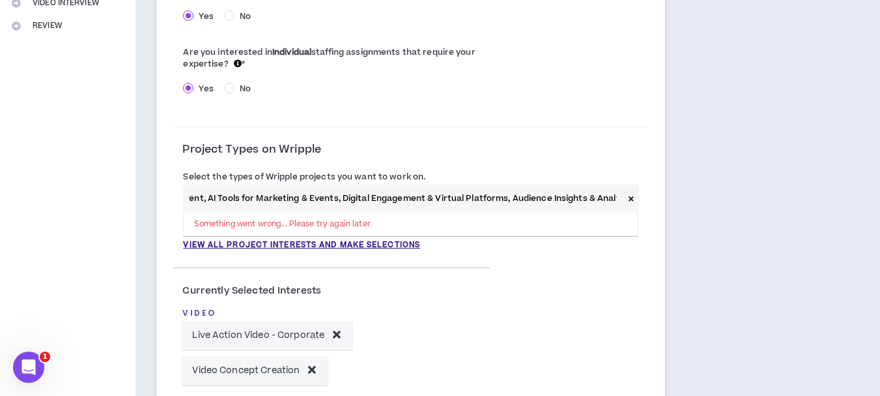
click at [639, 202] on div "Select the types of Wripple projects you want to work on. Event Management & Pr…" at bounding box center [411, 209] width 476 height 81
click at [595, 203] on input "Event Management & Production, Experiential Marketing & Brand Activations, Proj…" at bounding box center [403, 198] width 440 height 28
type input "Event Management & Production, Experiential Marketing & Brand Activations, Proj…"
click at [550, 168] on div "Select the types of Wripple projects you want to work on. Event Management & Pr…" at bounding box center [411, 213] width 476 height 94
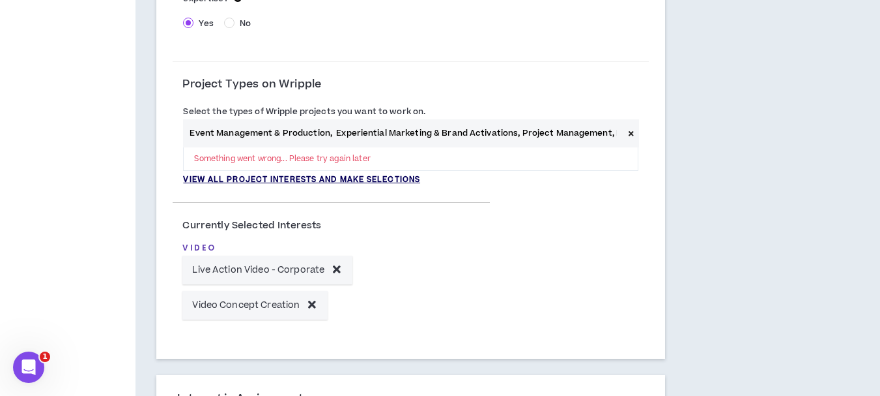
click at [386, 181] on p "View all project interests and make selections" at bounding box center [301, 180] width 237 height 12
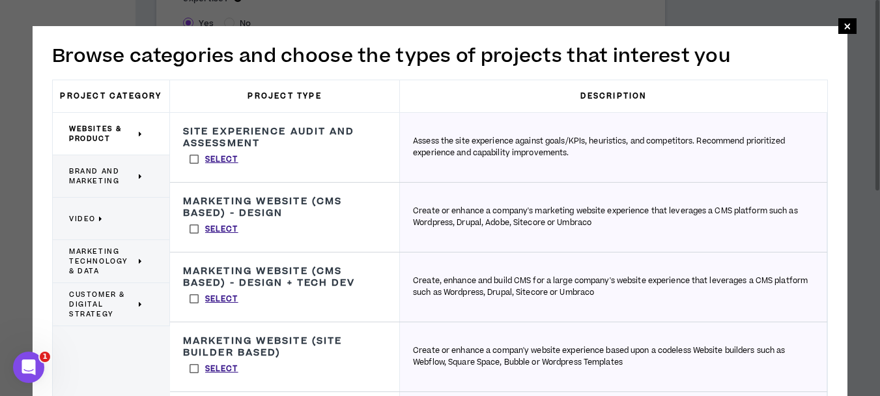
click at [130, 182] on span "Brand and Marketing" at bounding box center [102, 176] width 66 height 20
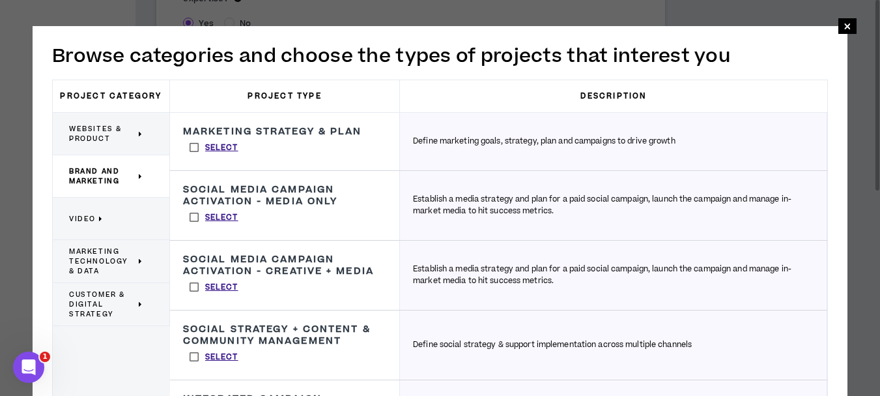
click at [191, 147] on label "Select" at bounding box center [214, 147] width 62 height 20
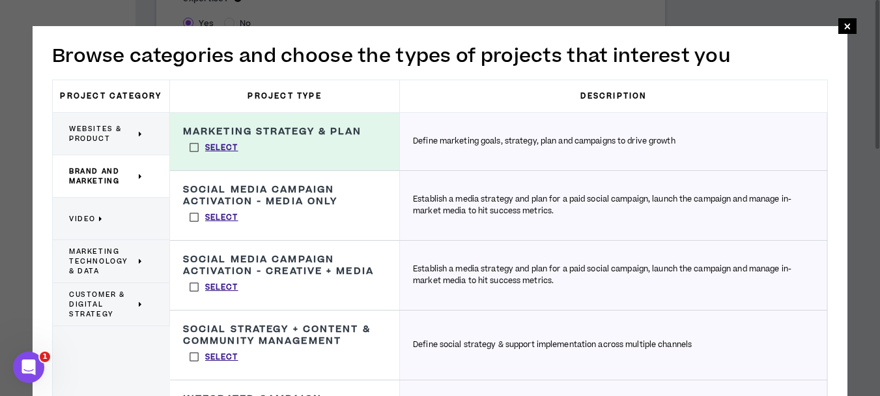
click at [193, 218] on label "Select" at bounding box center [214, 217] width 62 height 20
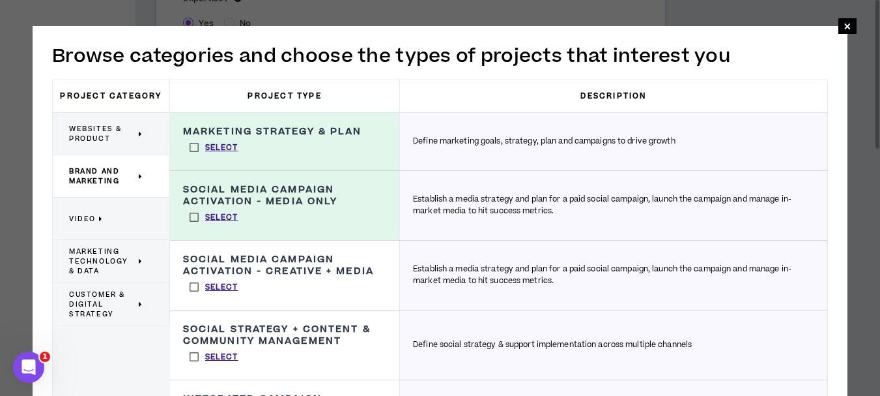
click at [192, 288] on label "Select" at bounding box center [214, 287] width 62 height 20
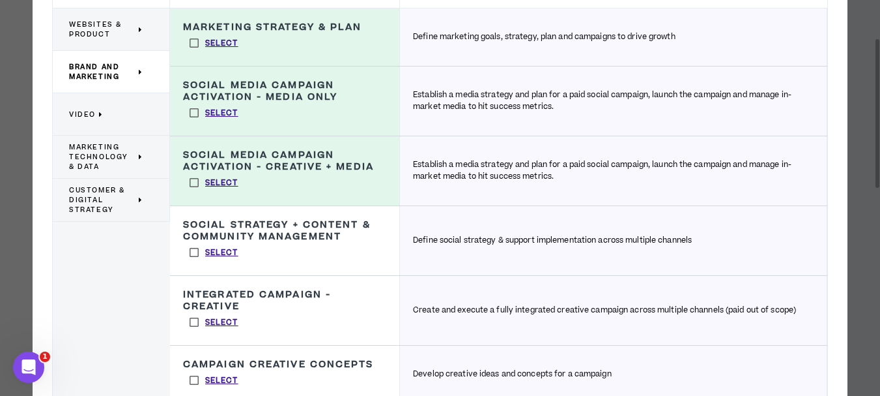
click at [195, 248] on label "Select" at bounding box center [214, 252] width 62 height 20
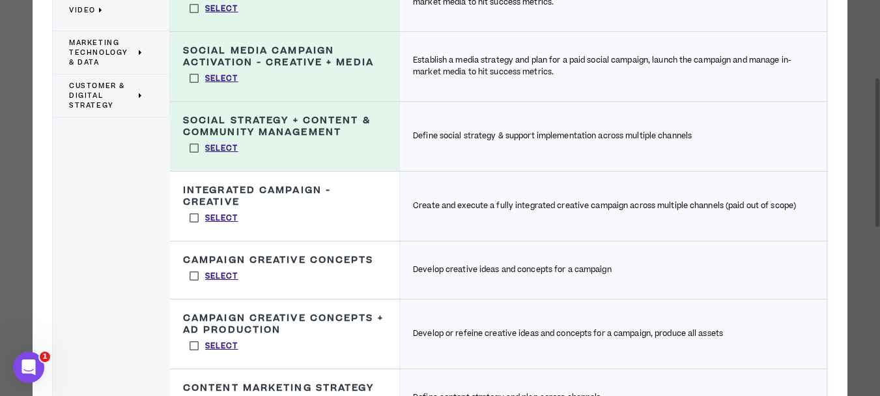
click at [192, 223] on label "Select" at bounding box center [214, 218] width 62 height 20
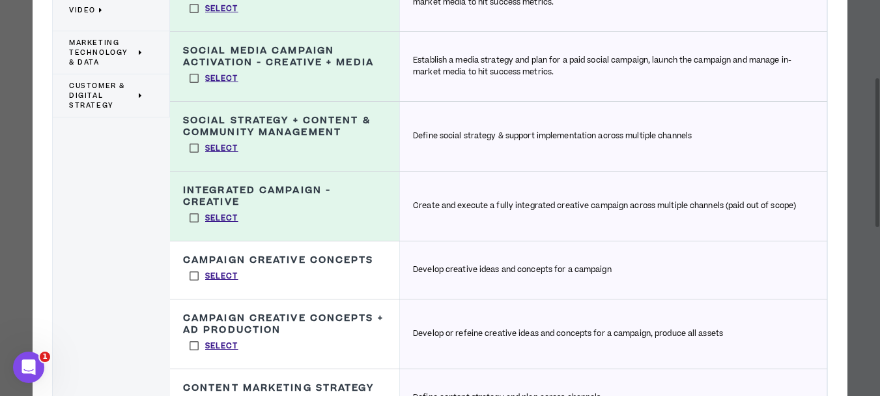
click at [190, 277] on label "Select" at bounding box center [214, 276] width 62 height 20
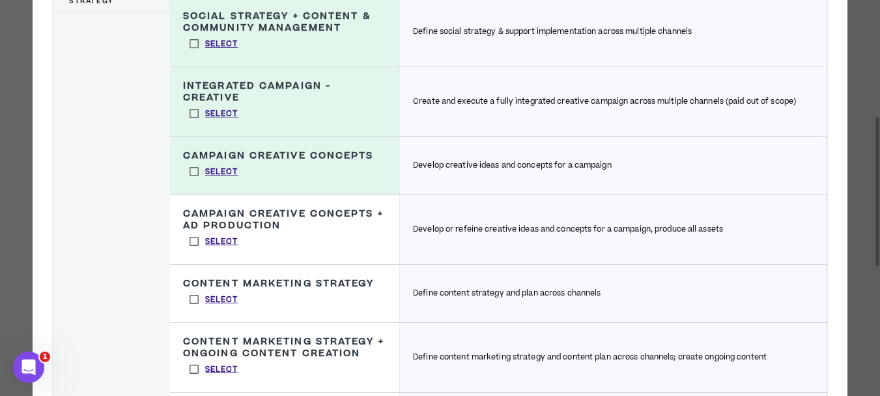
click at [194, 237] on label "Select" at bounding box center [214, 241] width 62 height 20
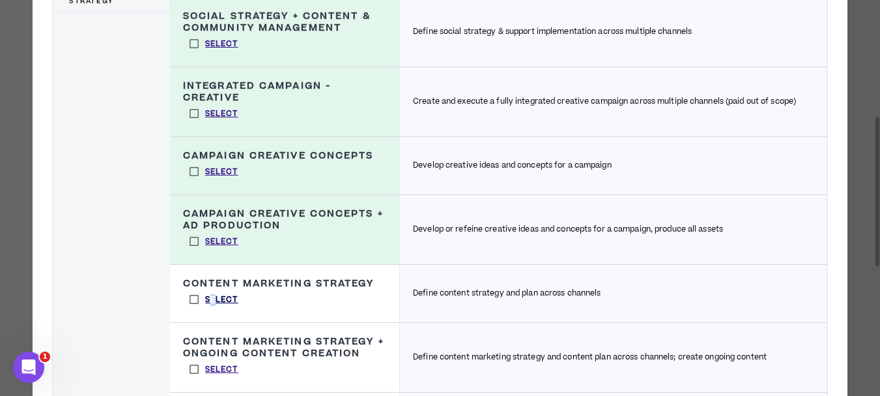
click at [214, 295] on p "Select" at bounding box center [221, 300] width 33 height 12
click at [216, 299] on p "Select" at bounding box center [221, 300] width 33 height 12
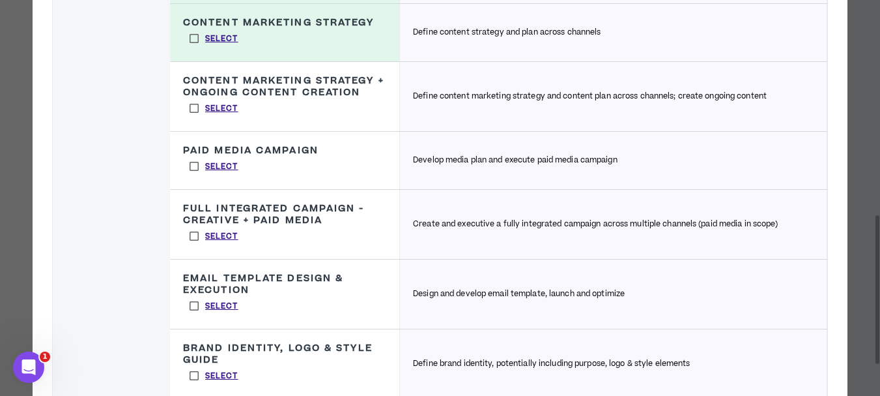
click at [194, 104] on label "Select" at bounding box center [214, 108] width 62 height 20
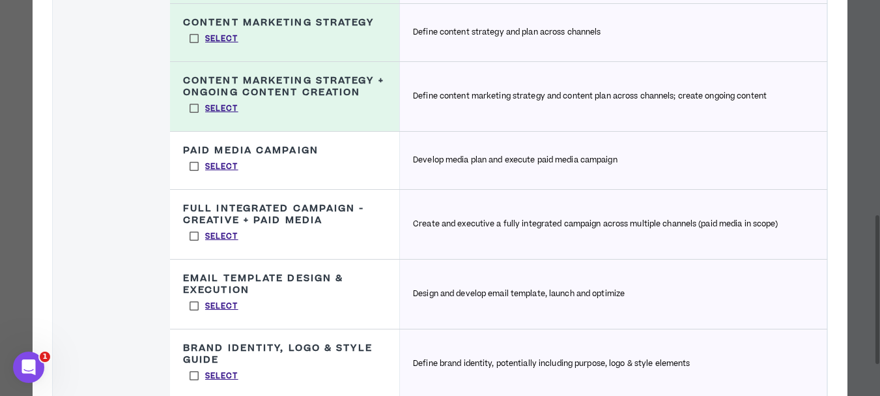
click at [188, 171] on label "Select" at bounding box center [214, 166] width 62 height 20
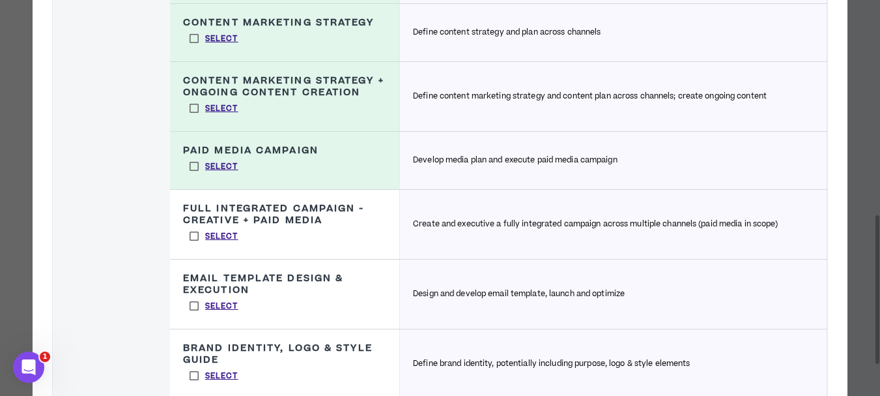
click at [190, 238] on label "Select" at bounding box center [214, 236] width 62 height 20
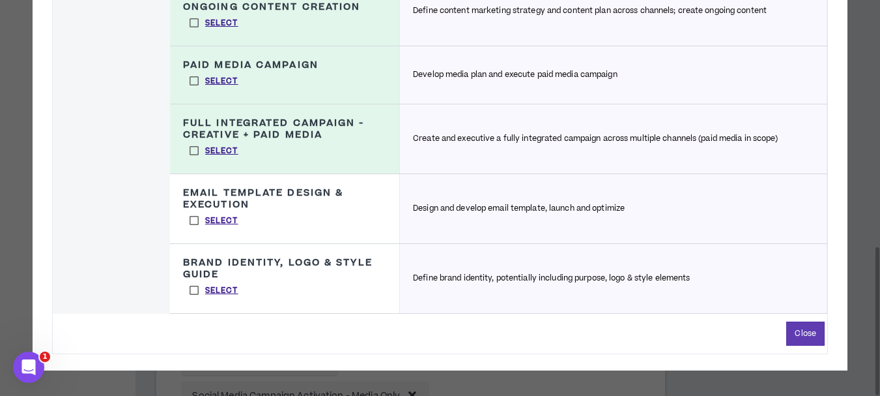
click at [194, 222] on label "Select" at bounding box center [214, 220] width 62 height 20
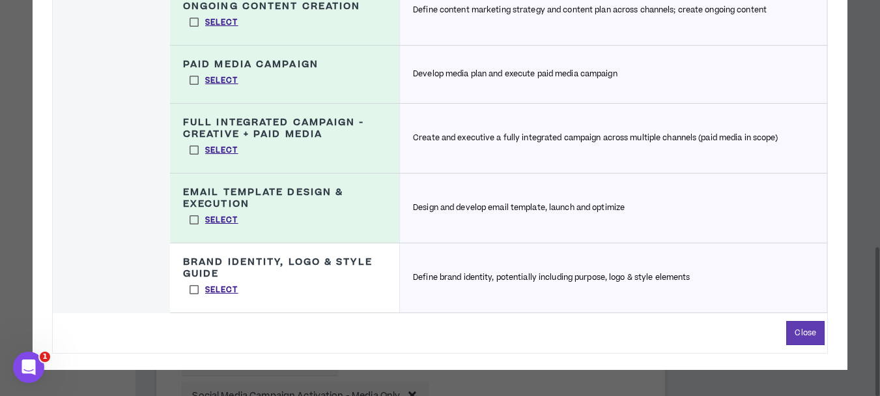
click at [194, 293] on label "Select" at bounding box center [214, 290] width 62 height 20
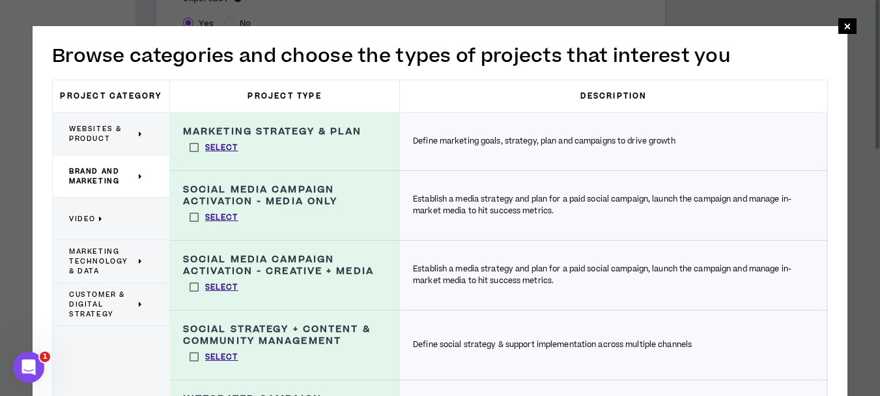
click at [129, 266] on span "Marketing Technology & Data" at bounding box center [102, 260] width 66 height 29
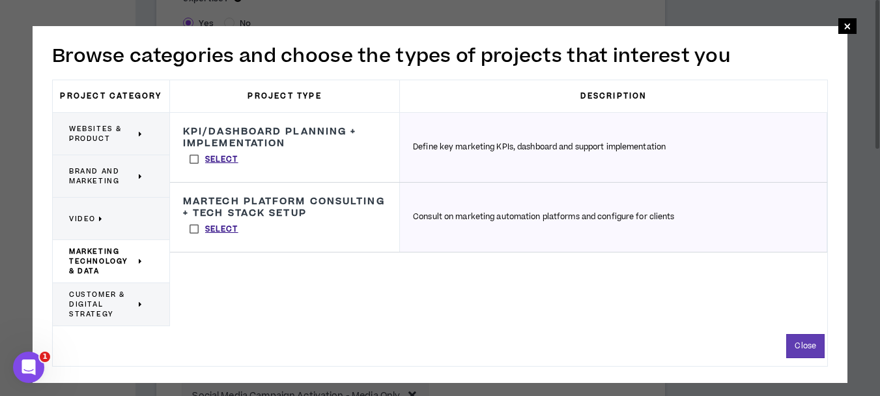
click at [197, 153] on label "Select" at bounding box center [214, 159] width 62 height 20
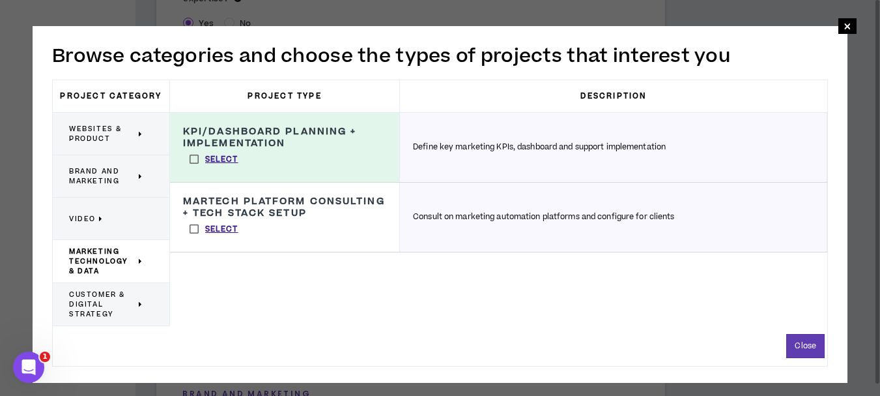
click at [123, 179] on span "Brand and Marketing" at bounding box center [102, 176] width 66 height 20
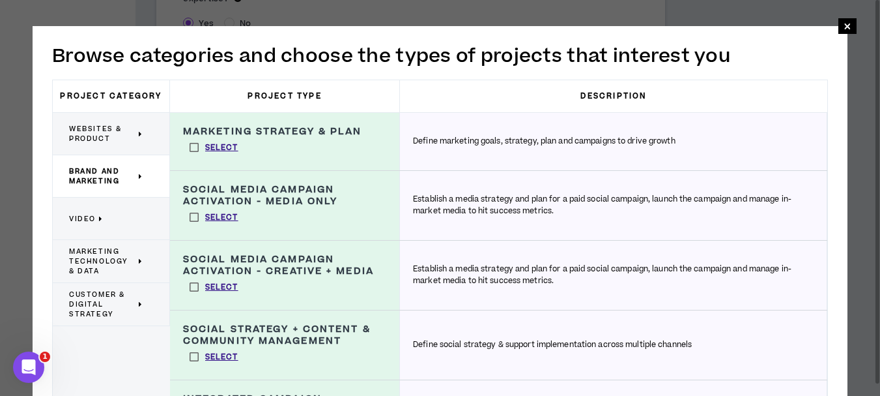
click at [116, 301] on span "Customer & Digital Strategy" at bounding box center [102, 303] width 66 height 29
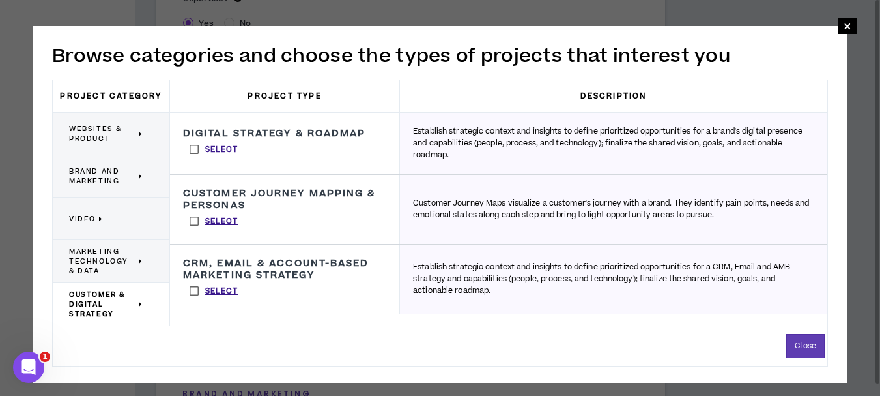
click at [192, 149] on label "Select" at bounding box center [214, 149] width 62 height 20
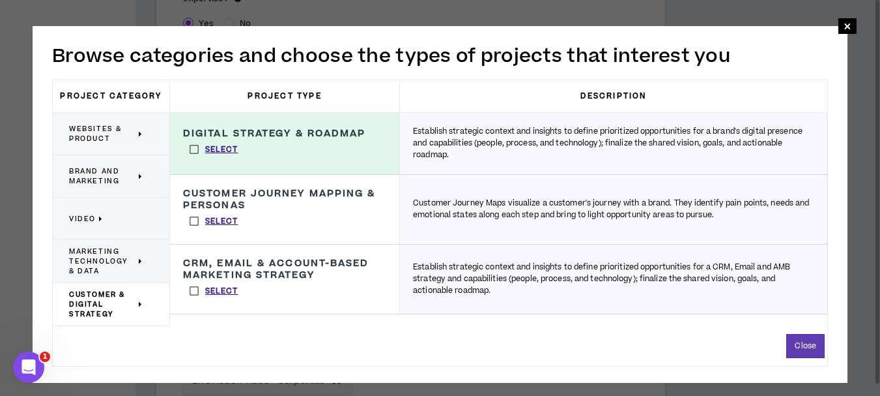
click at [198, 289] on label "Select" at bounding box center [214, 291] width 62 height 20
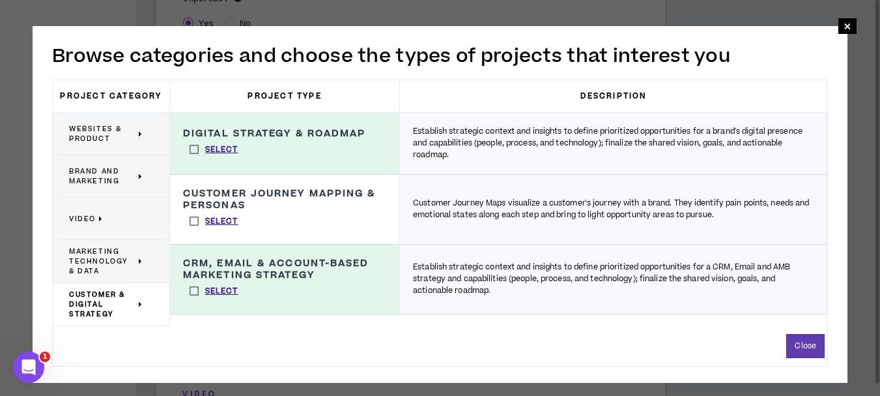
click at [125, 262] on span "Marketing Technology & Data" at bounding box center [102, 260] width 66 height 29
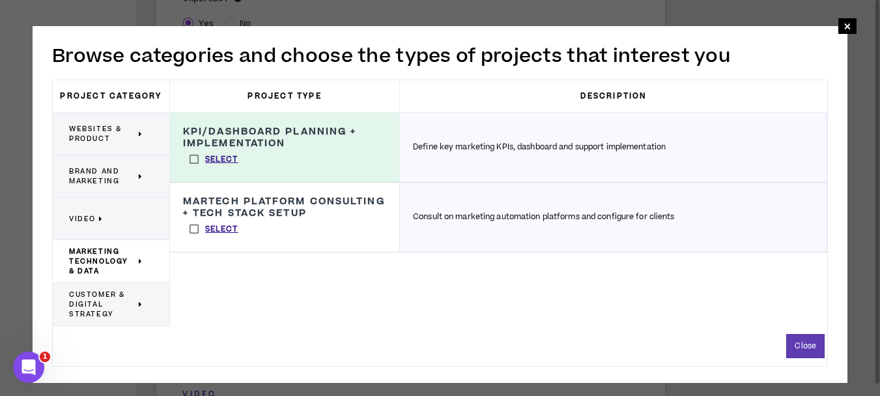
click at [123, 222] on p "Video" at bounding box center [106, 218] width 74 height 29
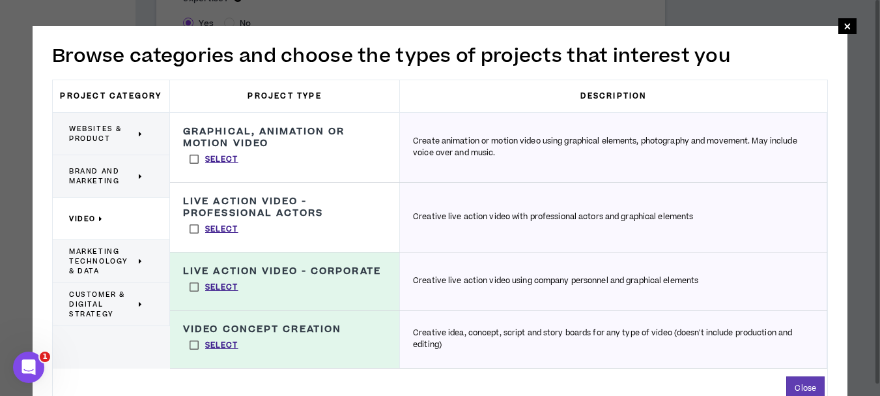
click at [107, 177] on span "Brand and Marketing" at bounding box center [102, 176] width 66 height 20
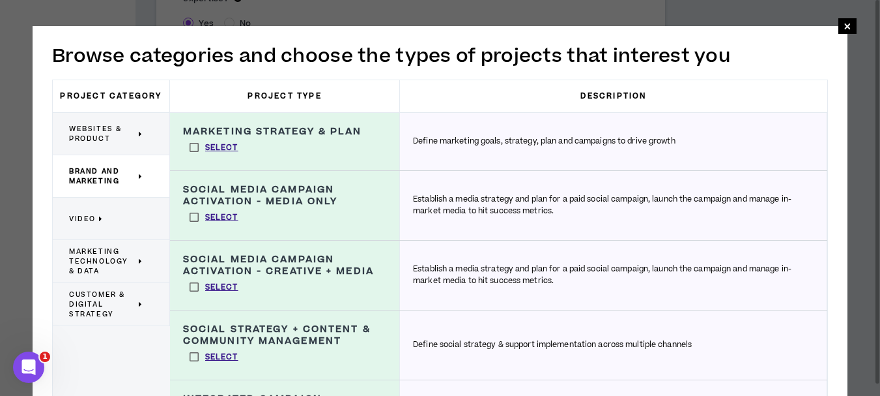
click at [109, 136] on span "Websites & Product" at bounding box center [102, 134] width 66 height 20
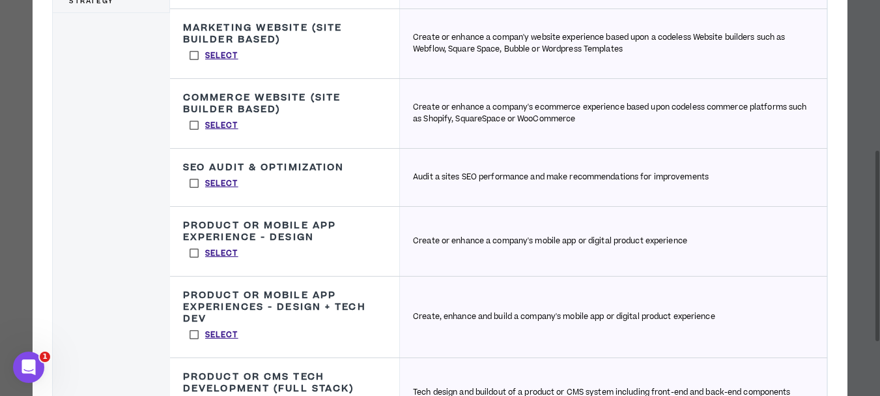
click at [194, 184] on label "Select" at bounding box center [214, 183] width 62 height 20
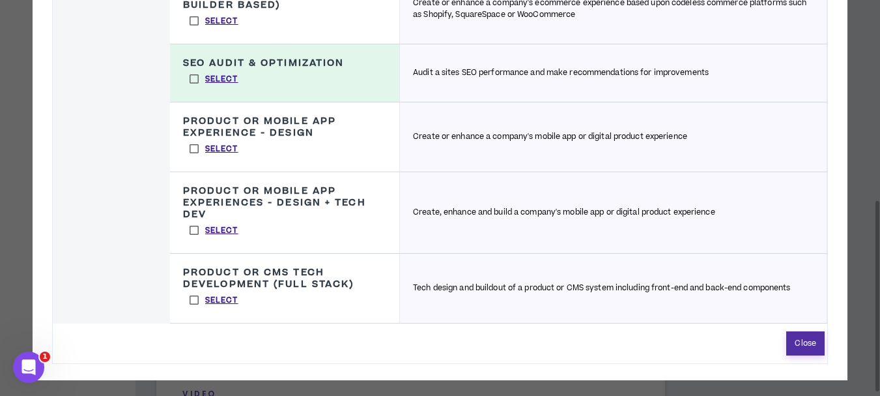
click at [820, 348] on button "Close" at bounding box center [806, 343] width 38 height 24
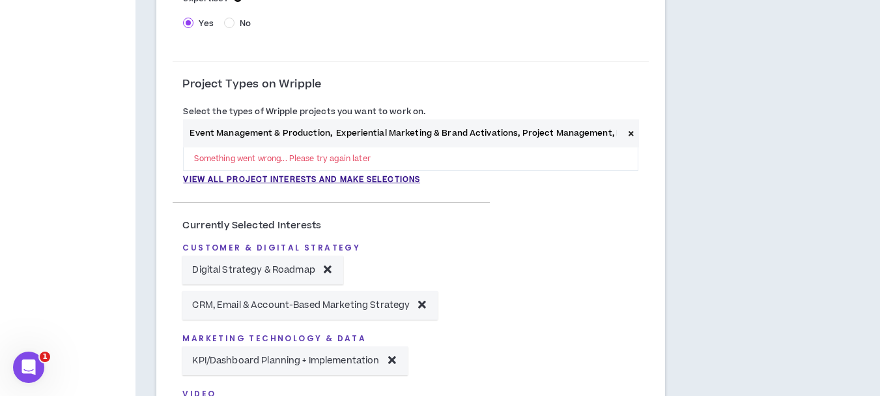
click at [630, 134] on icon at bounding box center [631, 133] width 5 height 7
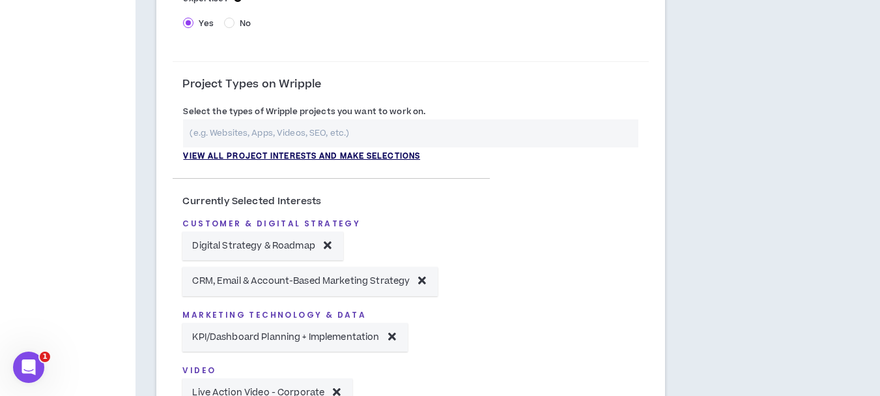
click at [354, 154] on p "View all project interests and make selections" at bounding box center [301, 157] width 237 height 12
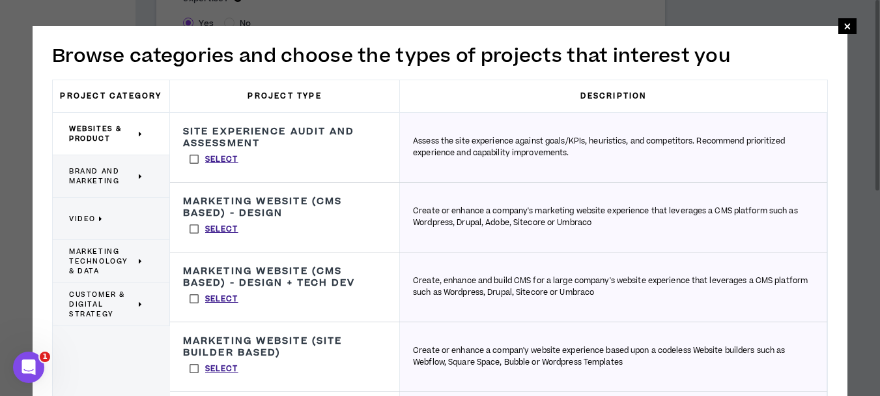
click at [108, 172] on span "Brand and Marketing" at bounding box center [102, 176] width 66 height 20
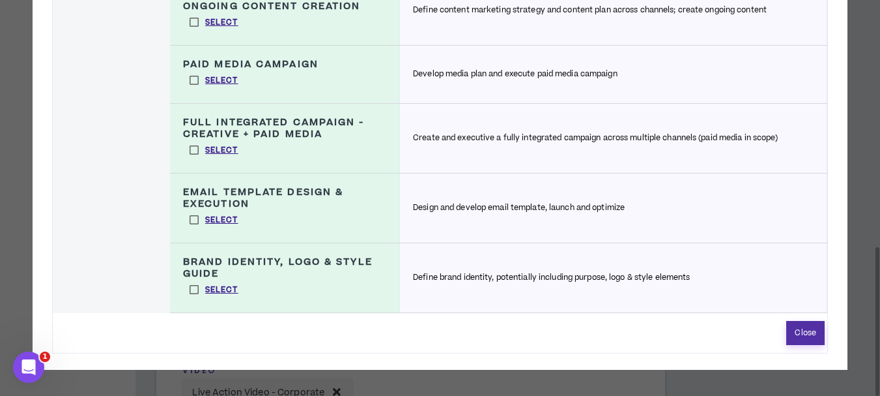
click at [801, 332] on button "Close" at bounding box center [806, 333] width 38 height 24
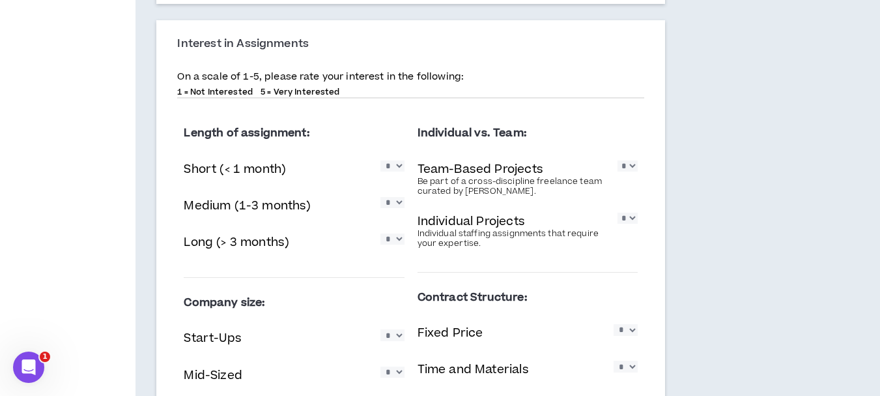
scroll to position [1434, 0]
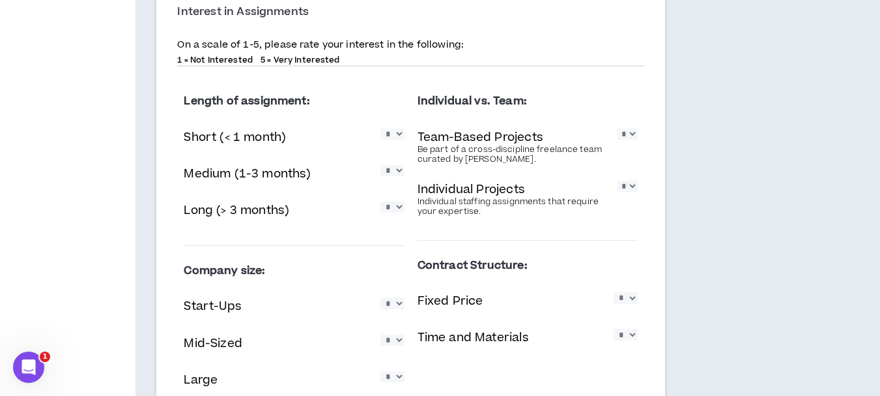
click at [398, 135] on select "* * * * *" at bounding box center [393, 133] width 24 height 11
drag, startPoint x: 398, startPoint y: 135, endPoint x: 367, endPoint y: 132, distance: 31.4
click at [367, 132] on div "Short (< 1 month) * * * * *" at bounding box center [294, 138] width 220 height 27
click at [398, 139] on select "* * * * *" at bounding box center [393, 133] width 24 height 11
select select "*"
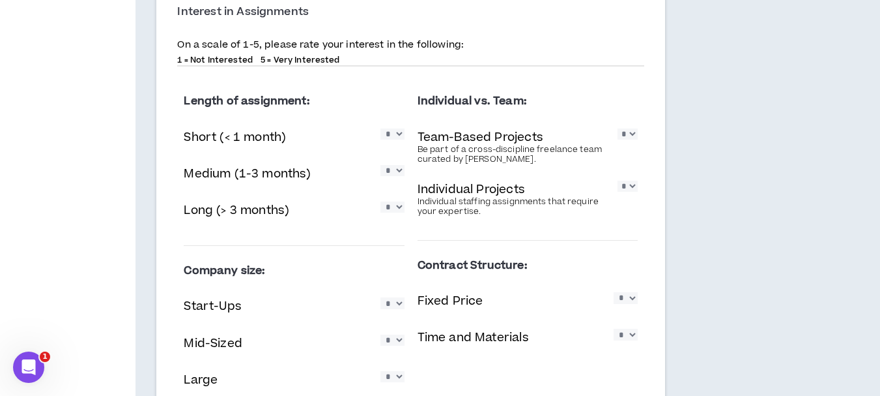
click at [381, 128] on select "* * * * *" at bounding box center [393, 133] width 24 height 11
click at [399, 176] on select "* * * * *" at bounding box center [393, 170] width 24 height 11
select select "*"
click at [381, 165] on select "* * * * *" at bounding box center [393, 170] width 24 height 11
click at [399, 209] on select "* * * * *" at bounding box center [393, 206] width 24 height 11
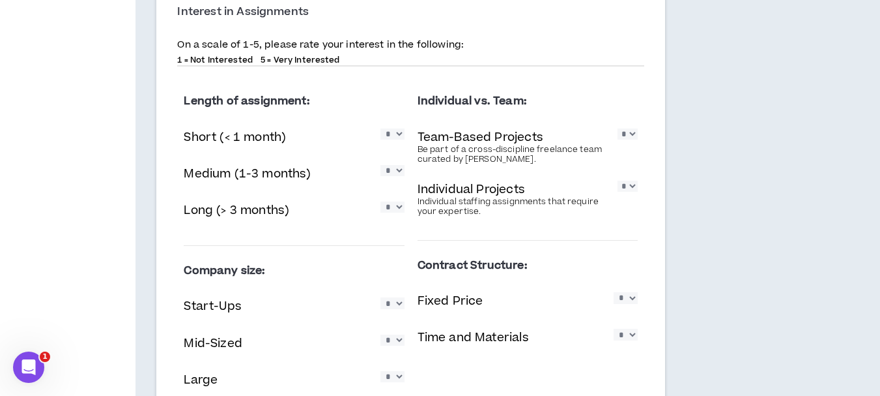
select select "*"
click at [381, 201] on select "* * * * *" at bounding box center [393, 206] width 24 height 11
click at [626, 186] on select "* * * * *" at bounding box center [628, 186] width 20 height 11
select select "*"
click at [618, 181] on select "* * * * *" at bounding box center [628, 186] width 20 height 11
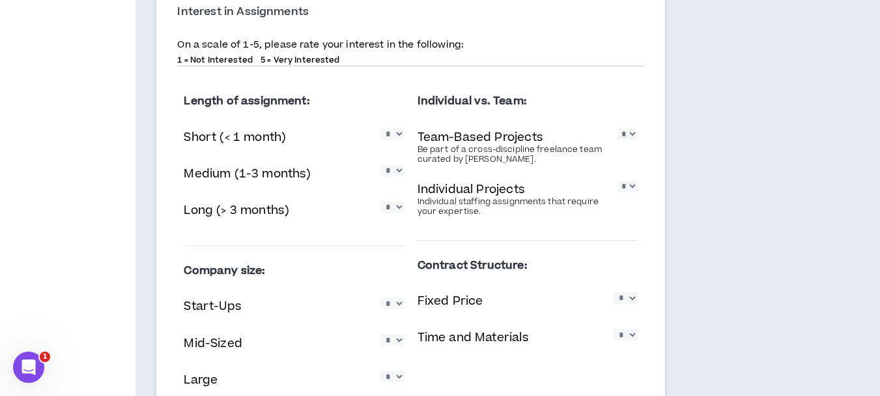
click at [627, 131] on select "* * * * *" at bounding box center [628, 133] width 20 height 11
select select "*"
click at [618, 128] on select "* * * * *" at bounding box center [628, 133] width 20 height 11
click at [584, 215] on p "Individual staffing assignments that require your expertise." at bounding box center [518, 207] width 201 height 20
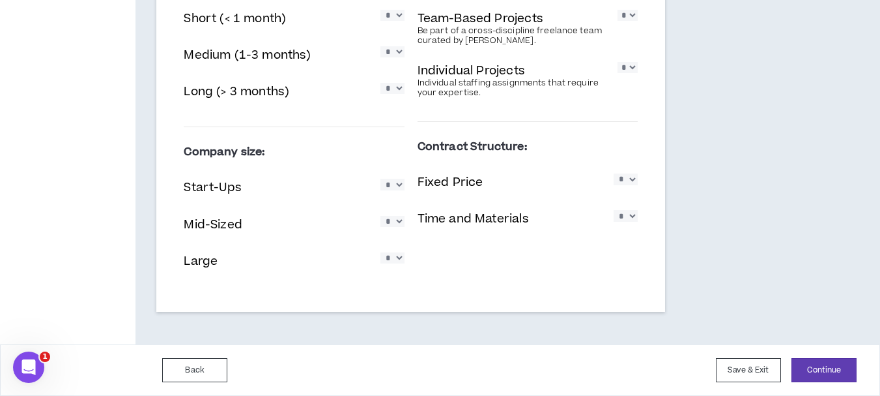
click at [398, 187] on select "* * * * *" at bounding box center [393, 184] width 24 height 11
select select "*"
click at [381, 179] on select "* * * * *" at bounding box center [393, 184] width 24 height 11
click at [400, 223] on select "* * * * *" at bounding box center [393, 221] width 24 height 11
select select "*"
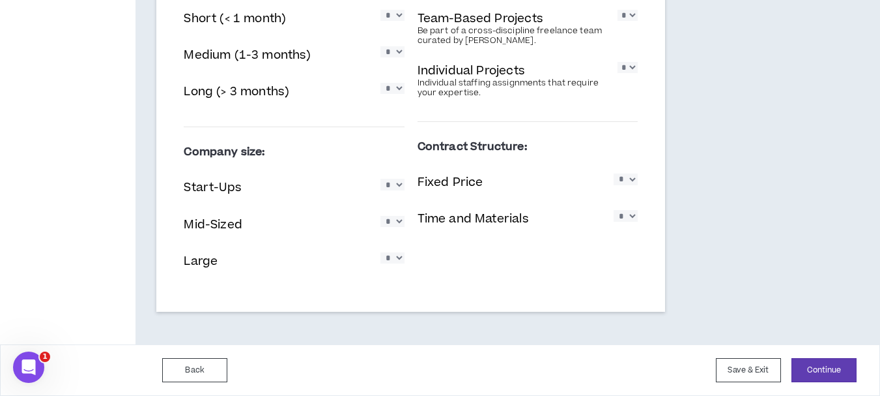
click at [381, 216] on select "* * * * *" at bounding box center [393, 221] width 24 height 11
click at [405, 261] on div "Length of assignment: Short (< 1 month) * * * * * Medium (1-3 months) * * * * *…" at bounding box center [293, 127] width 233 height 338
click at [396, 258] on select "* * * * *" at bounding box center [393, 257] width 24 height 11
select select "*"
click at [381, 252] on select "* * * * *" at bounding box center [393, 257] width 24 height 11
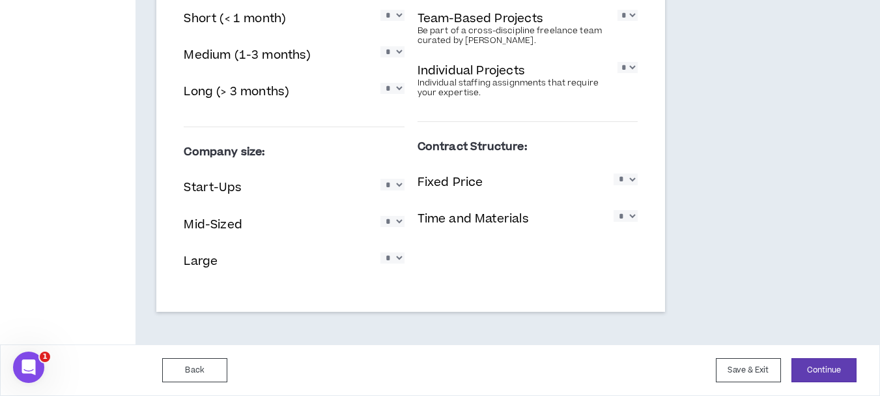
click at [396, 187] on select "* * * * *" at bounding box center [393, 184] width 24 height 11
select select "*"
click at [381, 179] on select "* * * * *" at bounding box center [393, 184] width 24 height 11
click at [625, 177] on select "* * * * *" at bounding box center [626, 178] width 24 height 11
select select "*"
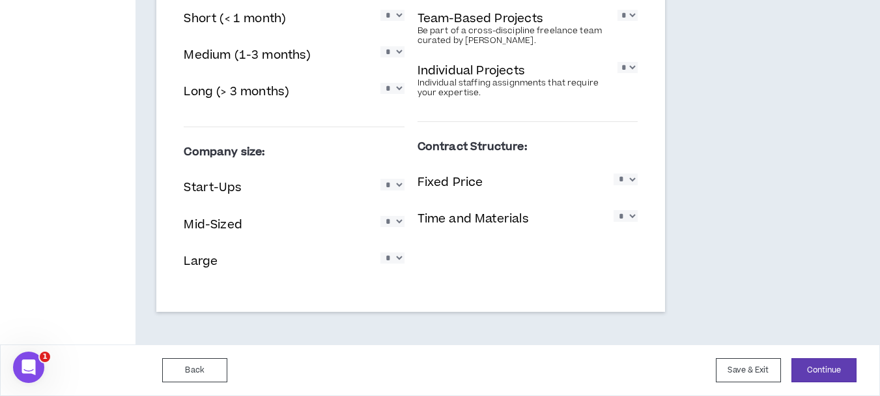
click at [614, 173] on select "* * * * *" at bounding box center [626, 178] width 24 height 11
click at [624, 218] on select "* * * * *" at bounding box center [626, 215] width 24 height 11
select select "*"
click at [614, 210] on select "* * * * *" at bounding box center [626, 215] width 24 height 11
click at [805, 362] on button "Continue" at bounding box center [824, 370] width 65 height 24
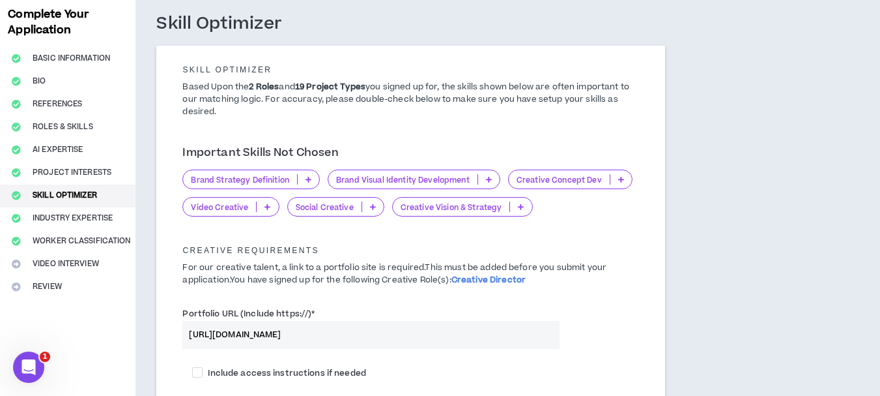
scroll to position [130, 0]
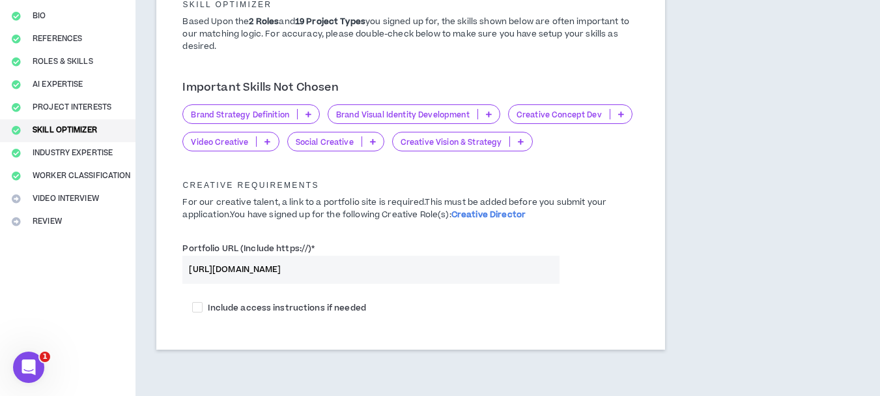
click at [313, 111] on p at bounding box center [309, 114] width 22 height 10
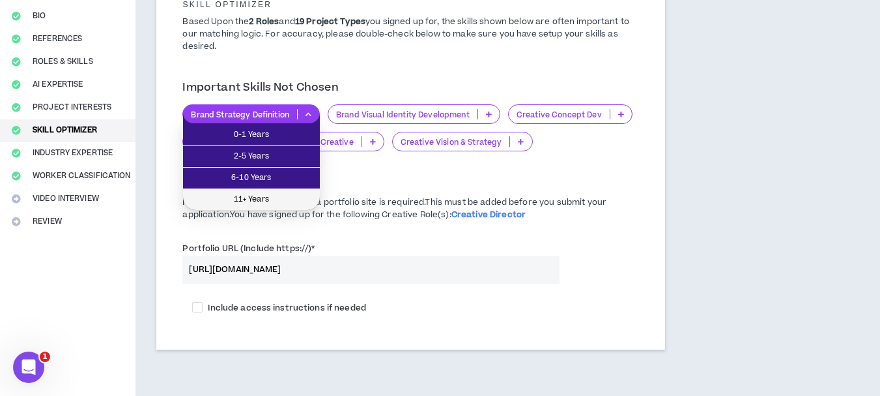
click at [282, 202] on span "11+ Years" at bounding box center [251, 199] width 121 height 14
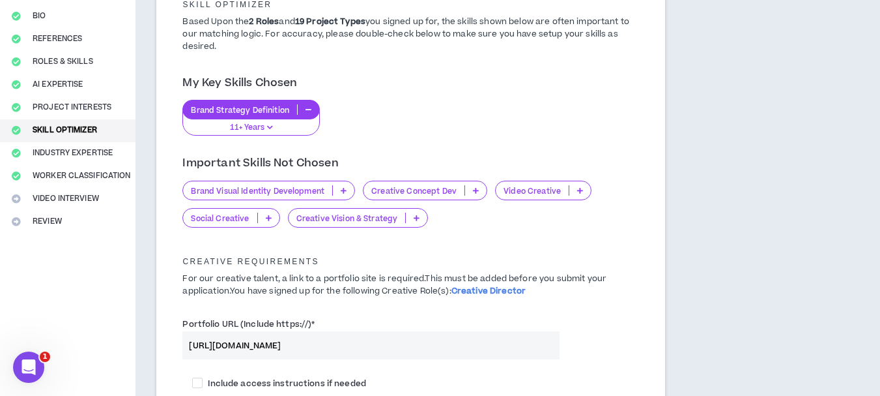
click at [475, 195] on div "Creative Concept Dev" at bounding box center [425, 191] width 124 height 20
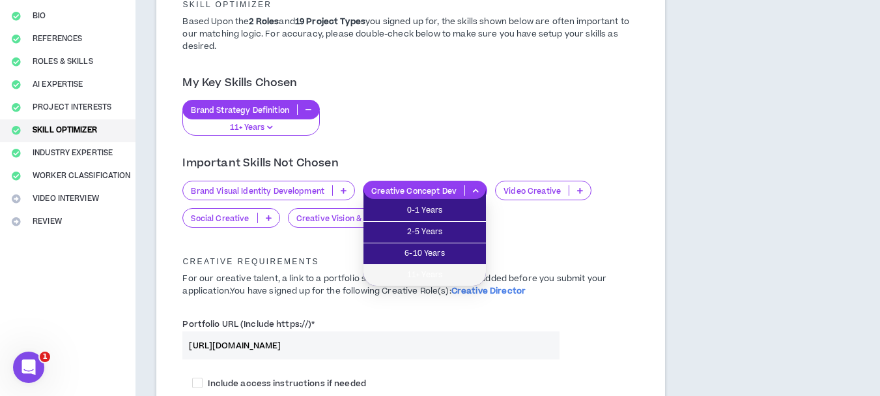
click at [467, 276] on span "11+ Years" at bounding box center [424, 275] width 107 height 14
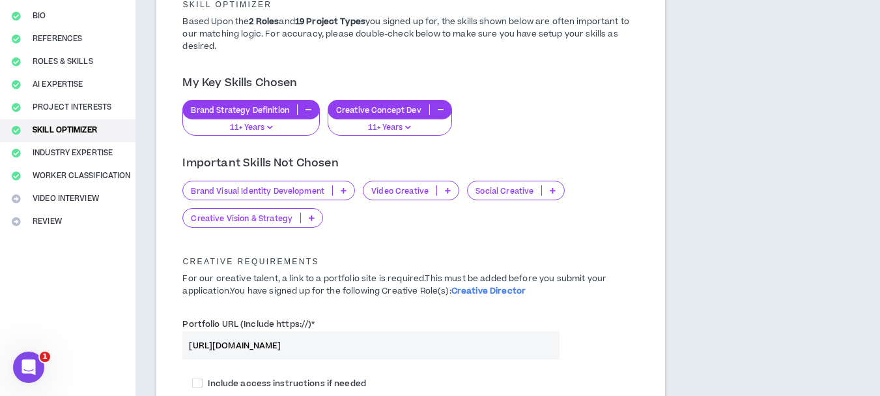
click at [550, 193] on icon at bounding box center [553, 190] width 6 height 7
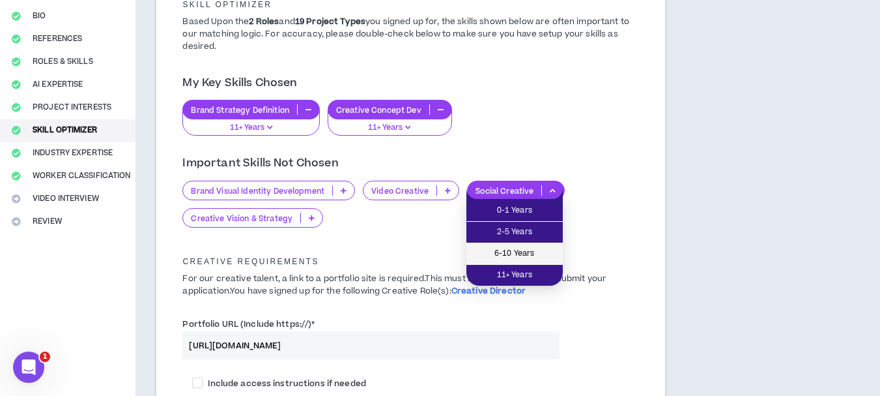
click at [540, 252] on span "6-10 Years" at bounding box center [514, 253] width 81 height 14
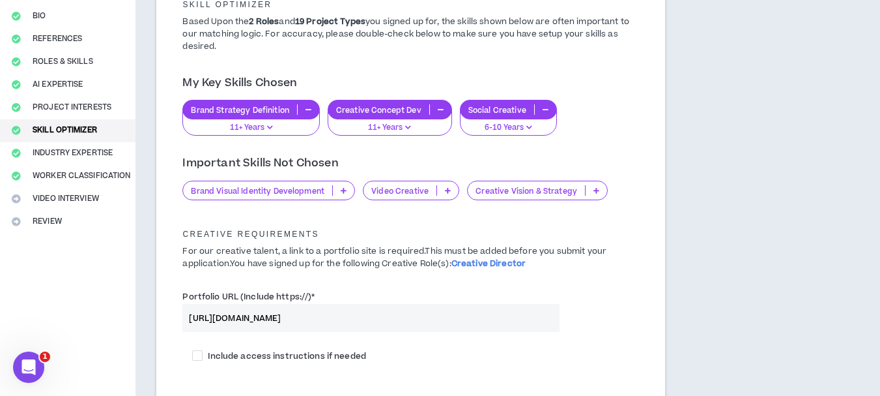
click at [597, 191] on icon at bounding box center [597, 190] width 6 height 7
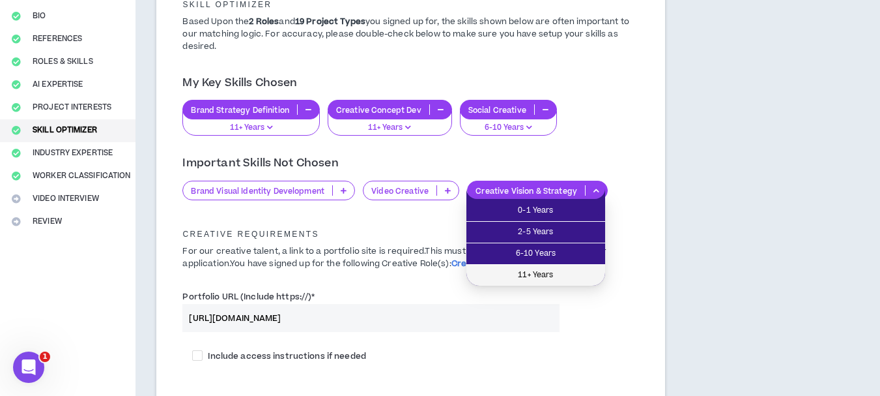
click at [574, 274] on span "11+ Years" at bounding box center [535, 275] width 123 height 14
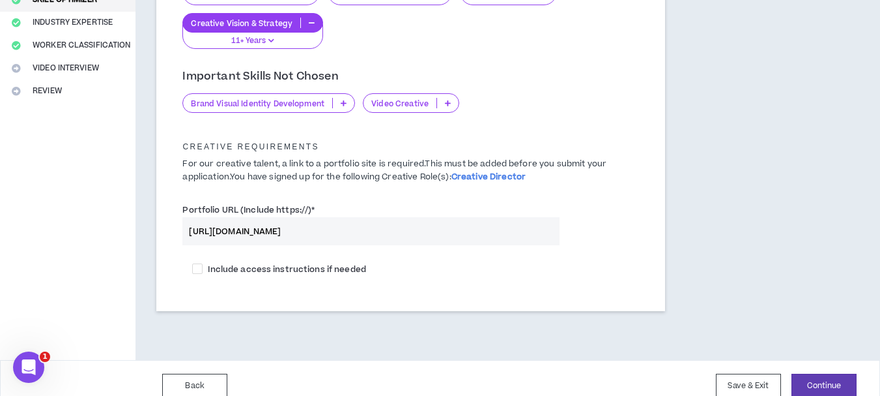
scroll to position [276, 0]
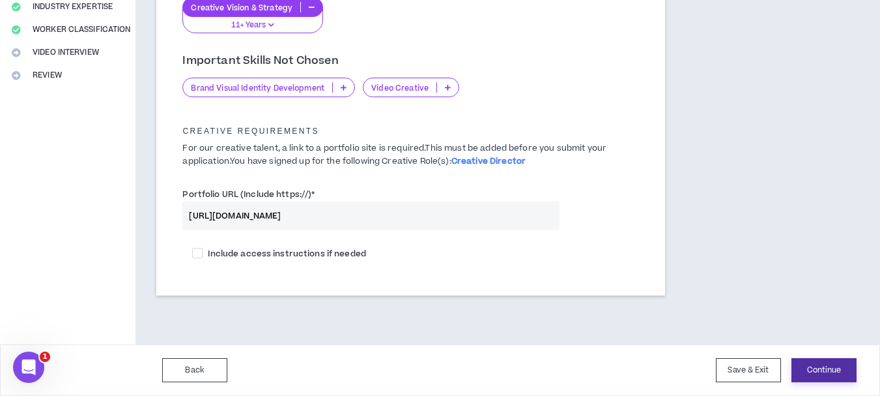
click at [816, 370] on button "Continue" at bounding box center [824, 370] width 65 height 24
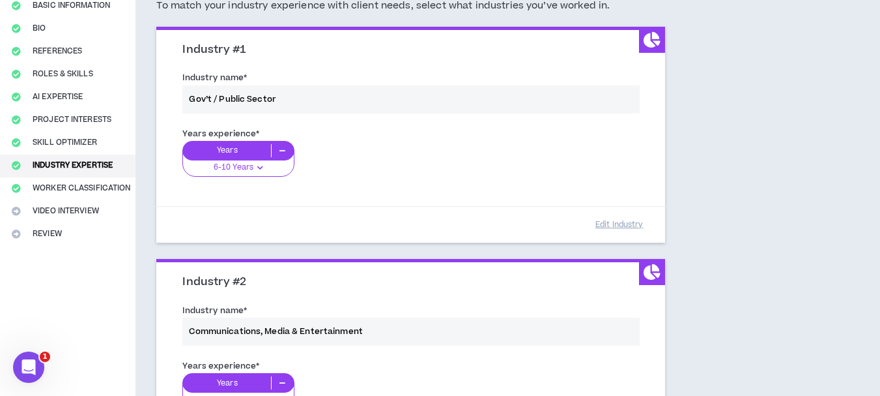
scroll to position [195, 0]
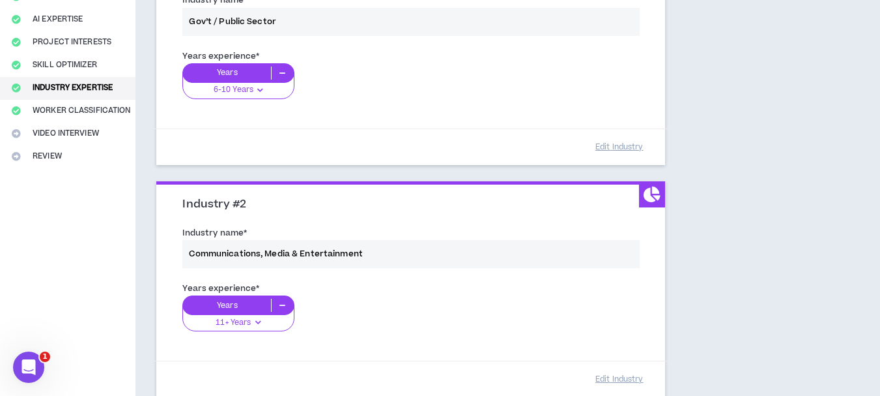
click at [265, 89] on div "Years experience * Years 6-10 Years 0-1 Years 2-5 Years 6-10 Years 11+ Years" at bounding box center [411, 82] width 476 height 73
click at [255, 93] on div "Years experience * Years 6-10 Years 0-1 Years 2-5 Years 6-10 Years 11+ Years" at bounding box center [411, 82] width 476 height 73
click at [257, 89] on div "Years experience * Years 6-10 Years 0-1 Years 2-5 Years 6-10 Years 11+ Years" at bounding box center [411, 82] width 476 height 73
click at [261, 91] on div "Years experience * Years 6-10 Years 0-1 Years 2-5 Years 6-10 Years 11+ Years" at bounding box center [411, 82] width 476 height 73
click at [230, 73] on div "Years experience * Years 6-10 Years 0-1 Years 2-5 Years 6-10 Years 11+ Years" at bounding box center [411, 82] width 476 height 73
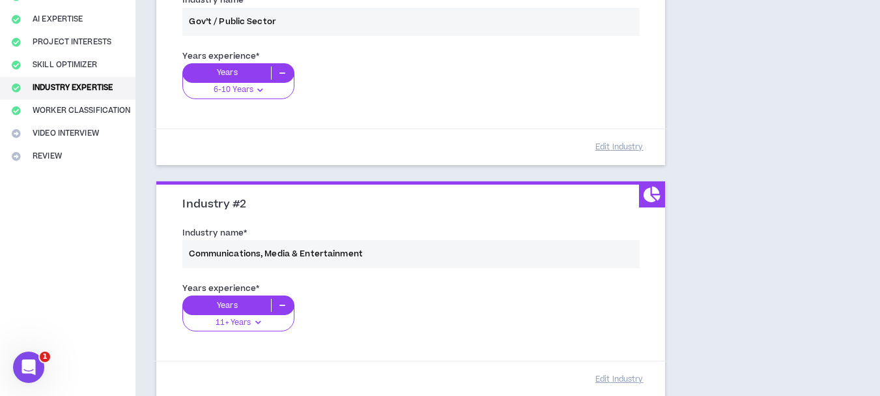
click at [237, 91] on div "Years experience * Years 6-10 Years 0-1 Years 2-5 Years 6-10 Years 11+ Years" at bounding box center [411, 82] width 476 height 73
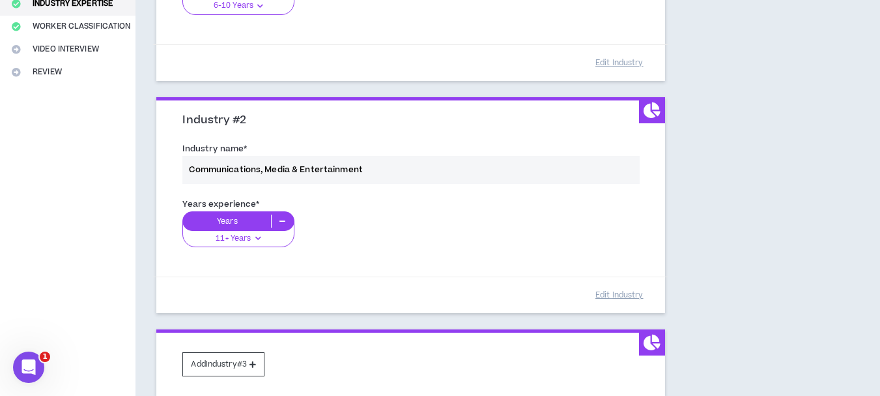
scroll to position [326, 0]
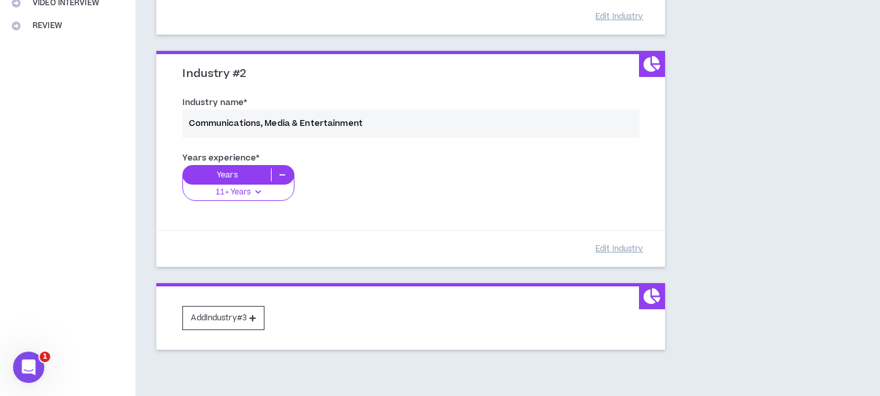
click at [250, 194] on div "Years experience * Years 11+ Years 0-1 Years 2-5 Years 6-10 Years 11+ Years" at bounding box center [411, 183] width 476 height 73
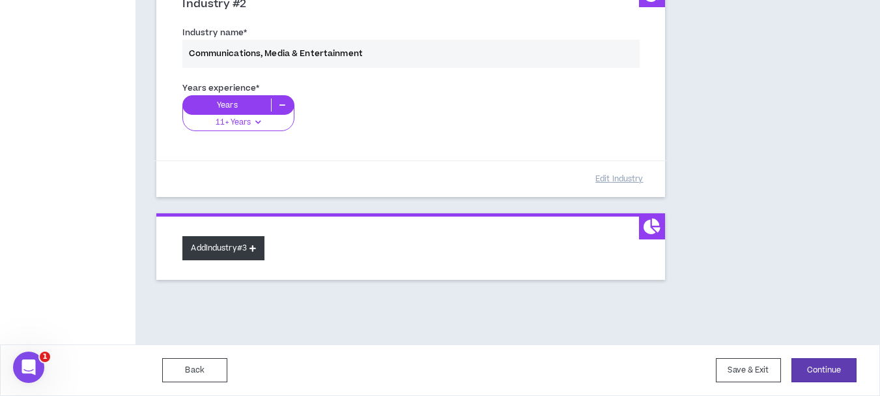
click at [216, 248] on button "Add Industry #3" at bounding box center [223, 248] width 82 height 24
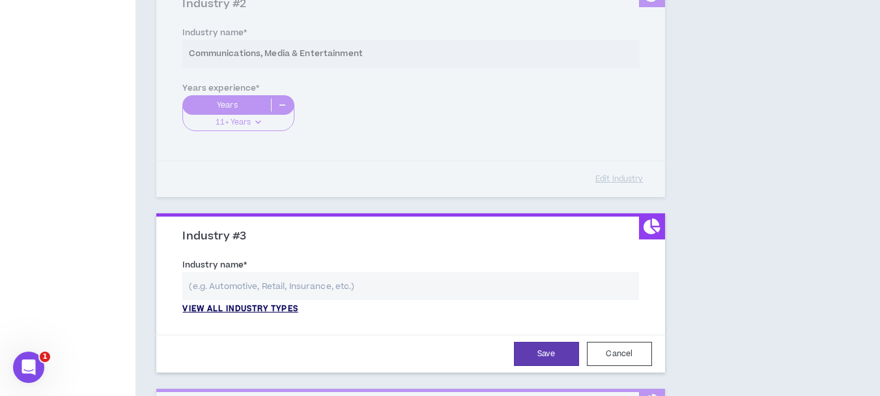
click at [253, 311] on p "View all industry types" at bounding box center [239, 309] width 115 height 12
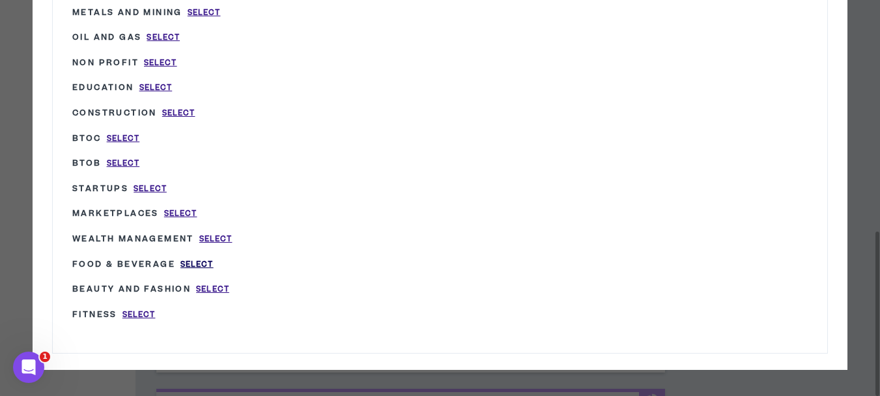
click at [195, 261] on span "Select" at bounding box center [197, 264] width 33 height 11
type input "Food & Beverage"
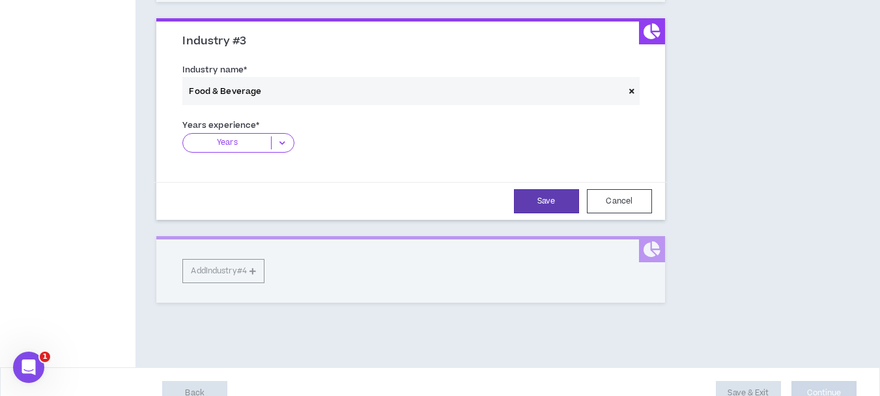
scroll to position [591, 0]
click at [280, 139] on icon at bounding box center [283, 142] width 22 height 13
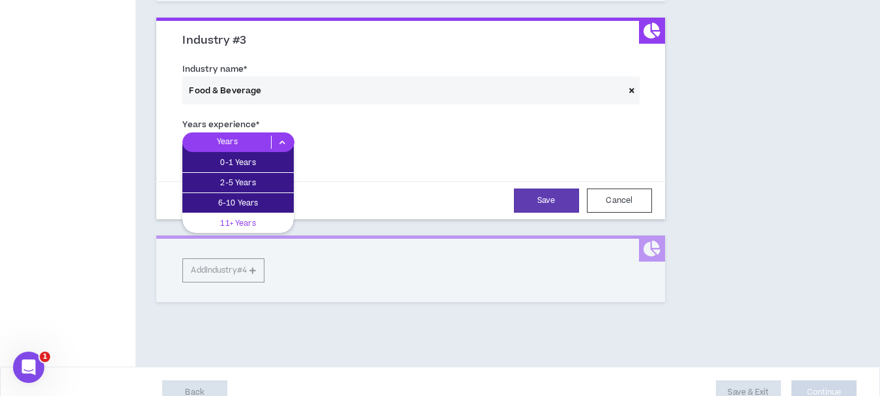
click at [263, 219] on p "11+ Years" at bounding box center [237, 223] width 111 height 14
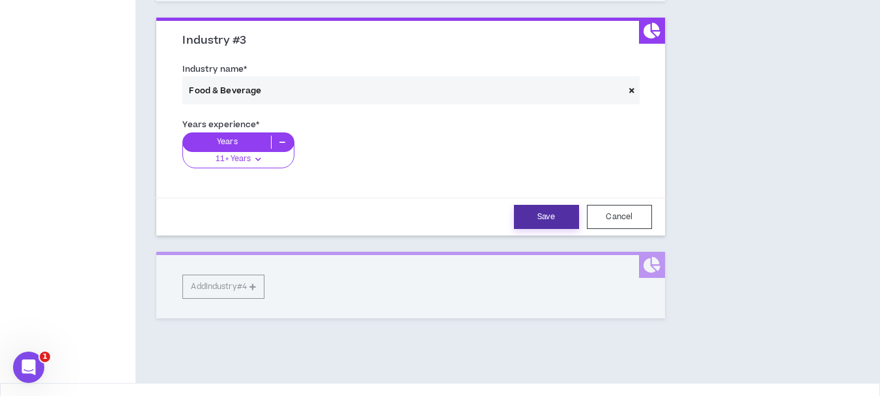
click at [545, 220] on button "Save" at bounding box center [546, 217] width 65 height 24
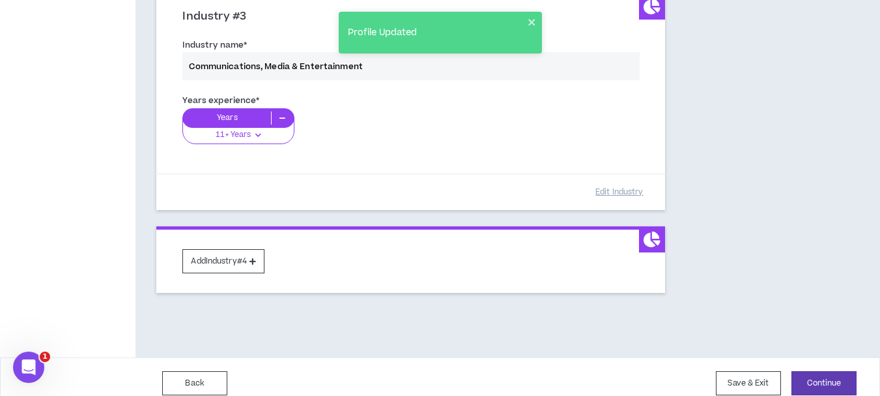
scroll to position [628, 0]
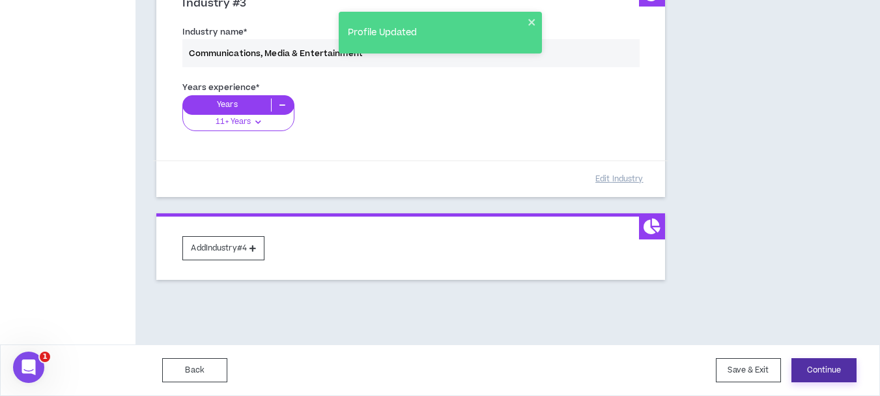
click at [841, 368] on button "Continue" at bounding box center [824, 370] width 65 height 24
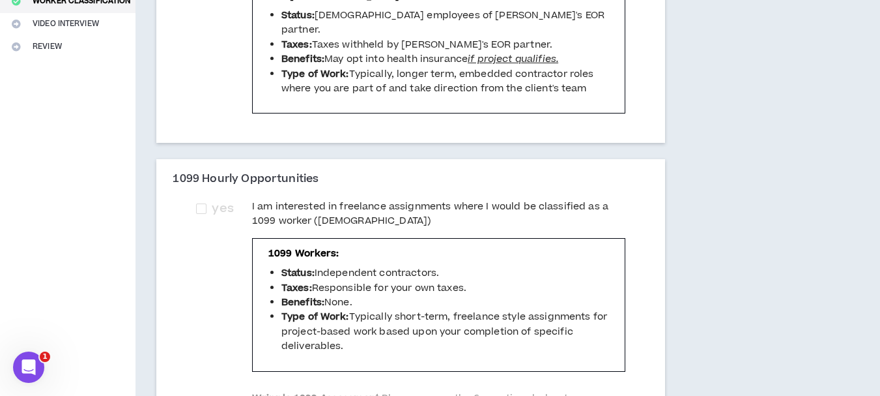
scroll to position [326, 0]
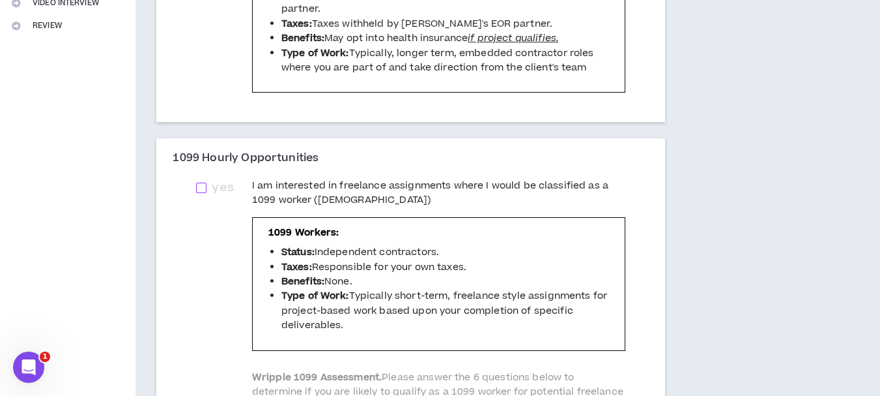
click at [216, 193] on span "yes" at bounding box center [223, 188] width 22 height 18
checkbox input "****"
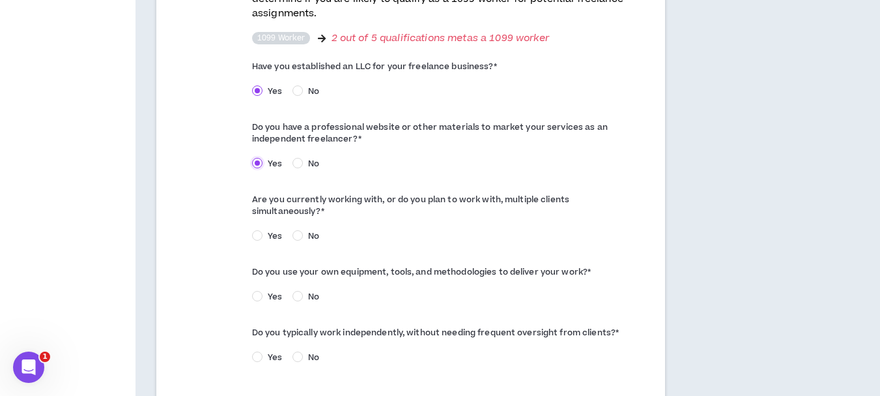
scroll to position [782, 0]
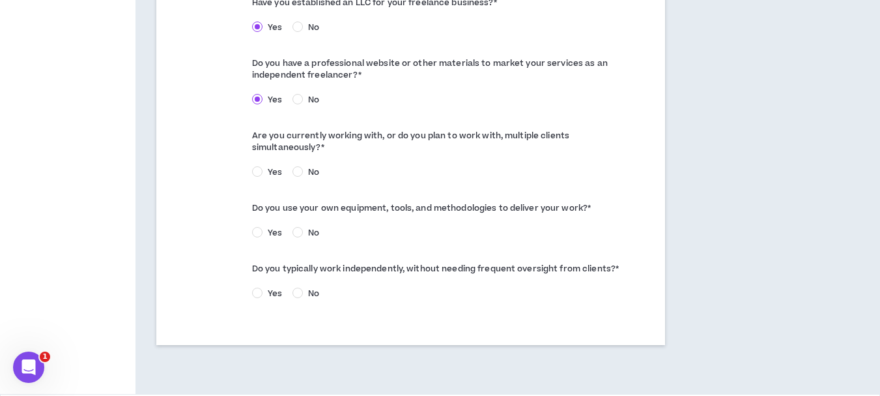
click at [263, 166] on span "Yes" at bounding box center [275, 172] width 25 height 12
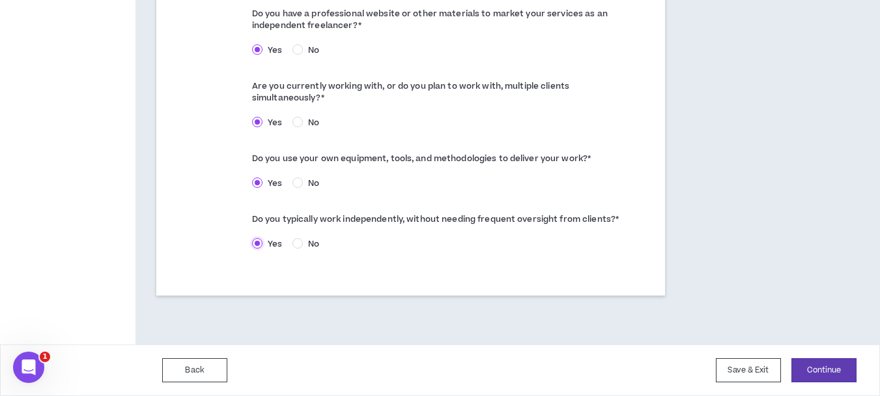
scroll to position [839, 0]
click at [839, 370] on button "Continue" at bounding box center [824, 370] width 65 height 24
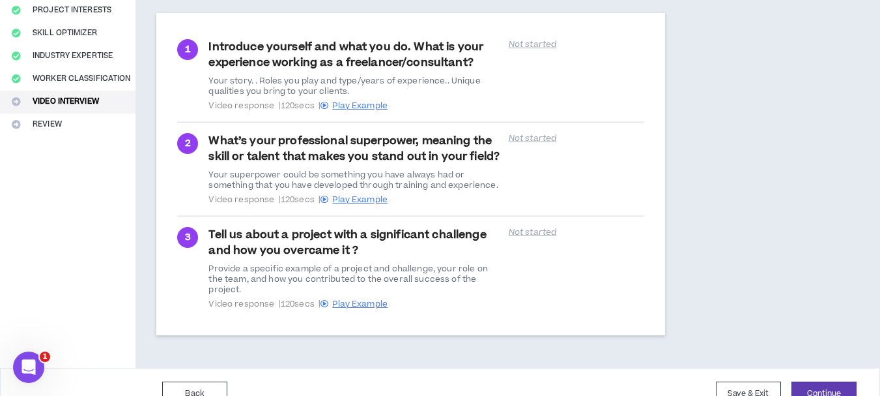
scroll to position [240, 0]
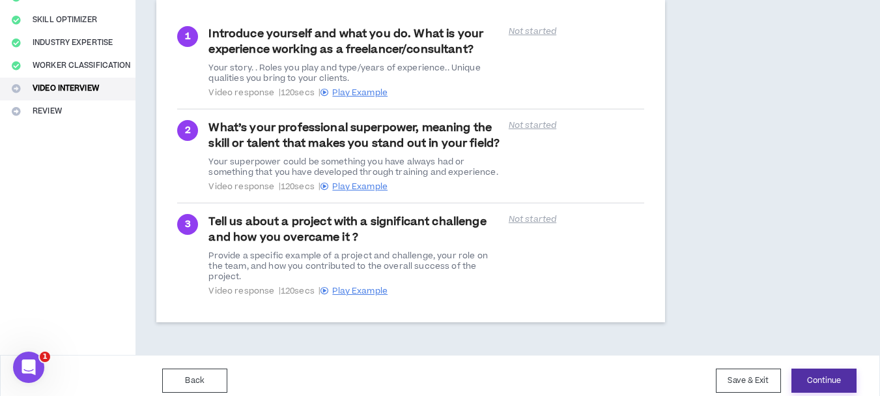
click at [812, 369] on button "Continue" at bounding box center [824, 380] width 65 height 24
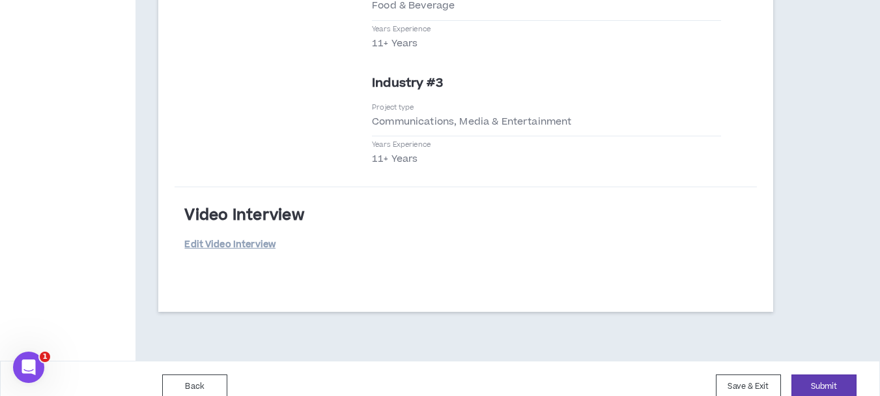
scroll to position [3383, 0]
click at [836, 373] on button "Submit" at bounding box center [824, 385] width 65 height 24
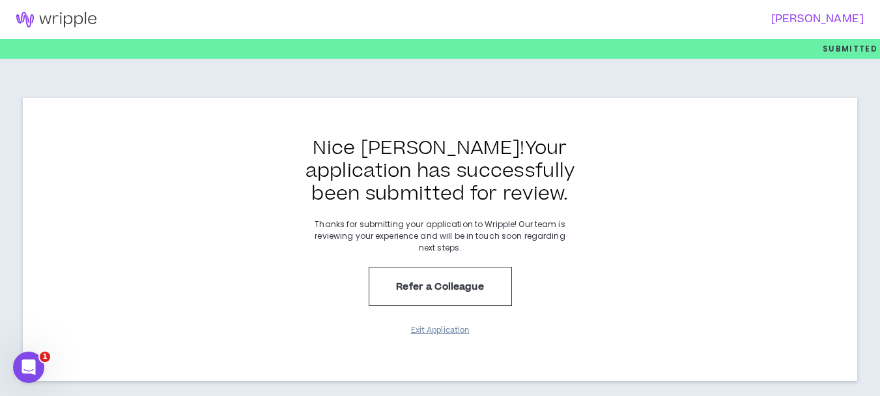
click at [455, 329] on button "Exit Application" at bounding box center [440, 330] width 65 height 23
